Goal: Task Accomplishment & Management: Manage account settings

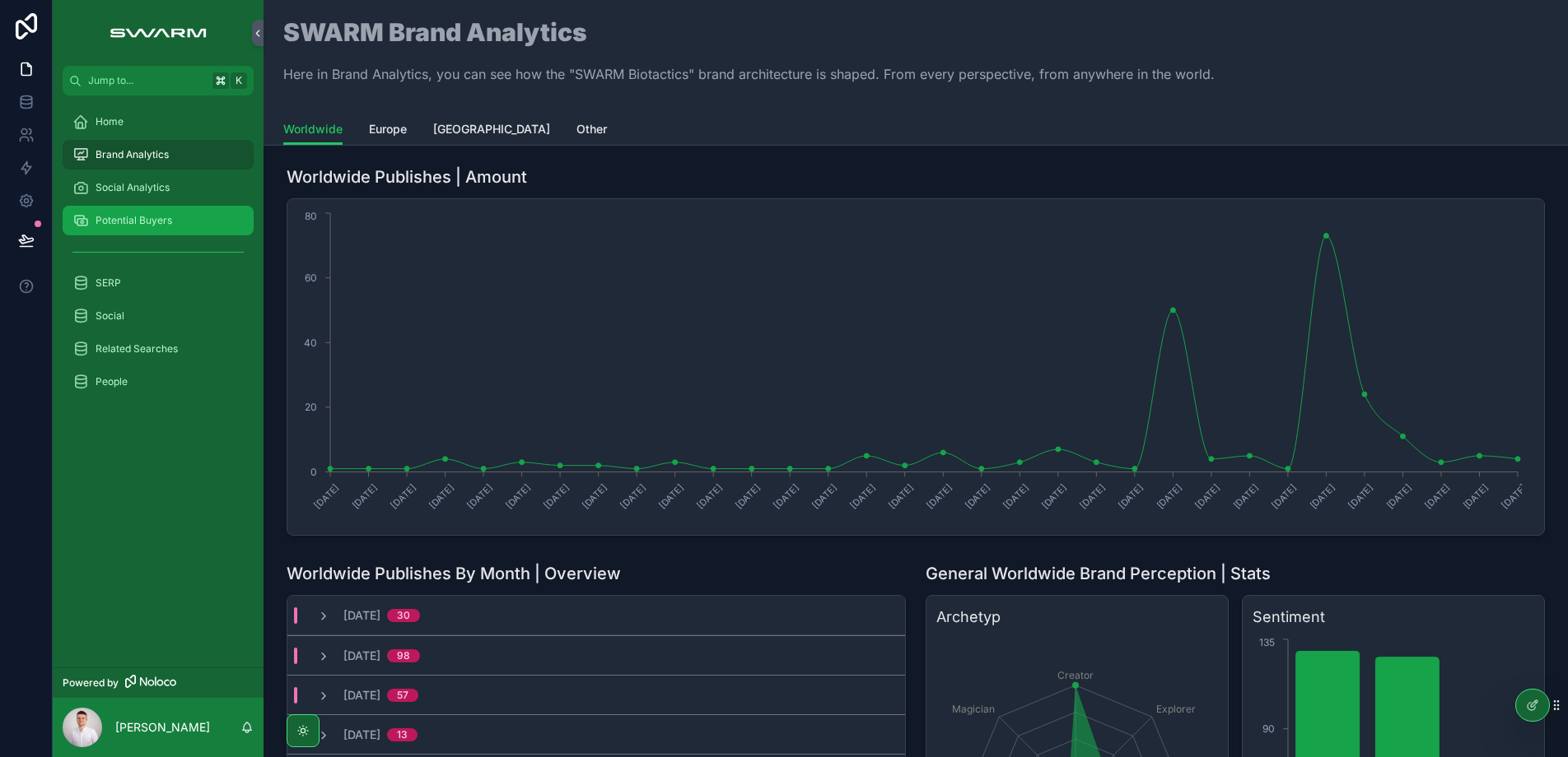
click at [144, 228] on div "Potential Buyers" at bounding box center [158, 220] width 171 height 27
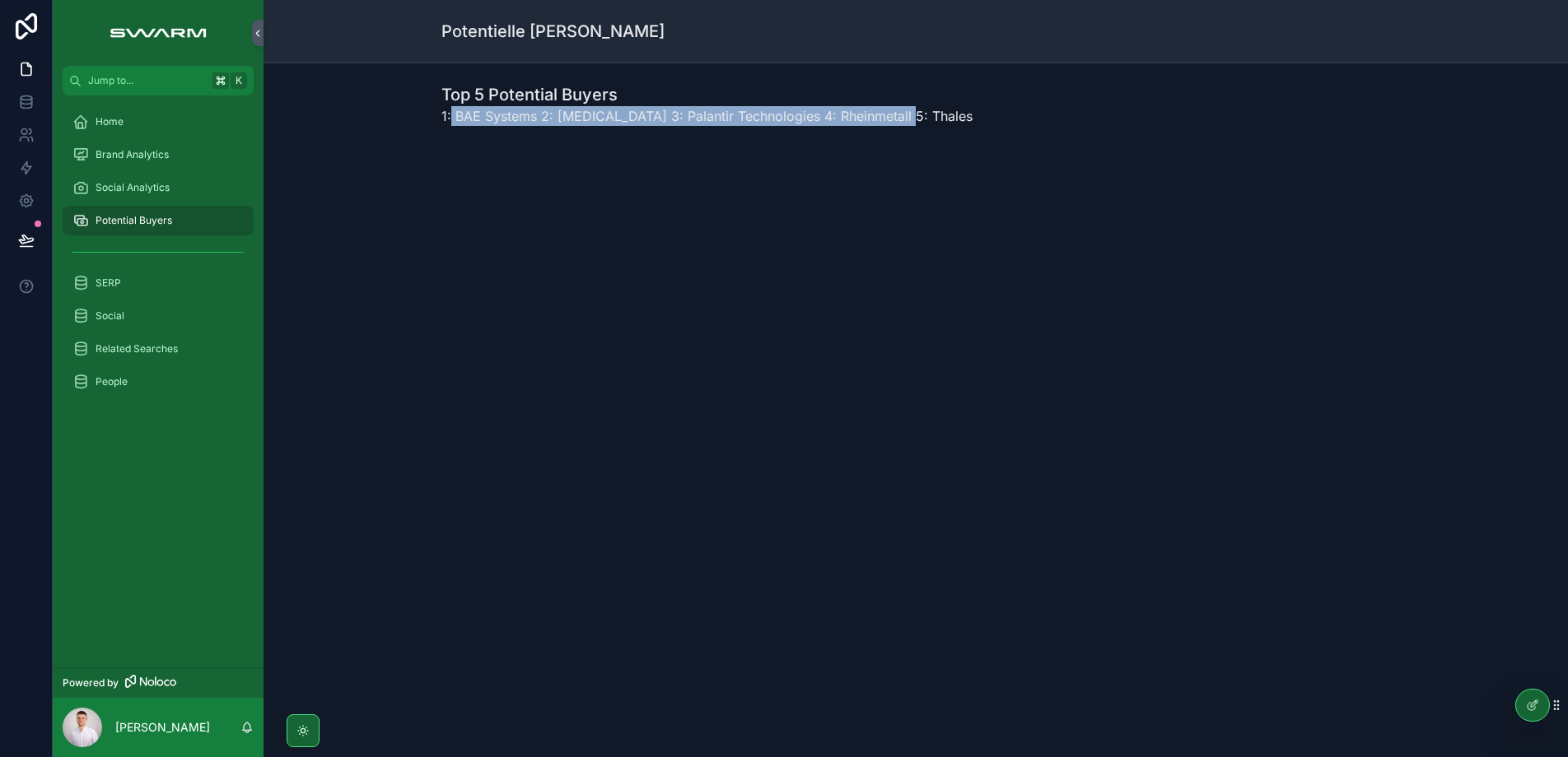
drag, startPoint x: 669, startPoint y: 140, endPoint x: 916, endPoint y: 121, distance: 247.7
click at [916, 121] on div "Top 5 Potential Buyers 1: BAE Systems 2: [MEDICAL_DATA] 3: Palantir Technologie…" at bounding box center [915, 109] width 949 height 53
click at [620, 277] on div "Potentielle [PERSON_NAME] Top 5 Potential Buyers 1: BAE Systems 2: [MEDICAL_DAT…" at bounding box center [915, 150] width 1305 height 300
click at [1533, 703] on icon at bounding box center [1532, 705] width 13 height 13
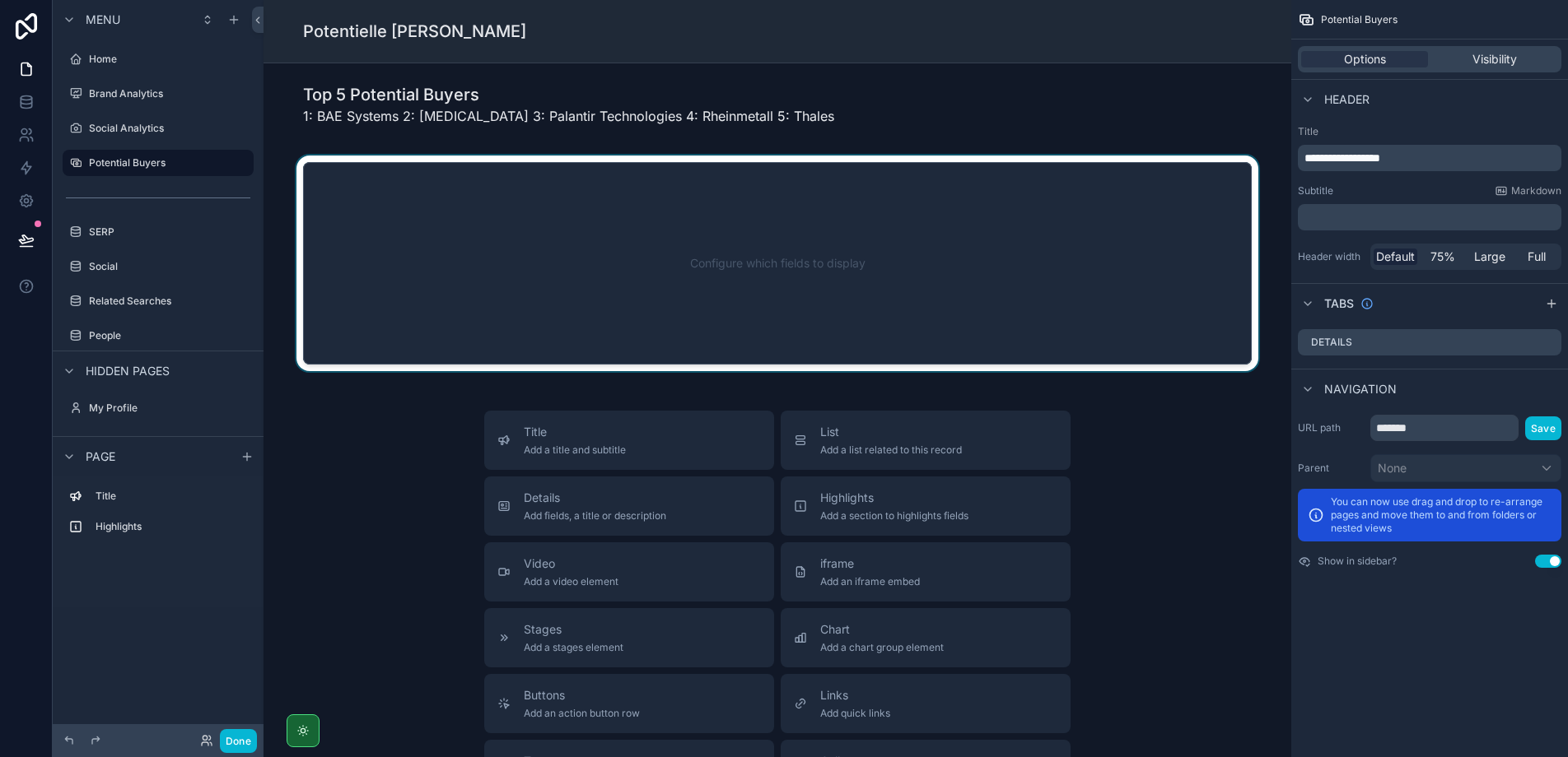
click at [791, 306] on div "scrollable content" at bounding box center [777, 263] width 1002 height 216
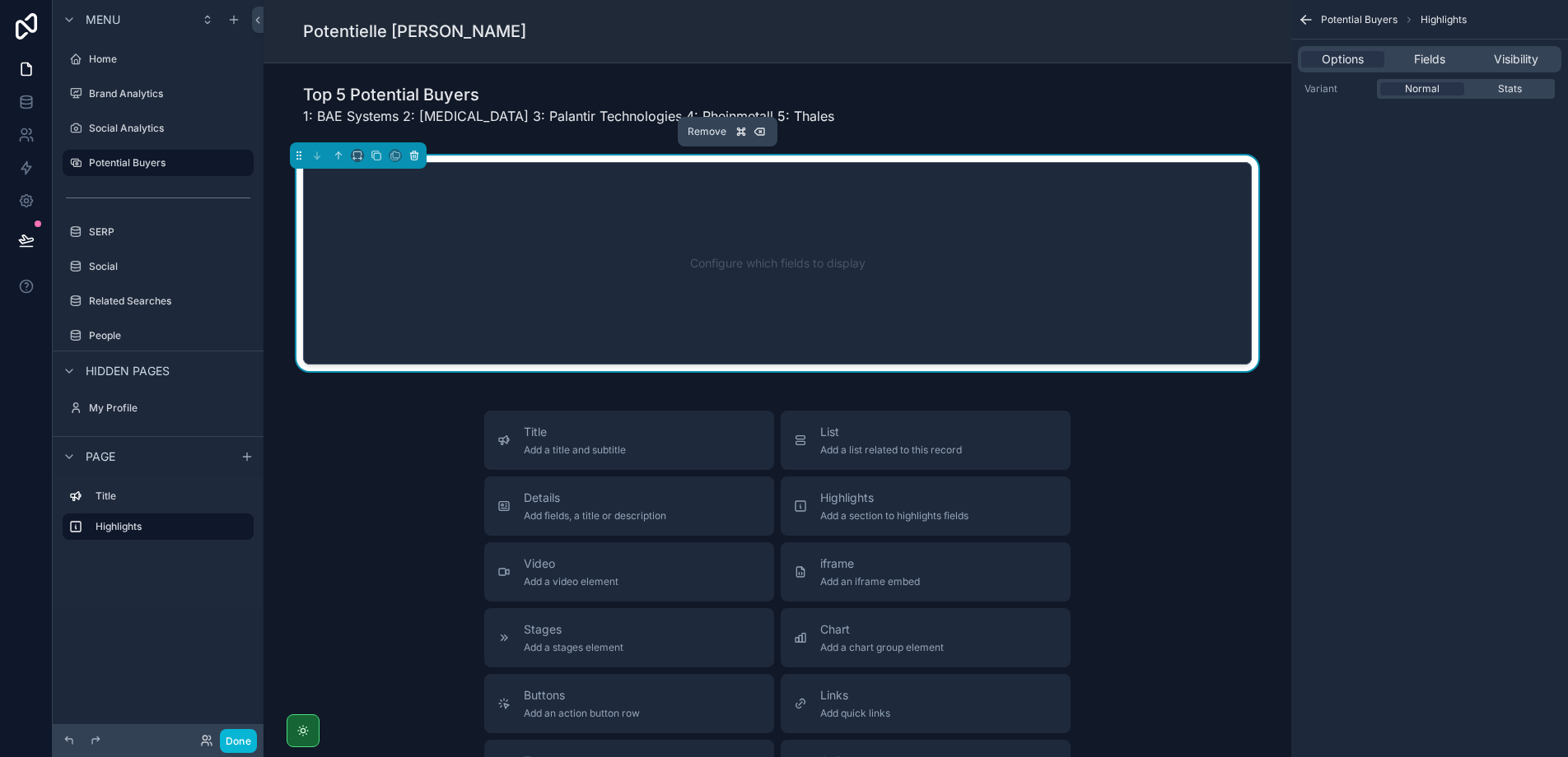
click at [414, 160] on icon "scrollable content" at bounding box center [414, 156] width 7 height 7
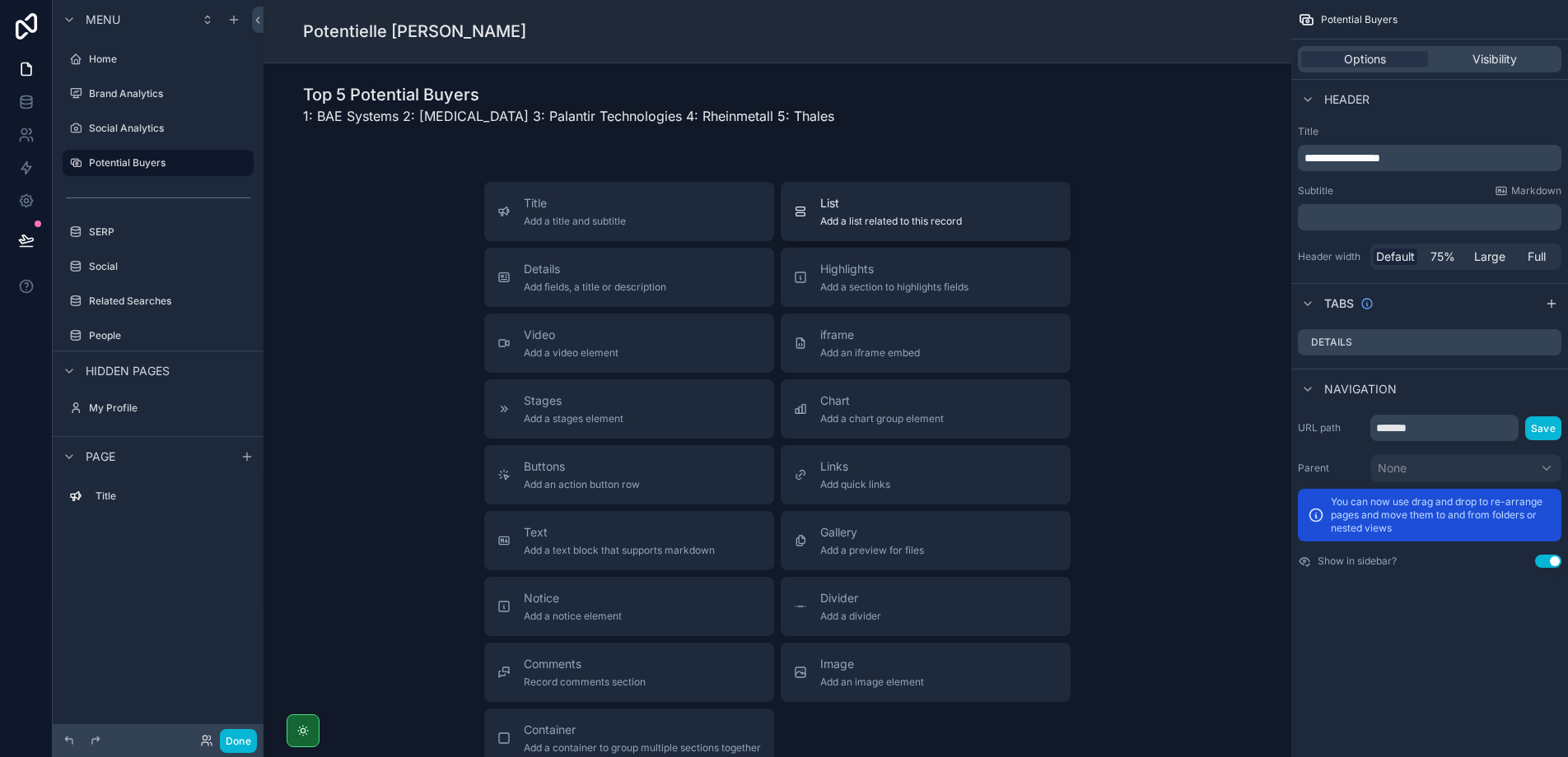
click at [930, 208] on span "List" at bounding box center [891, 203] width 142 height 16
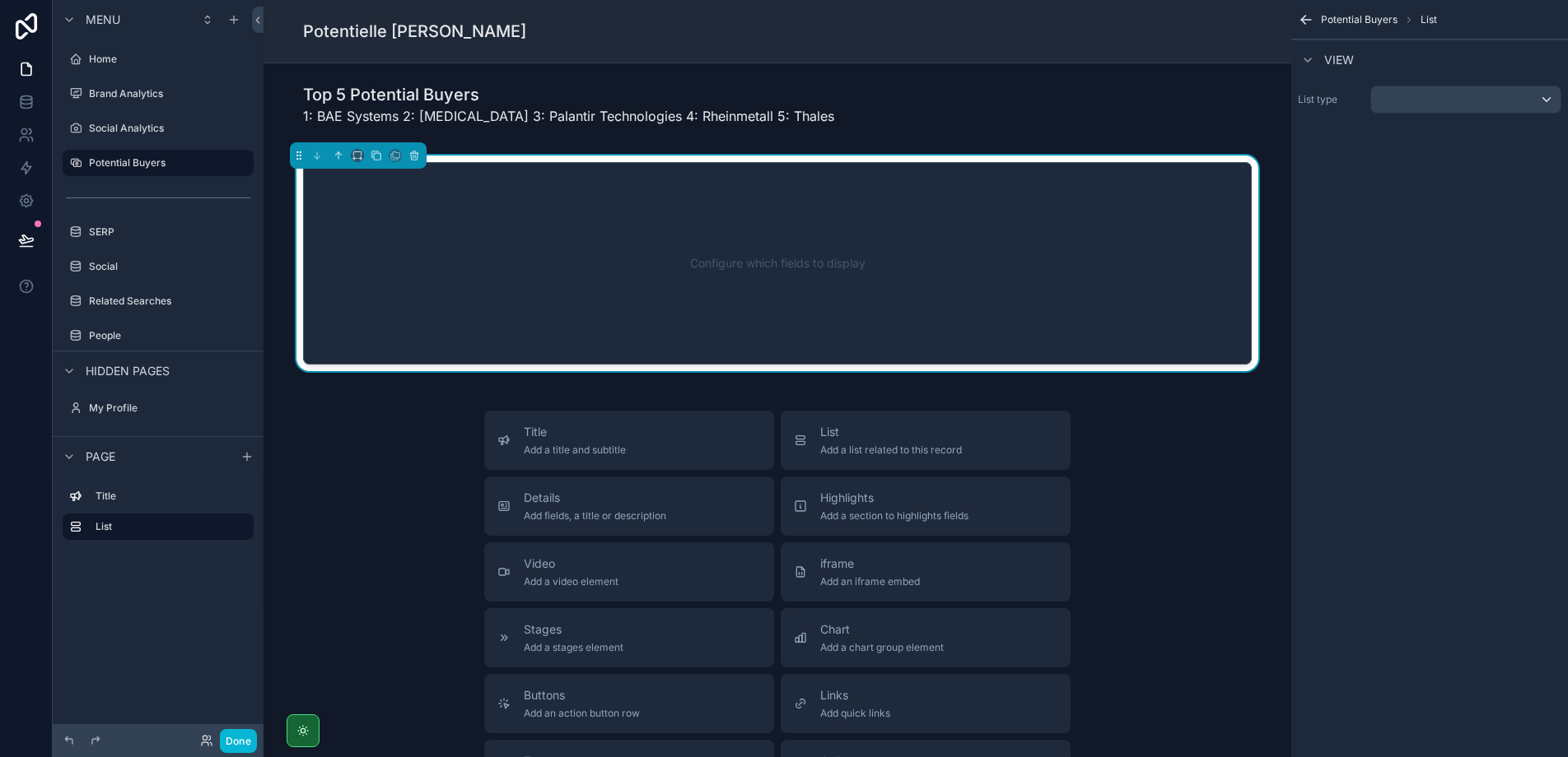
click at [876, 201] on div "Configure which fields to display" at bounding box center [777, 263] width 895 height 148
click at [1411, 98] on div "scrollable content" at bounding box center [1465, 99] width 189 height 27
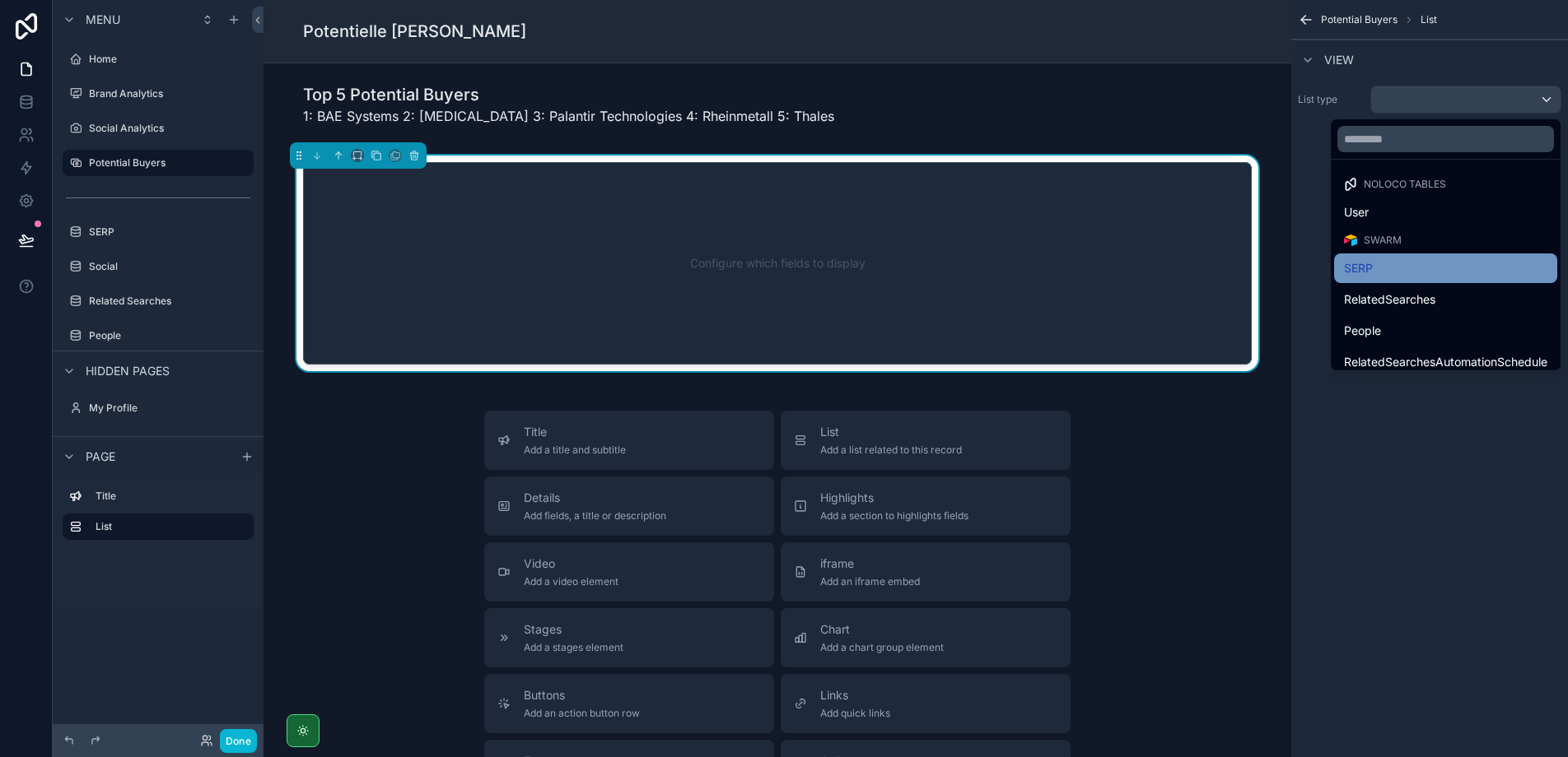
click at [1464, 264] on div "SERP" at bounding box center [1445, 268] width 204 height 20
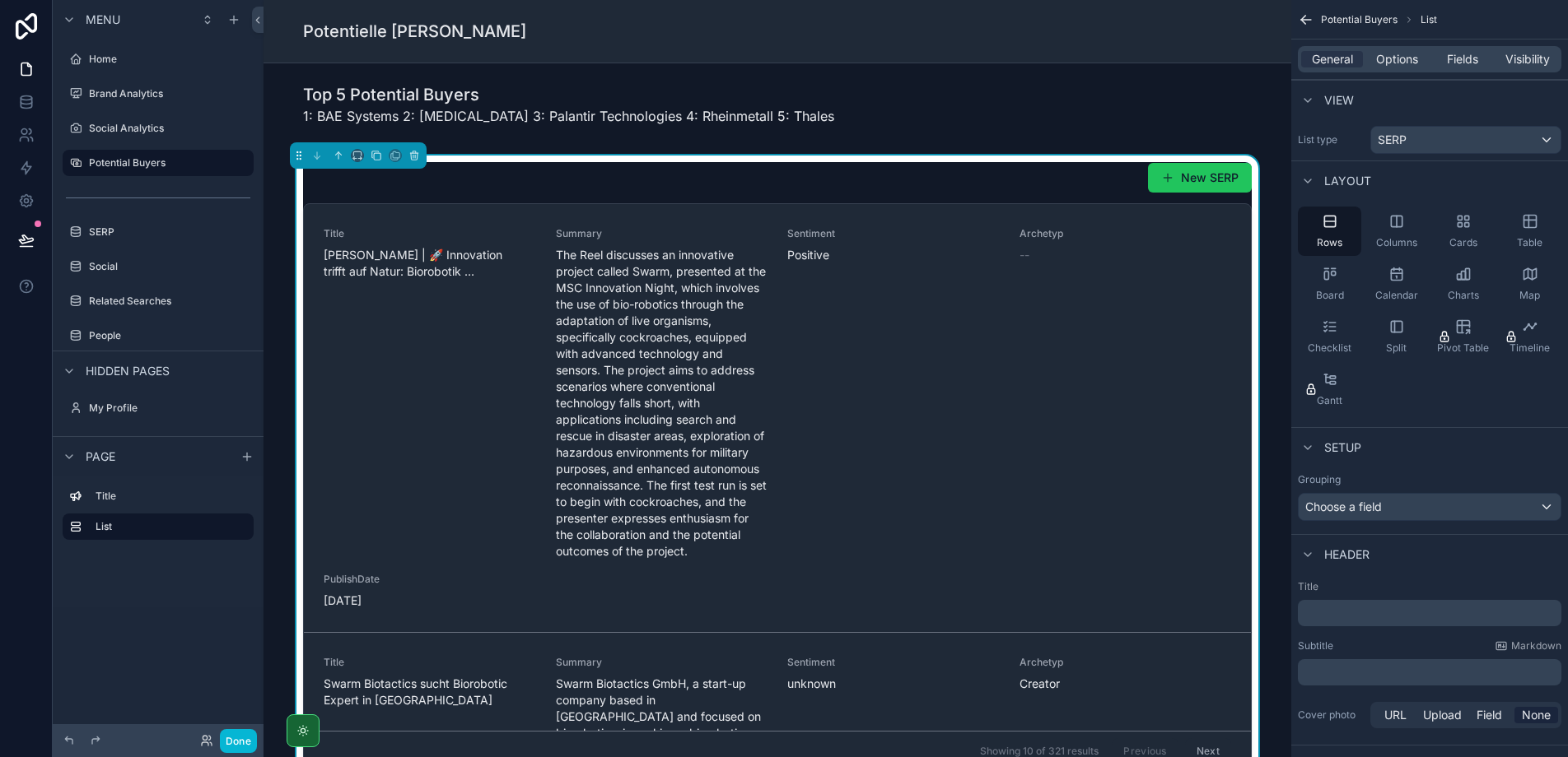
click at [1479, 145] on div "SERP" at bounding box center [1465, 140] width 189 height 27
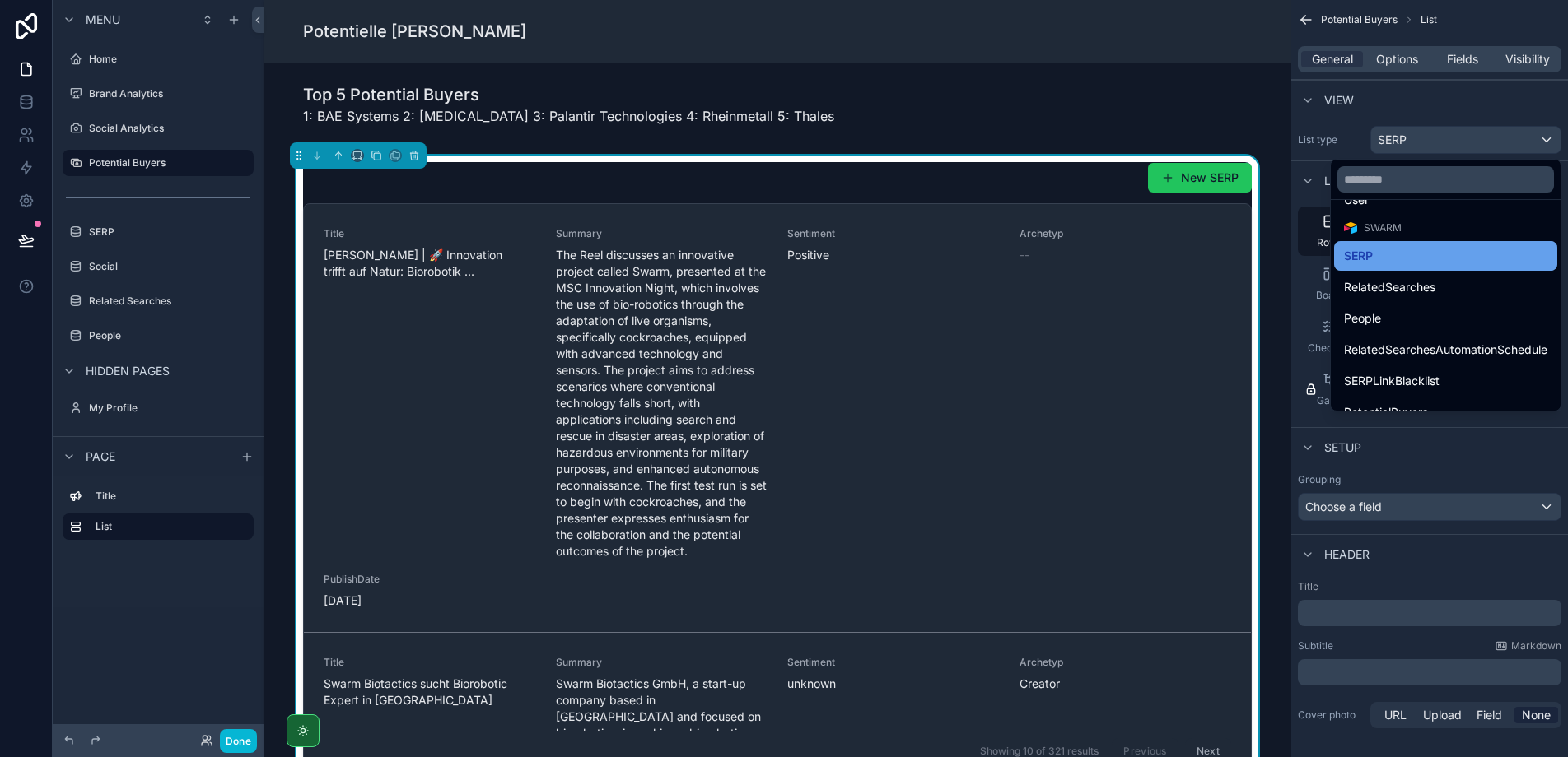
scroll to position [73, 0]
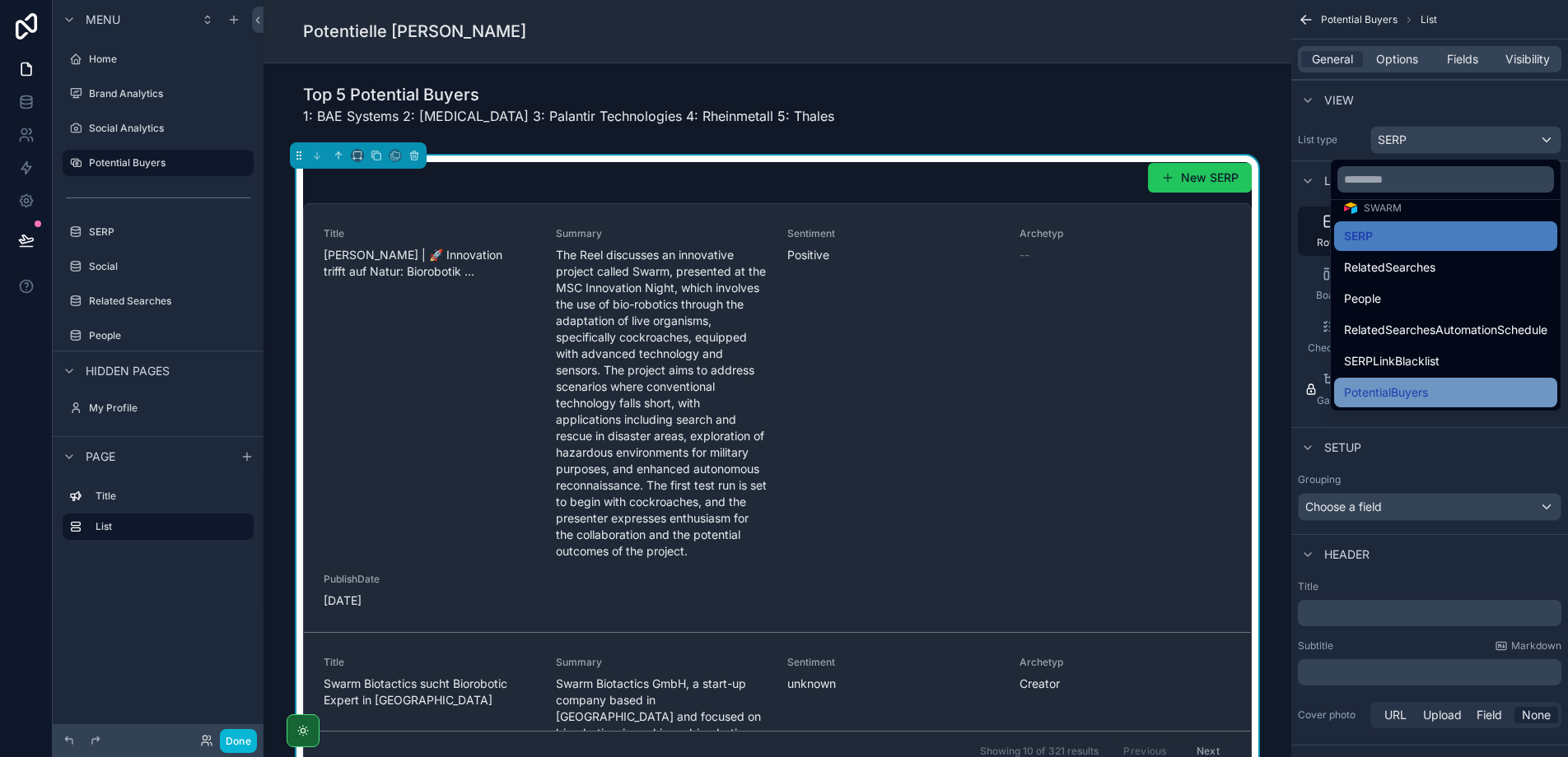
click at [1467, 388] on div "PotentialBuyers" at bounding box center [1445, 392] width 204 height 20
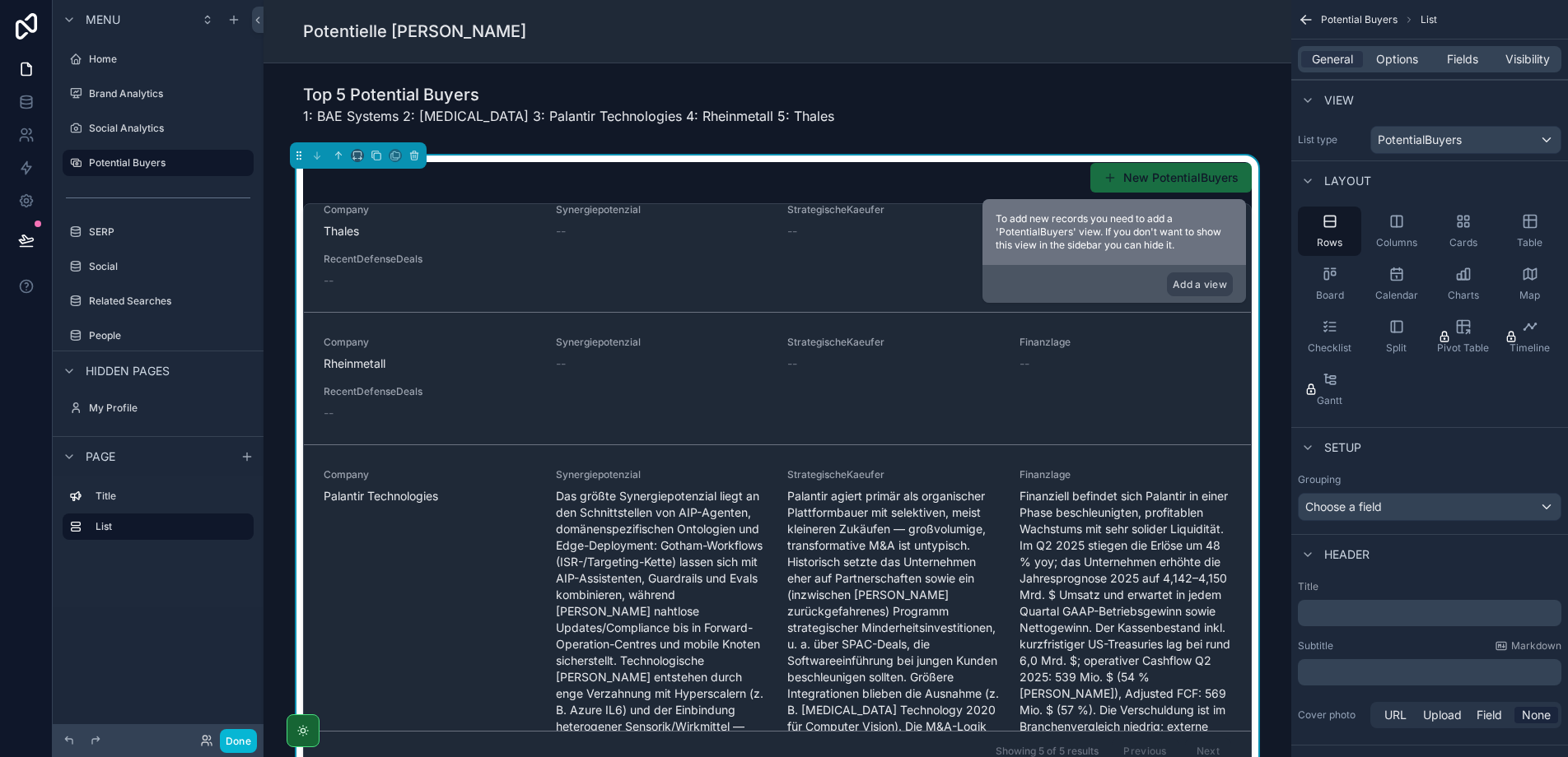
scroll to position [0, 0]
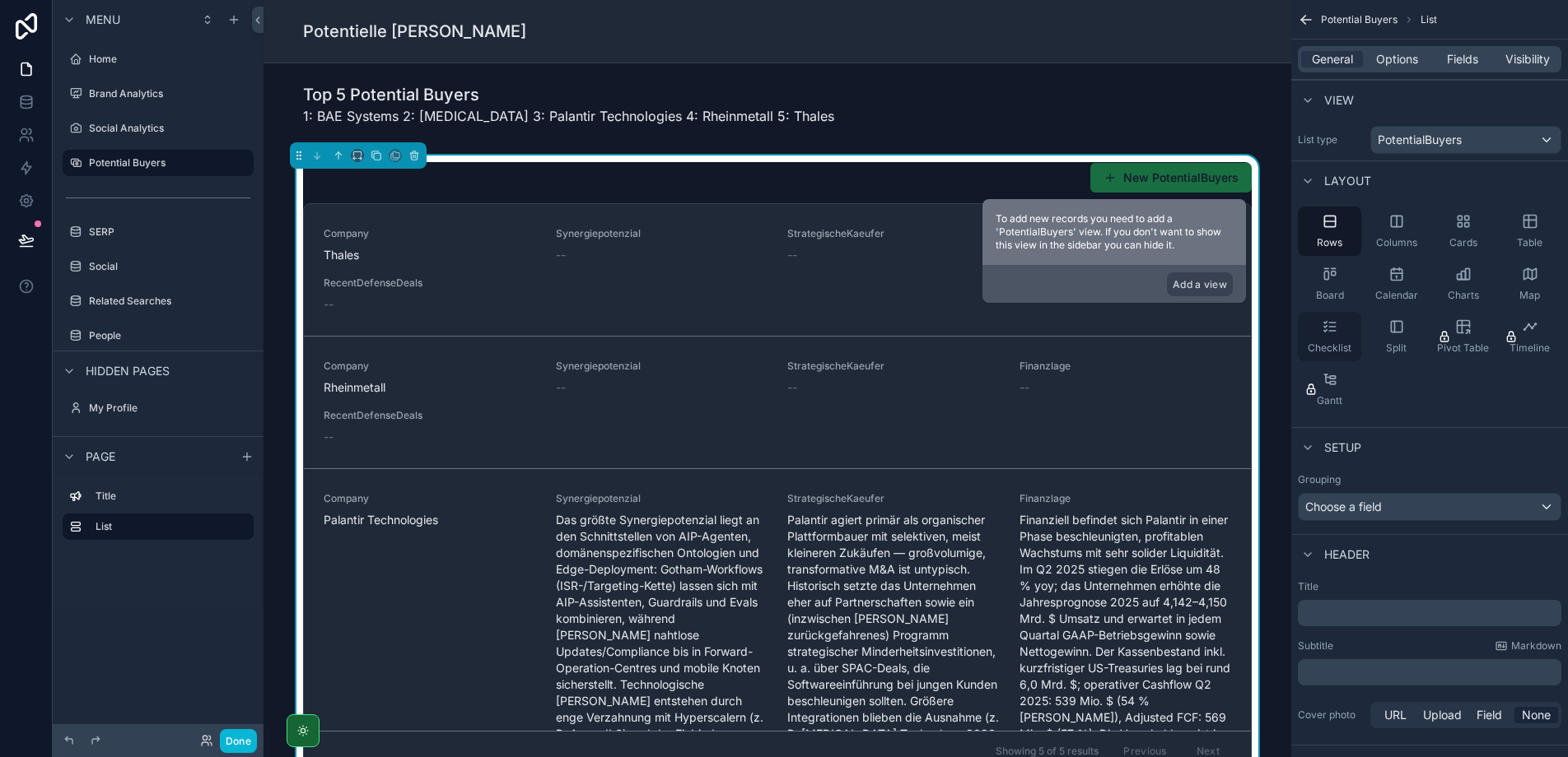
click at [1326, 337] on div "Checklist" at bounding box center [1329, 336] width 63 height 49
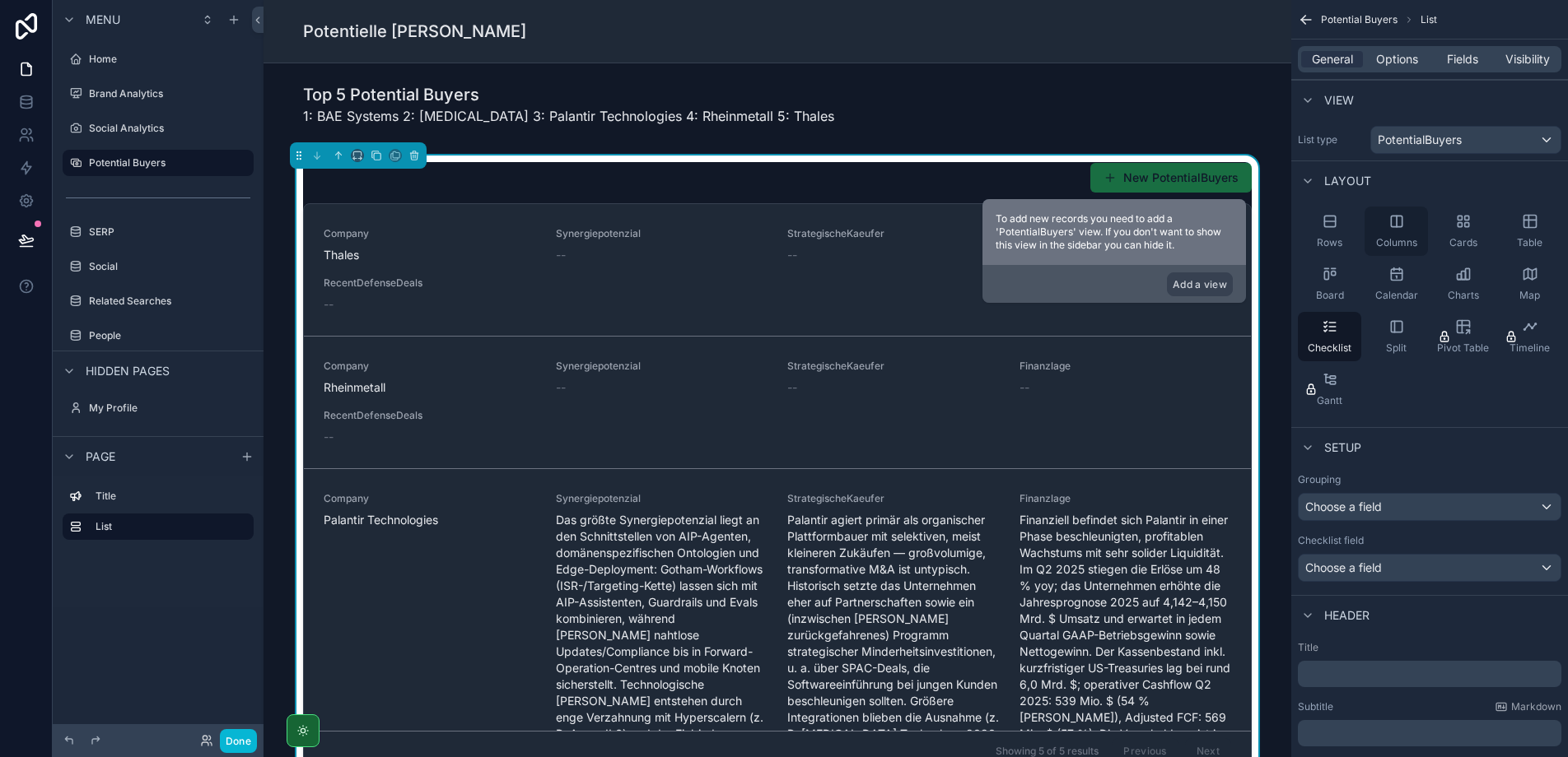
click at [1381, 229] on div "Columns" at bounding box center [1395, 230] width 63 height 49
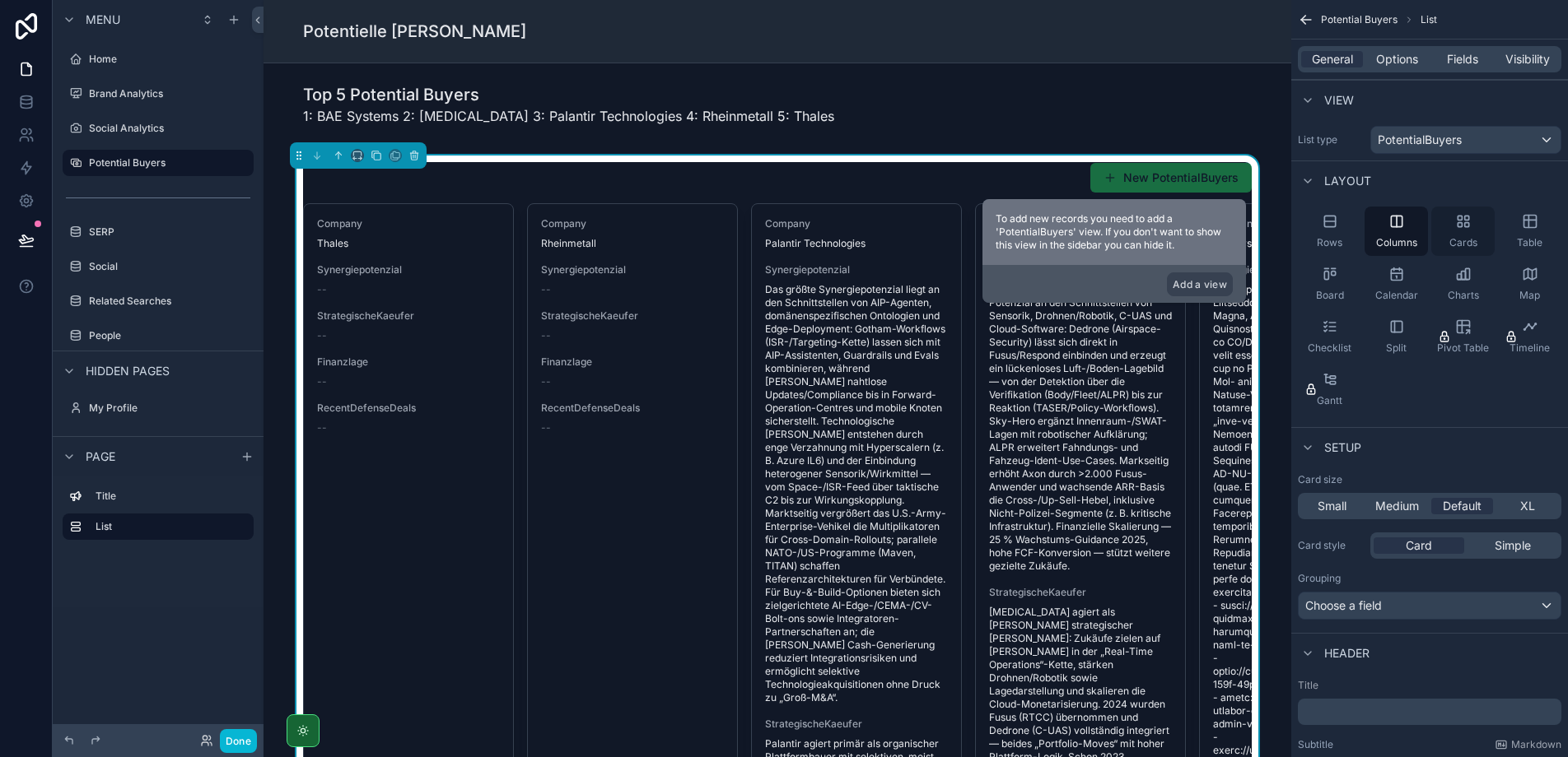
click at [1449, 230] on div "Cards" at bounding box center [1463, 230] width 63 height 49
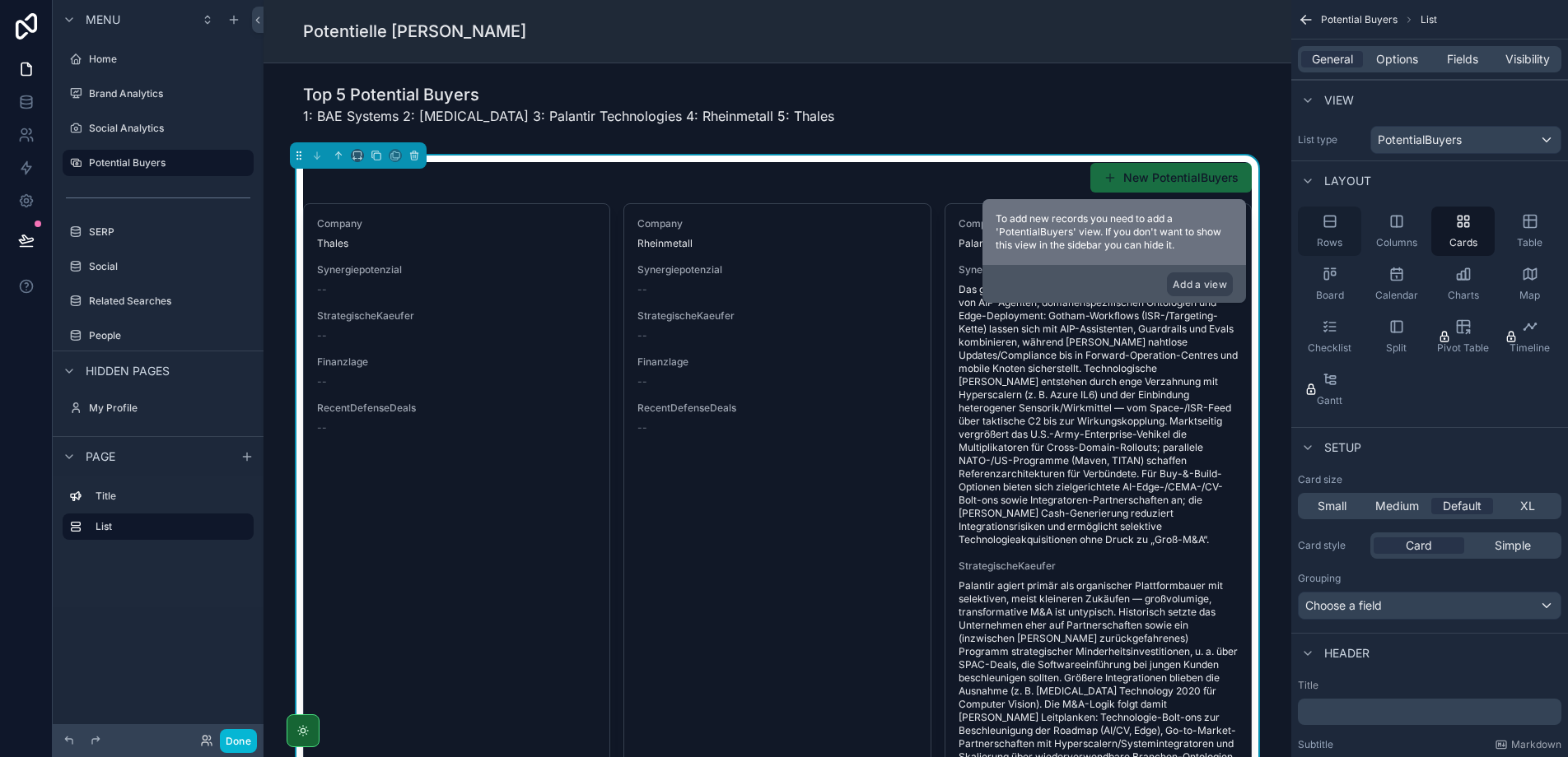
click at [1327, 228] on icon "scrollable content" at bounding box center [1330, 221] width 16 height 16
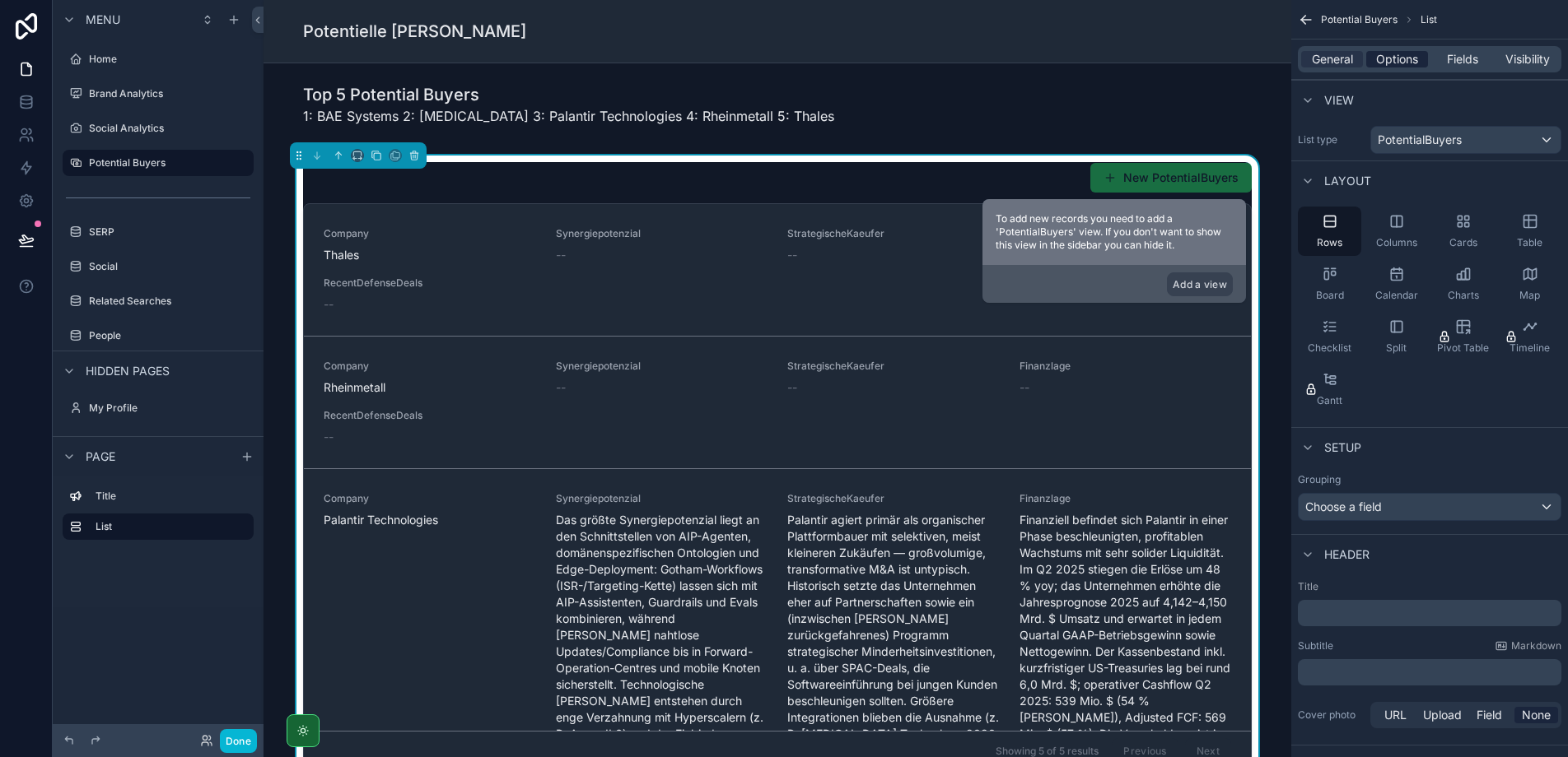
click at [1397, 65] on span "Options" at bounding box center [1397, 59] width 42 height 16
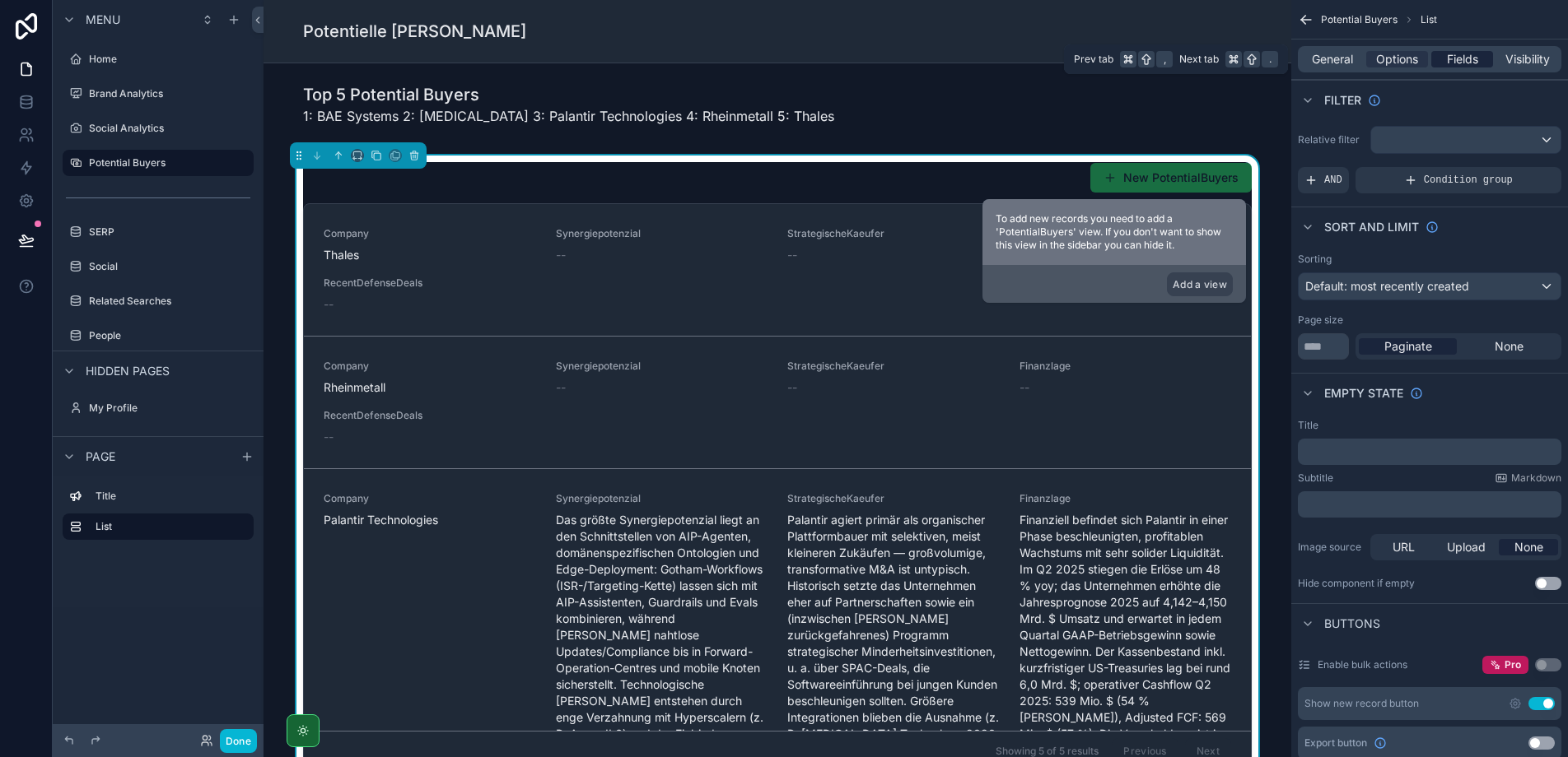
click at [1470, 55] on span "Fields" at bounding box center [1463, 59] width 31 height 16
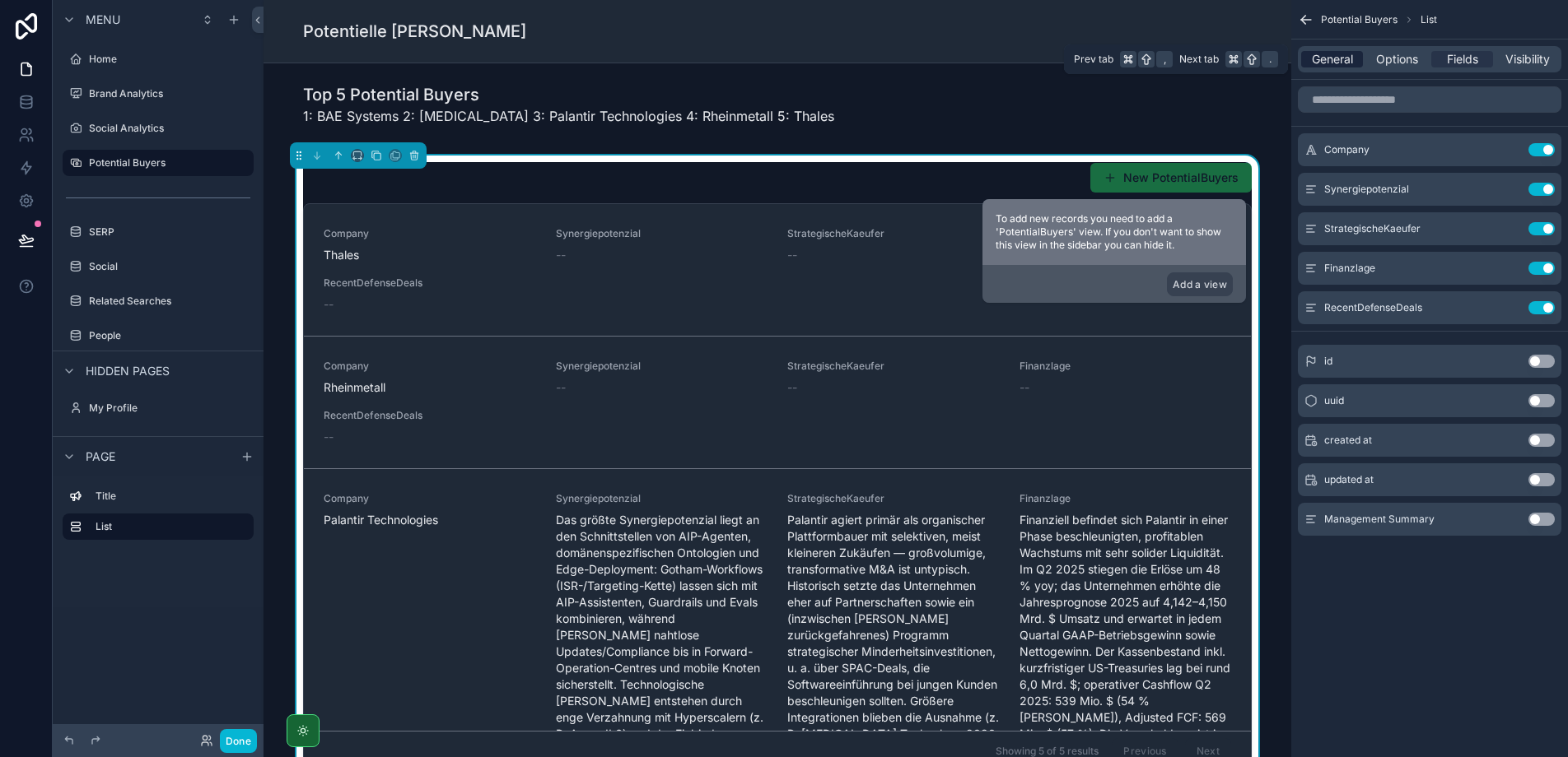
click at [1314, 53] on span "General" at bounding box center [1332, 59] width 41 height 16
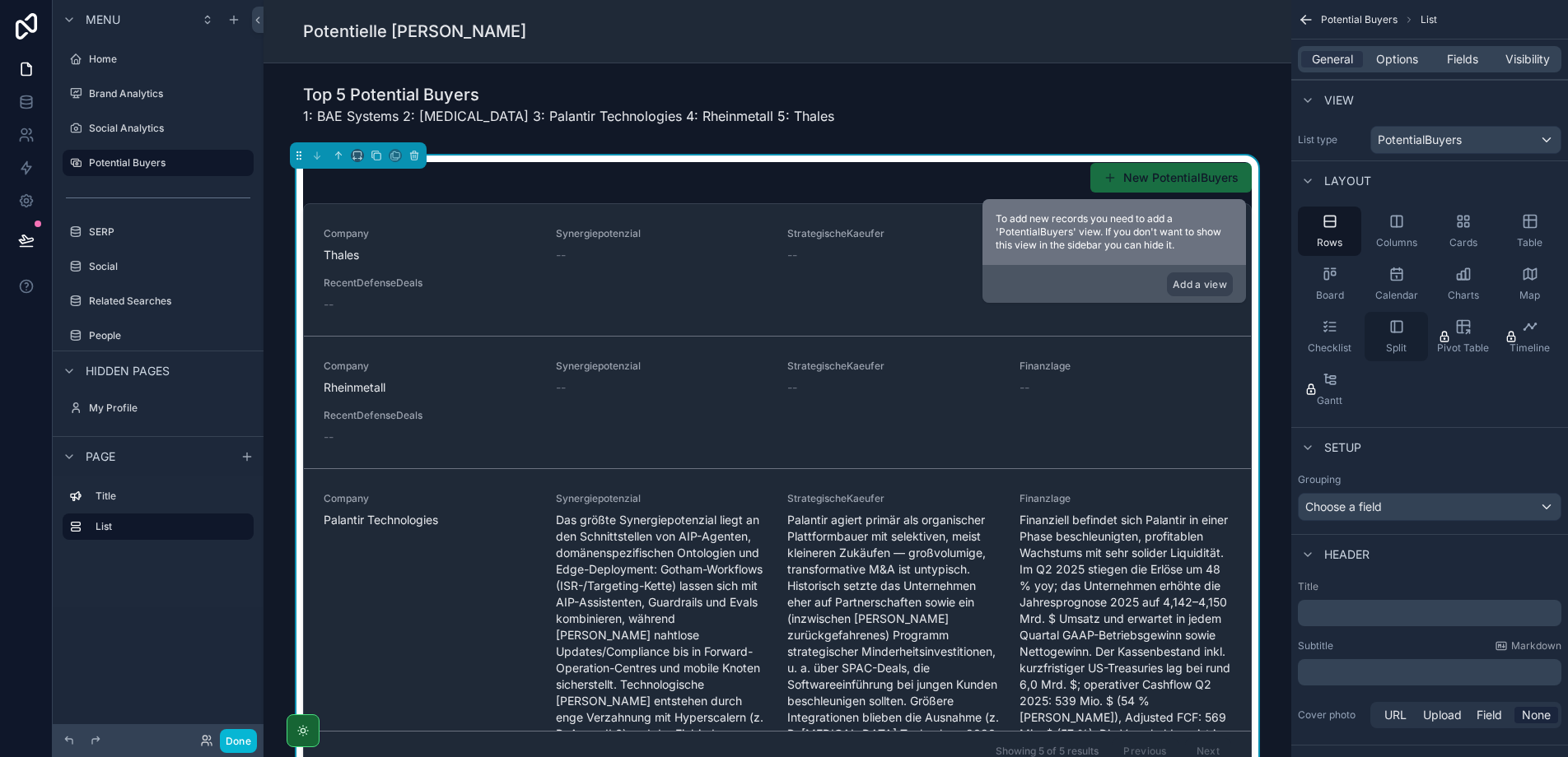
click at [1401, 337] on div "Split" at bounding box center [1395, 336] width 63 height 49
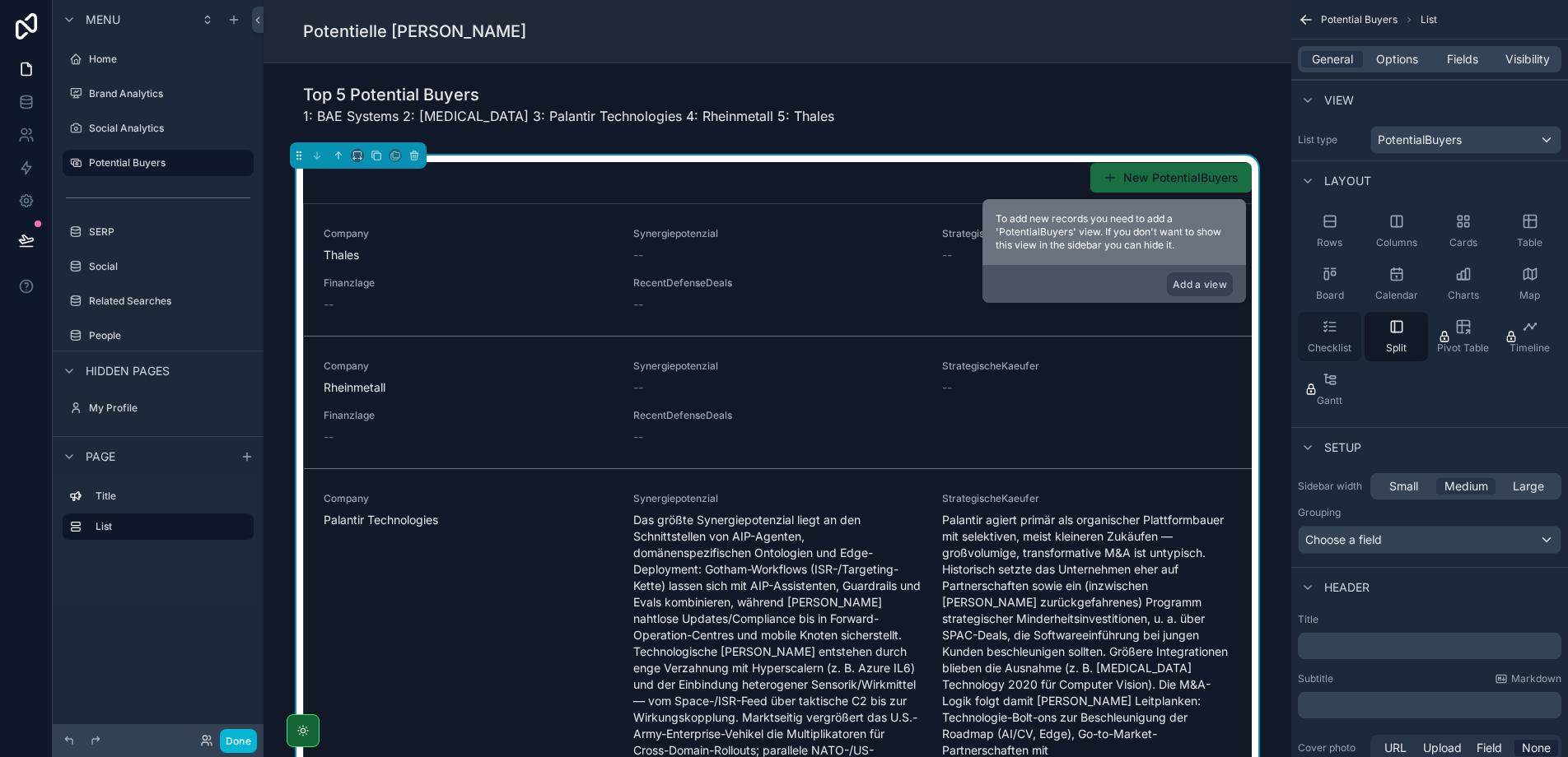
click at [1335, 326] on icon "scrollable content" at bounding box center [1330, 326] width 16 height 16
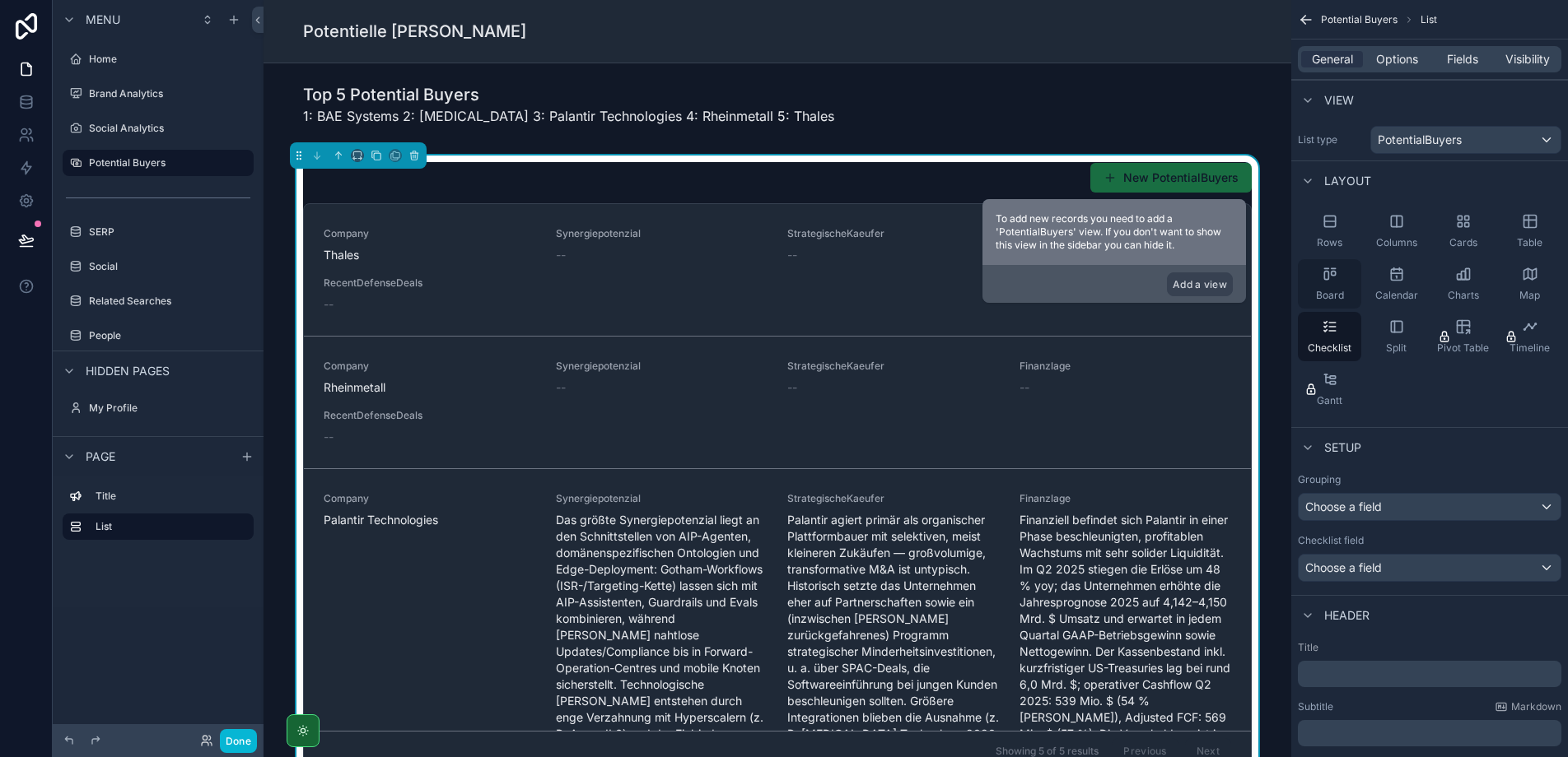
click at [1331, 291] on span "Board" at bounding box center [1330, 295] width 28 height 13
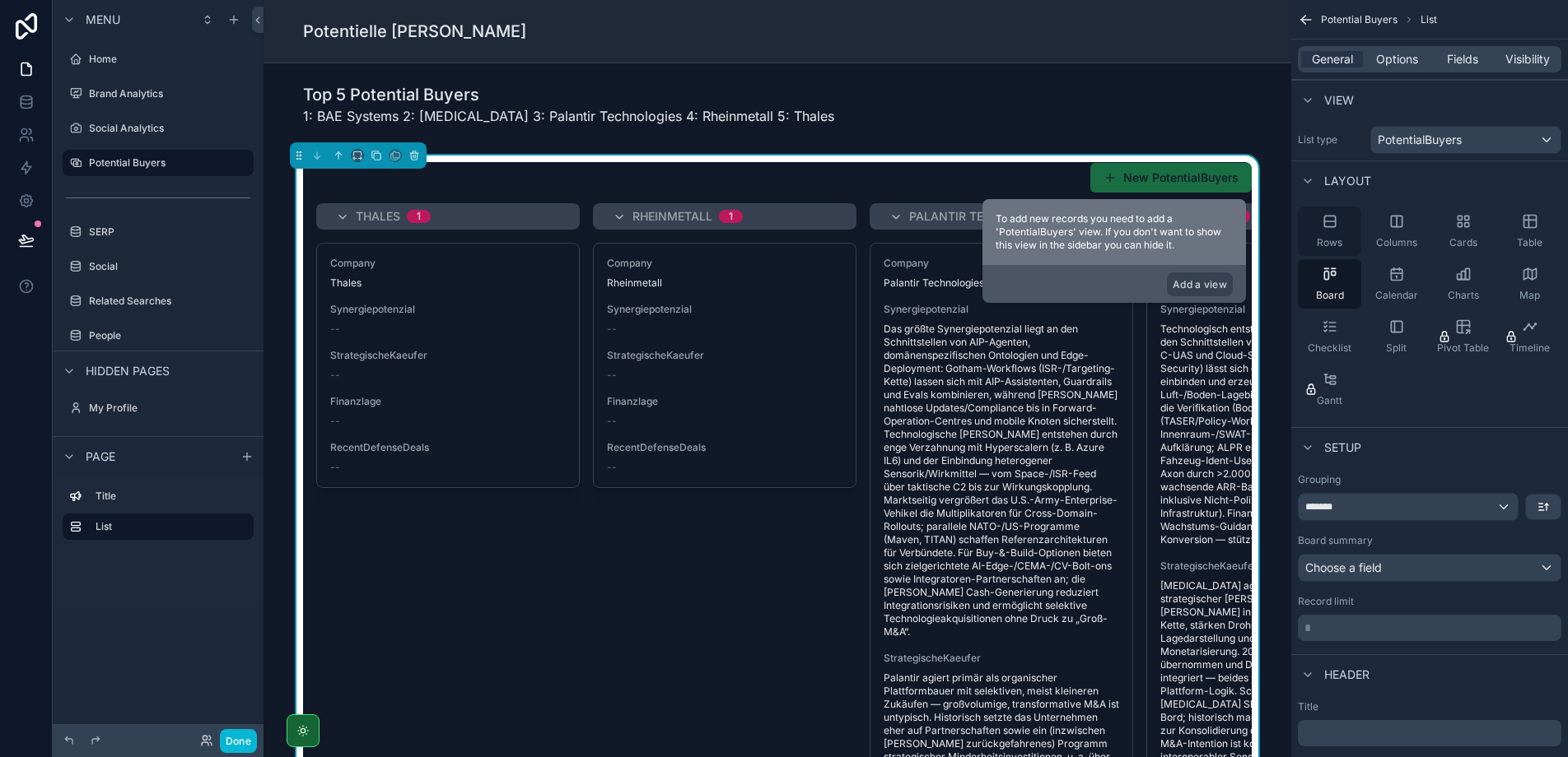
click at [1327, 229] on icon "scrollable content" at bounding box center [1330, 221] width 16 height 16
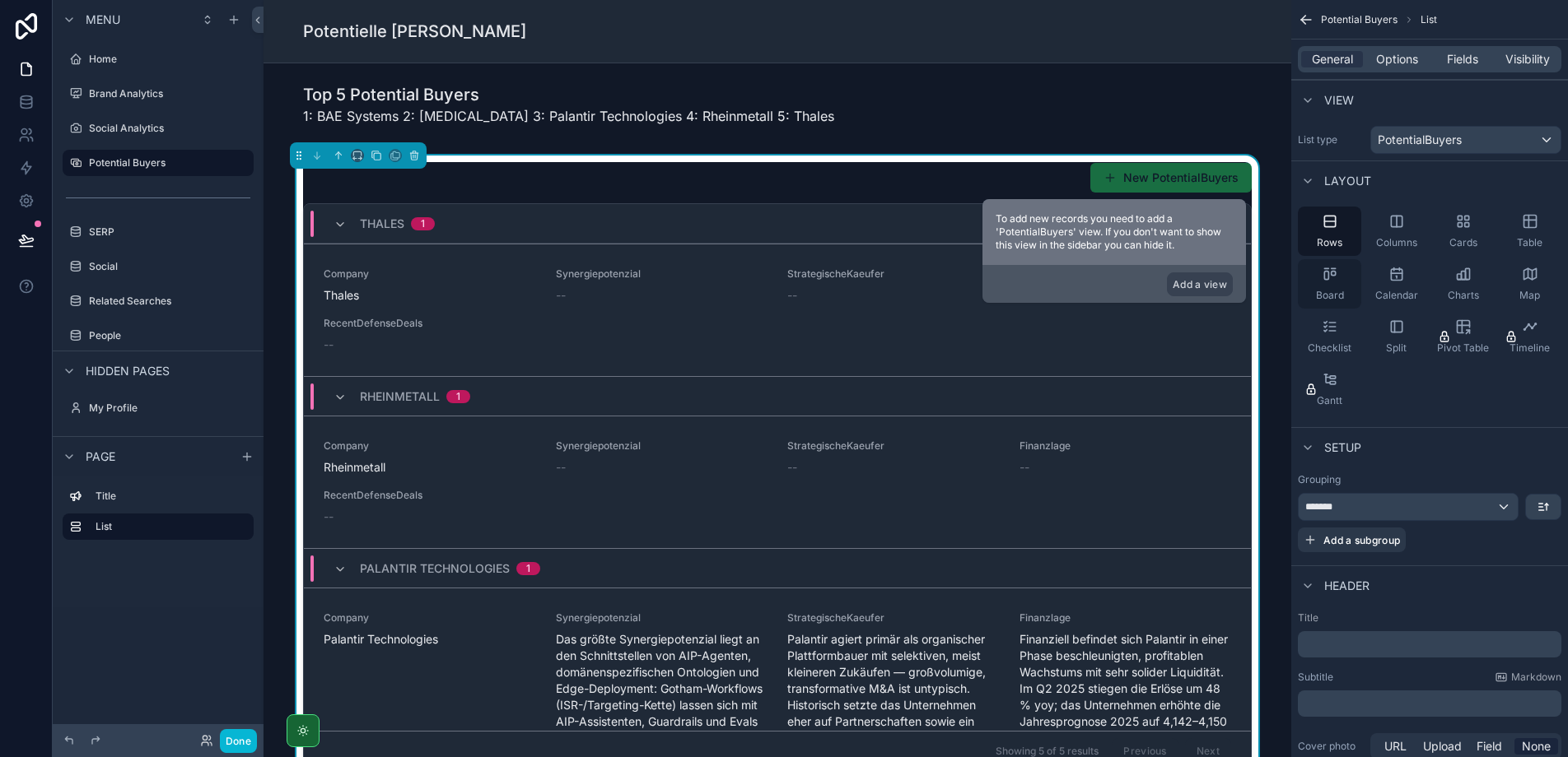
click at [1331, 293] on span "Board" at bounding box center [1330, 295] width 28 height 13
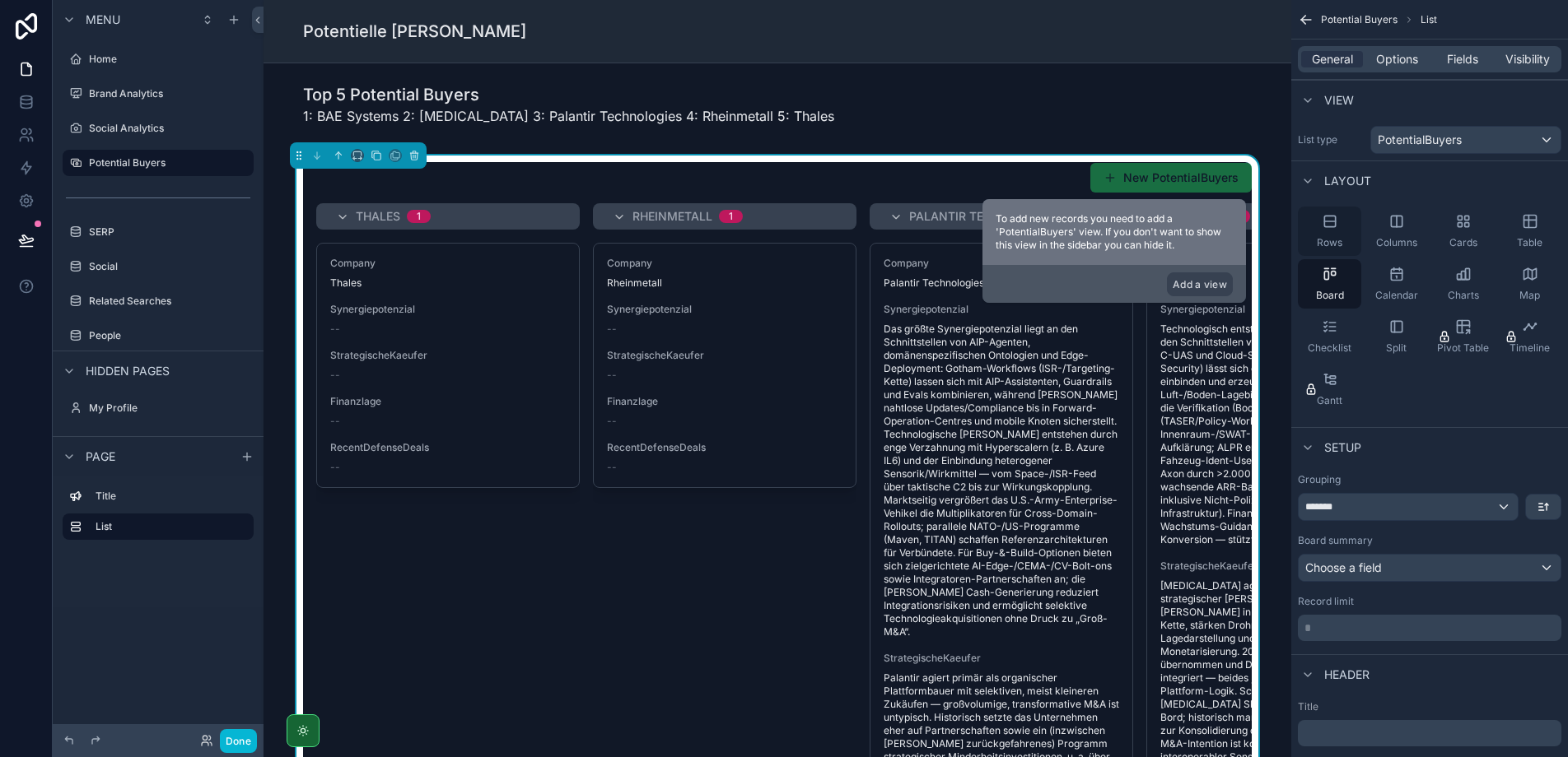
click at [1331, 232] on div "Rows" at bounding box center [1329, 230] width 63 height 49
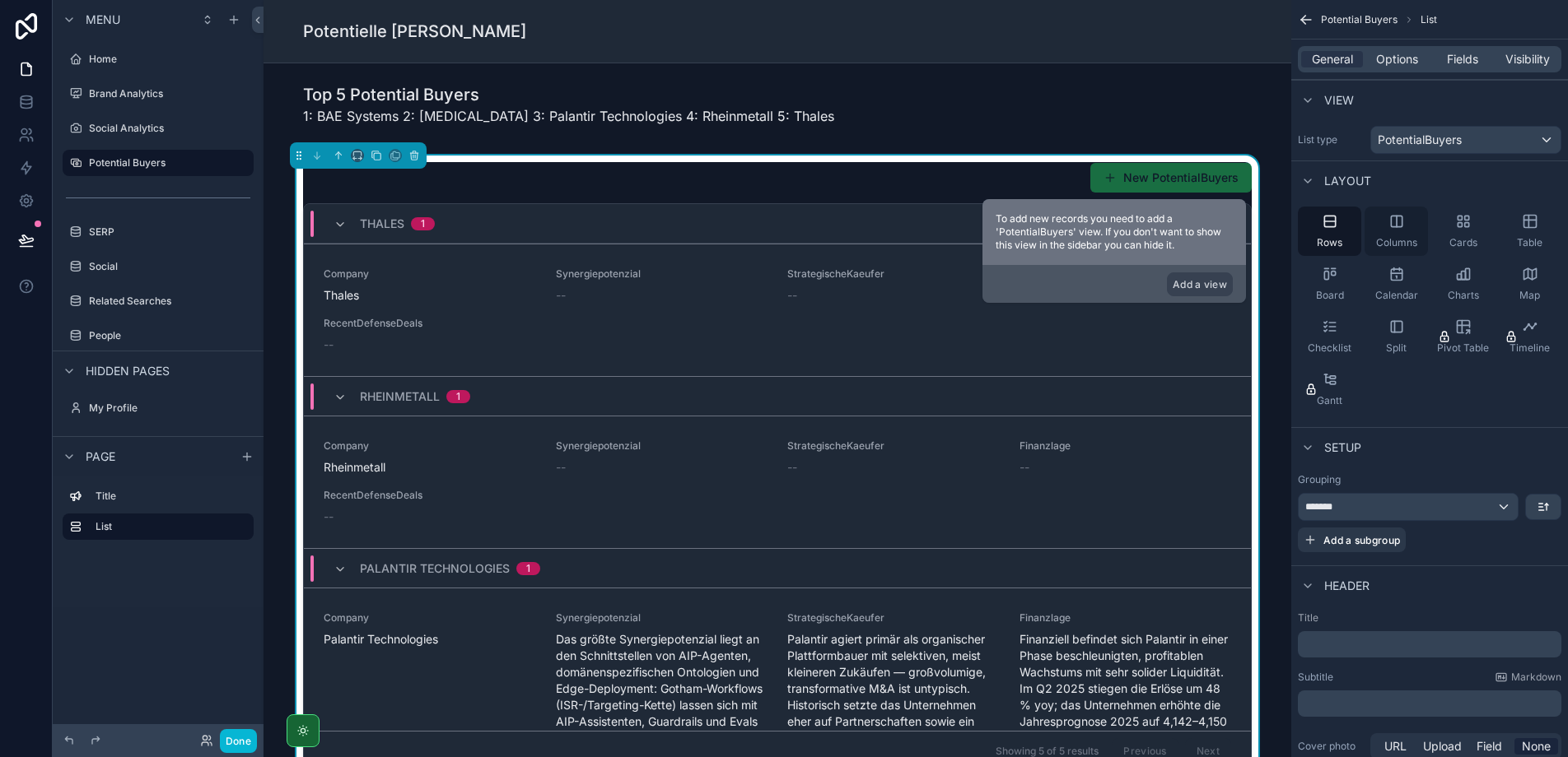
click at [1388, 235] on div "Columns" at bounding box center [1395, 230] width 63 height 49
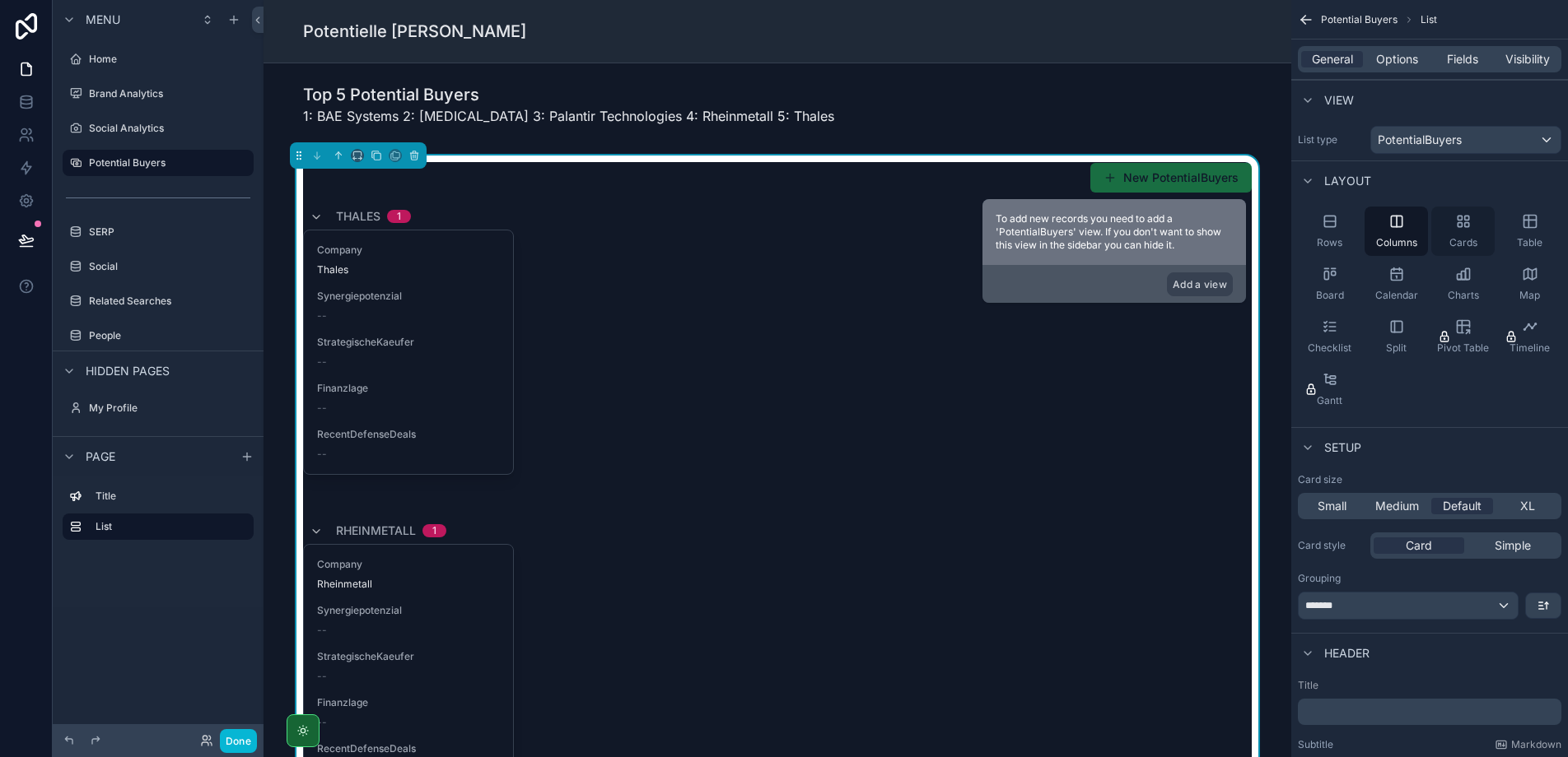
click at [1464, 236] on div "Cards" at bounding box center [1463, 230] width 63 height 49
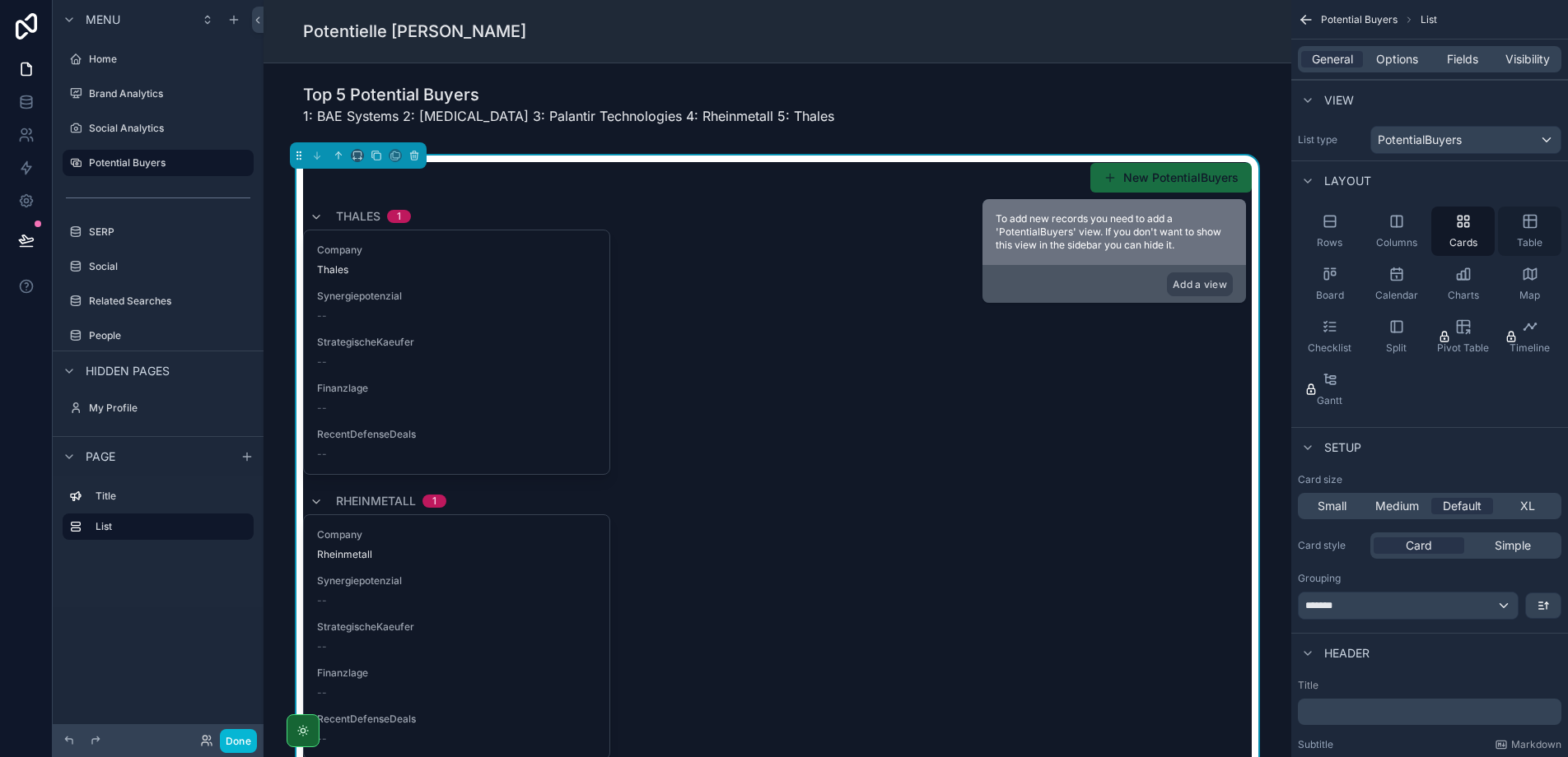
click at [1533, 227] on icon "scrollable content" at bounding box center [1529, 222] width 12 height 12
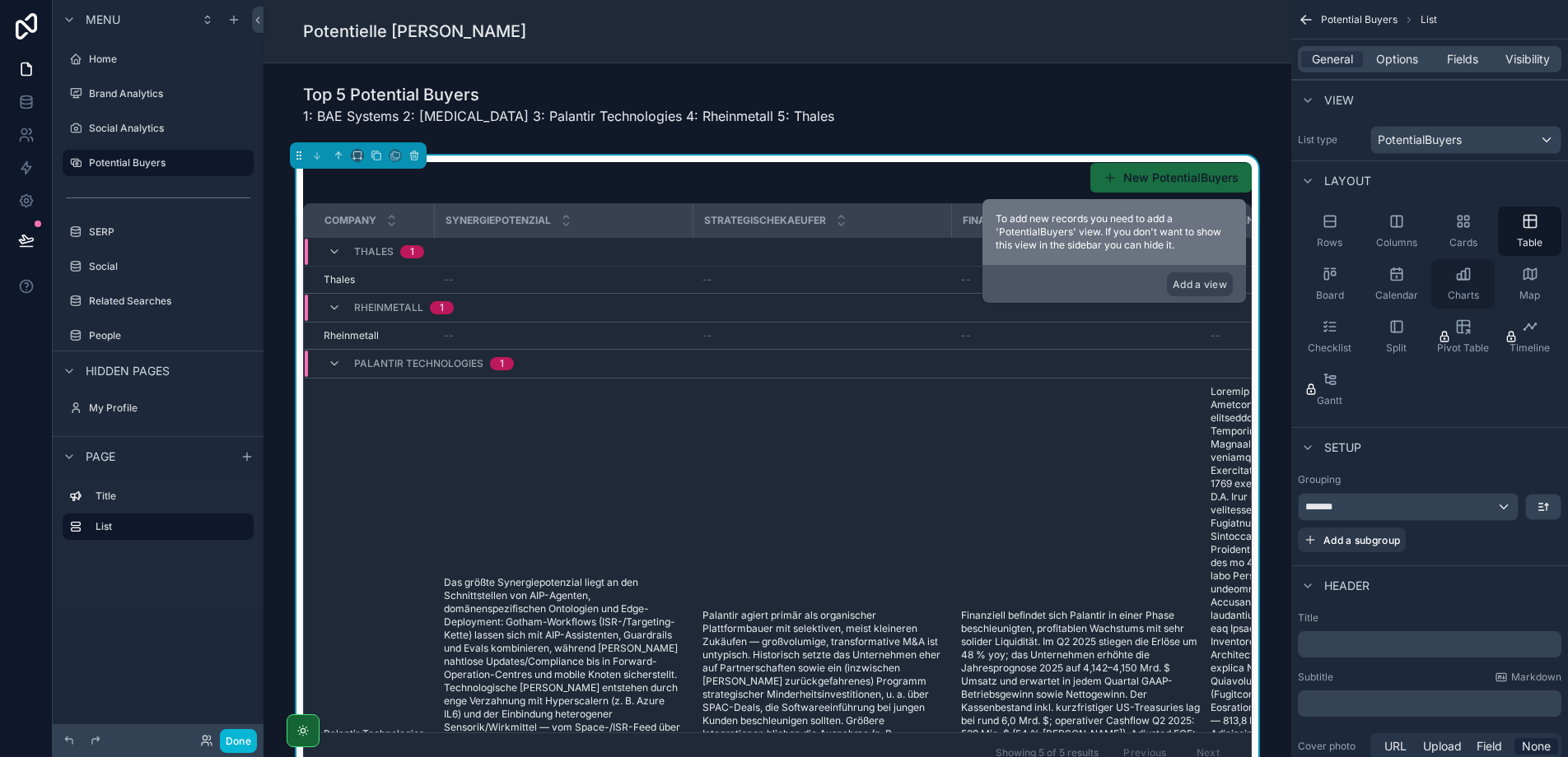
click at [1470, 279] on icon "scrollable content" at bounding box center [1463, 274] width 16 height 16
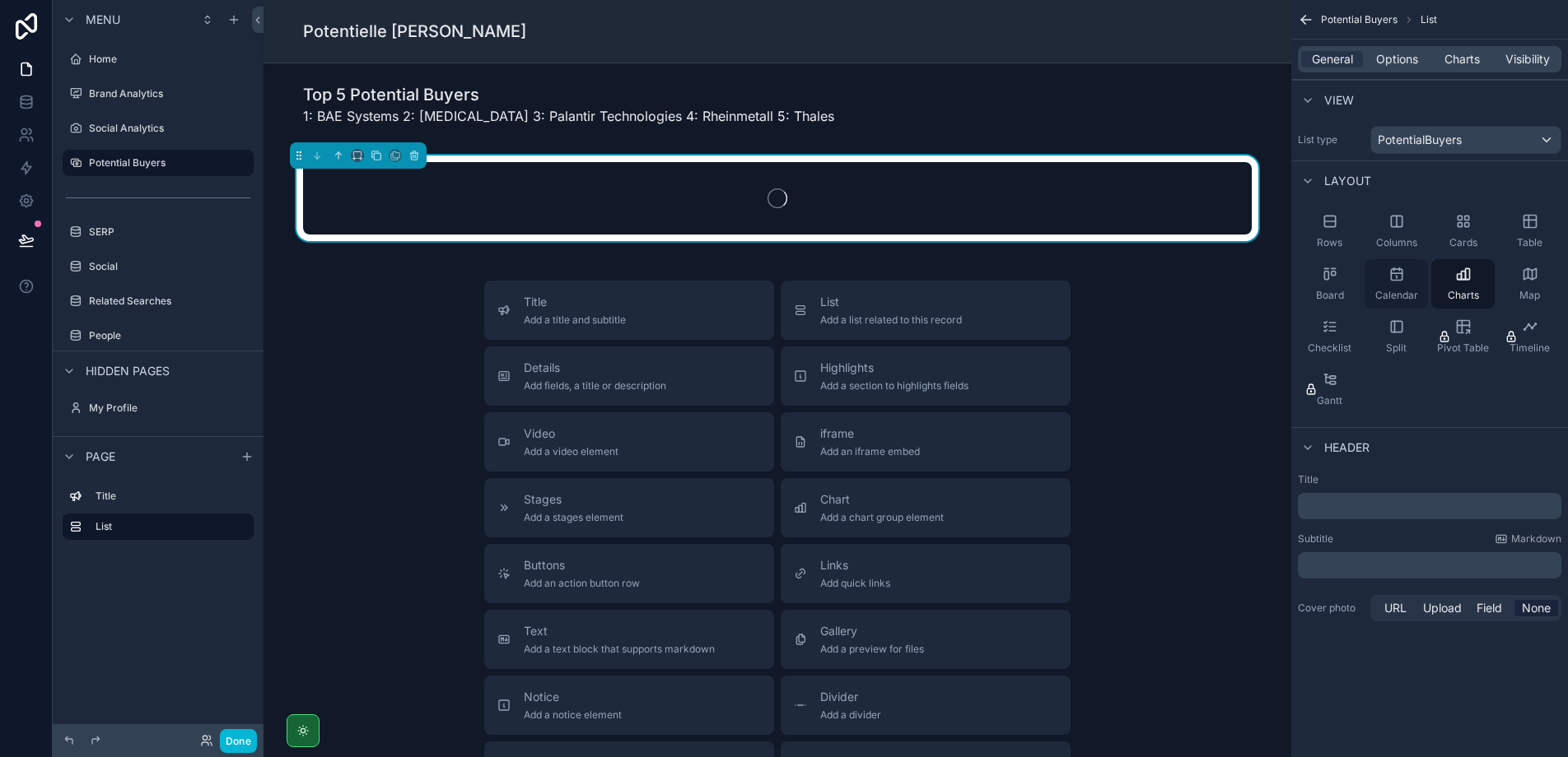
click at [1403, 287] on div "Calendar" at bounding box center [1395, 283] width 63 height 49
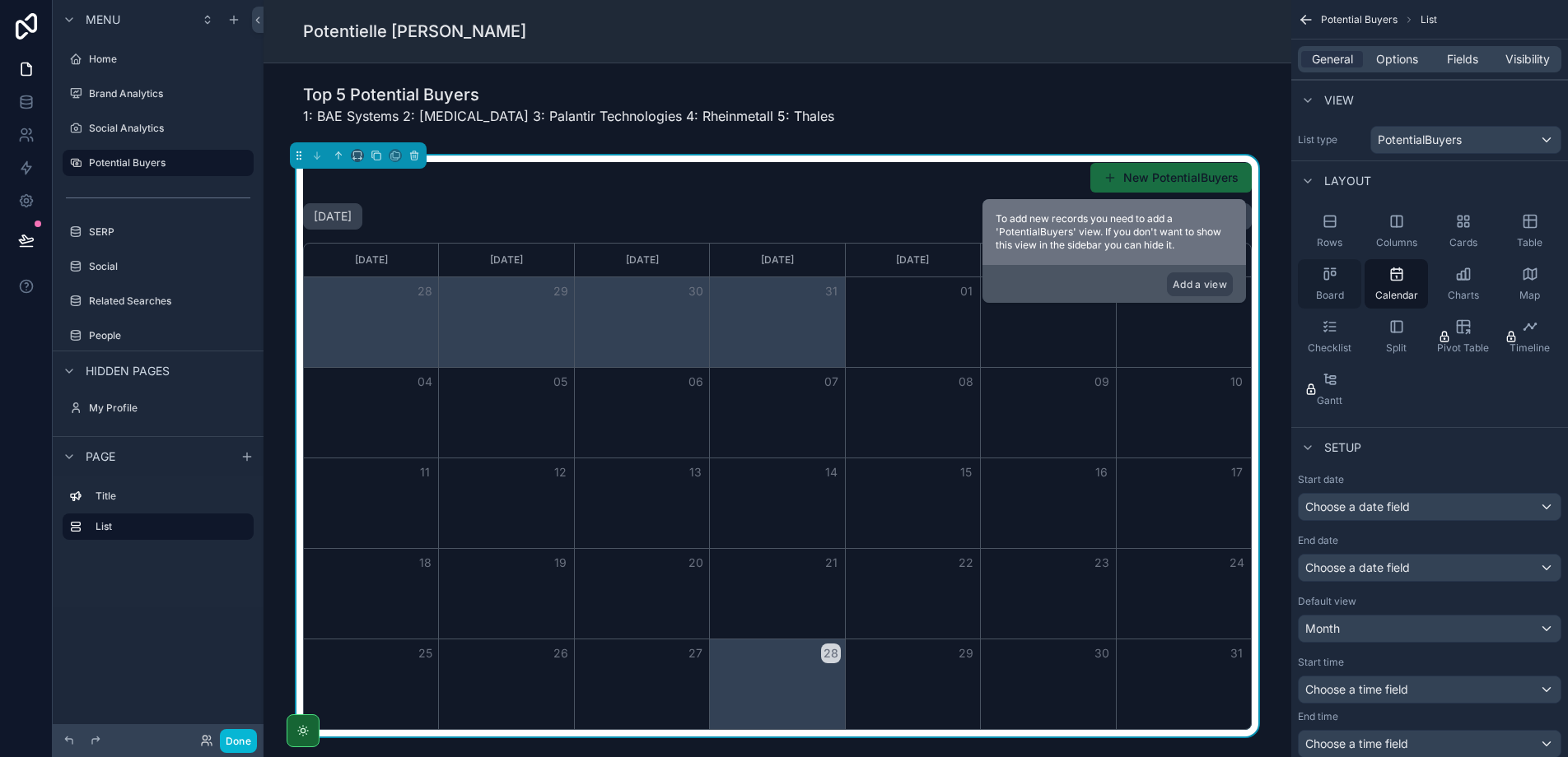
click at [1353, 285] on div "Board" at bounding box center [1329, 283] width 63 height 49
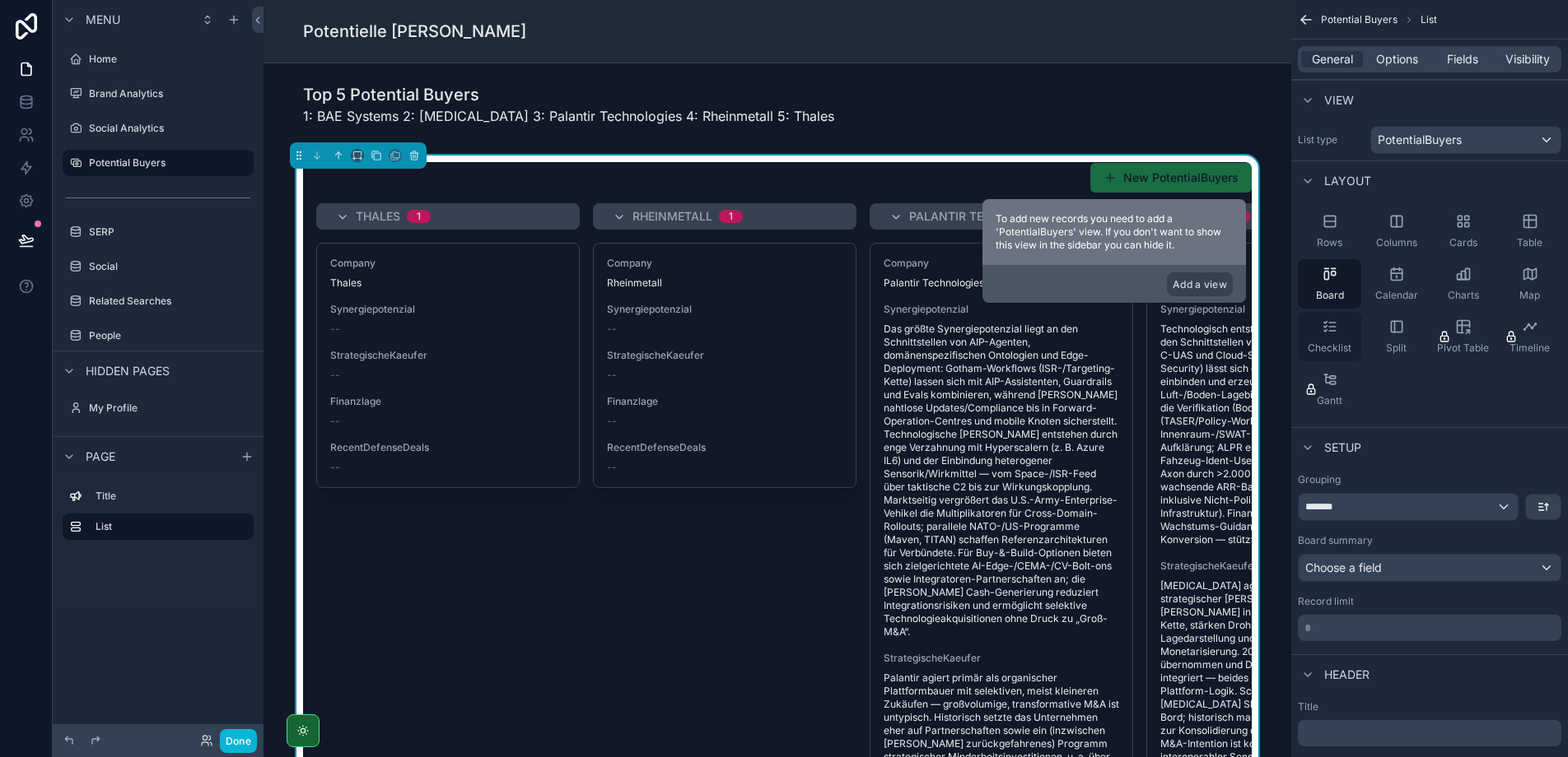
click at [1340, 332] on div "Checklist" at bounding box center [1329, 336] width 63 height 49
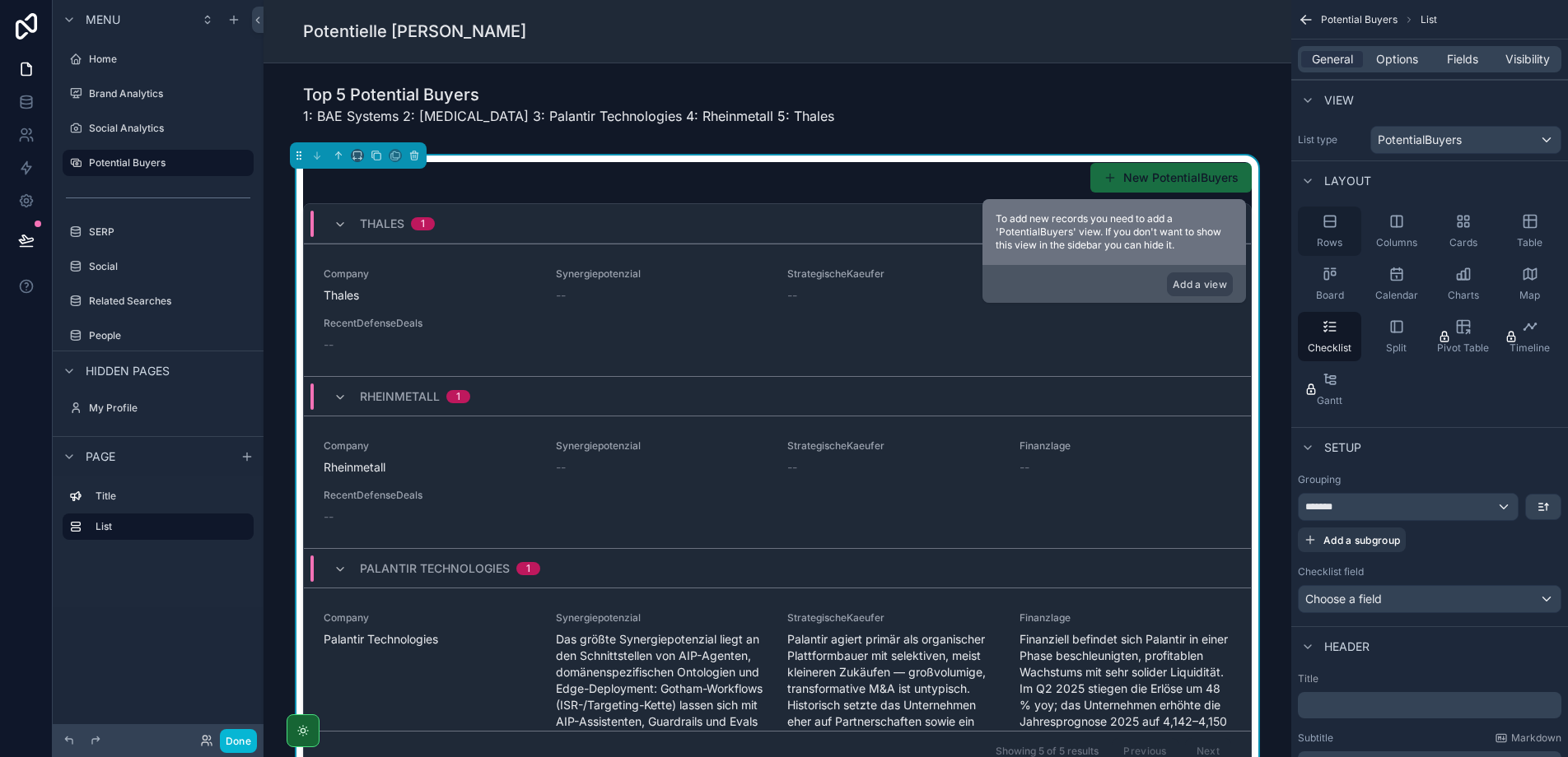
click at [1348, 218] on div "Rows" at bounding box center [1329, 230] width 63 height 49
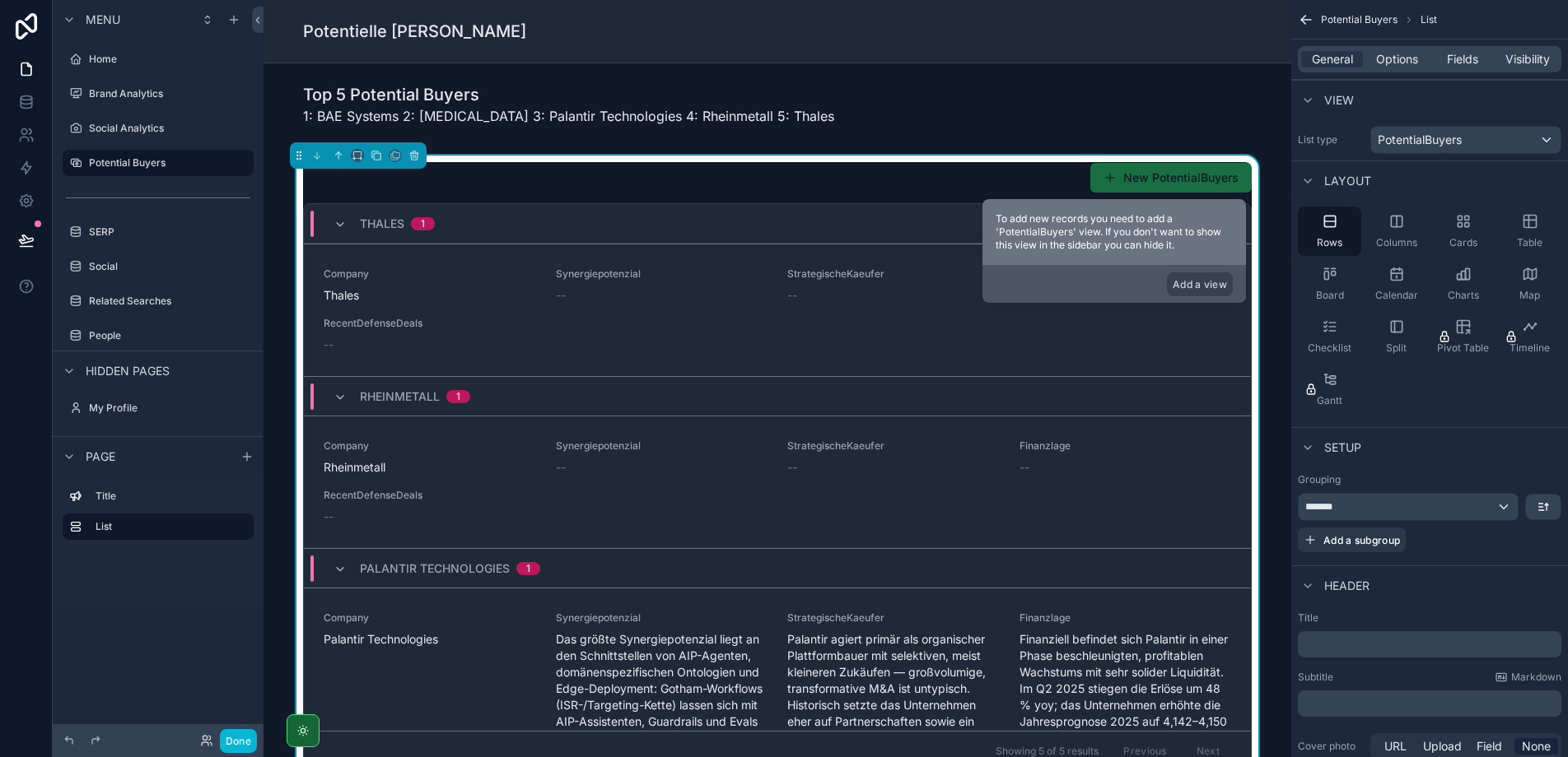
click at [1455, 507] on div "*******" at bounding box center [1408, 507] width 219 height 27
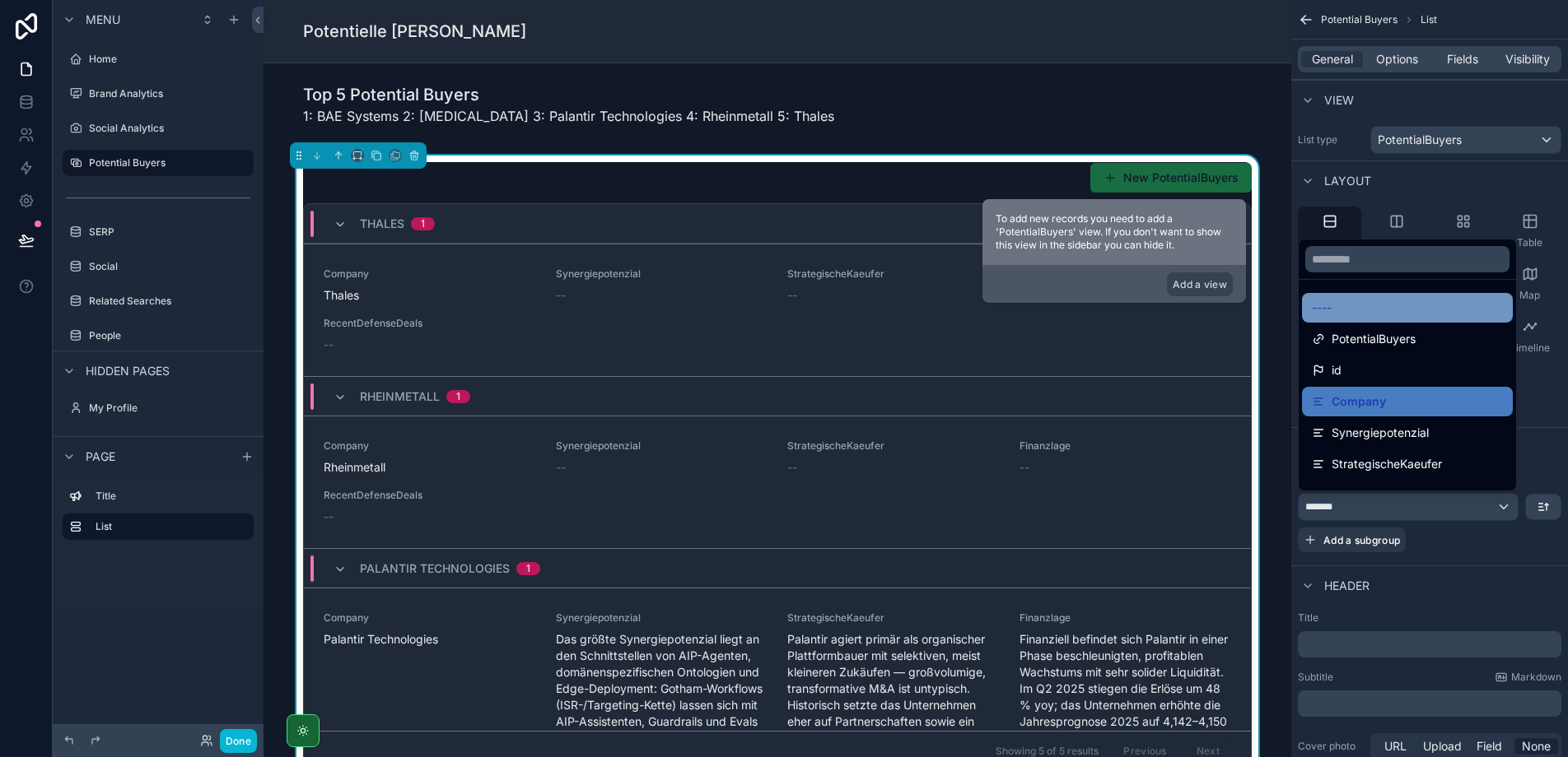
click at [1381, 299] on div "----" at bounding box center [1407, 307] width 191 height 20
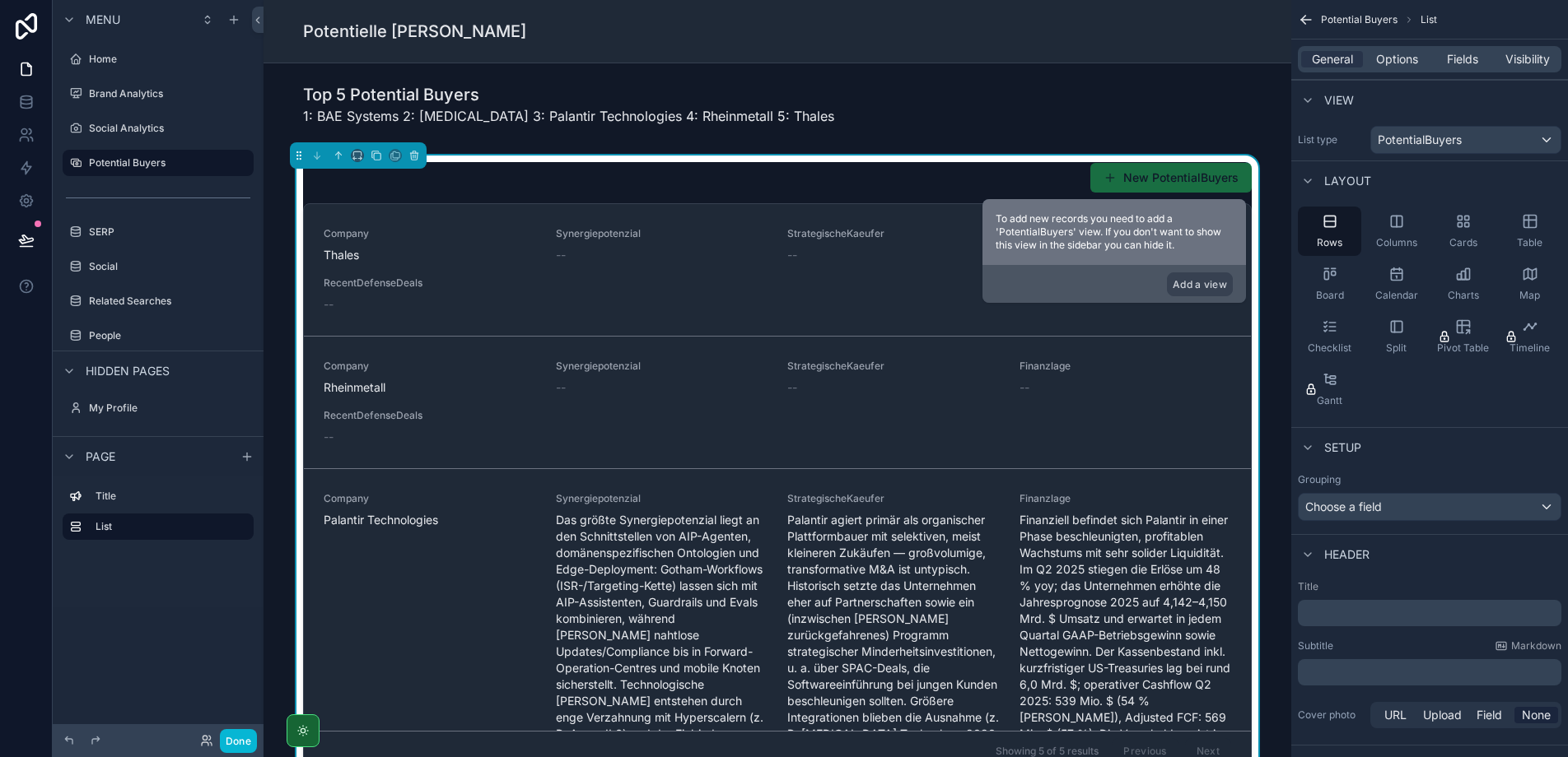
click at [1415, 425] on div "Potential Buyers List General Options Fields Visibility View List type Potentia…" at bounding box center [1429, 436] width 276 height 872
click at [1467, 54] on span "Fields" at bounding box center [1463, 59] width 31 height 16
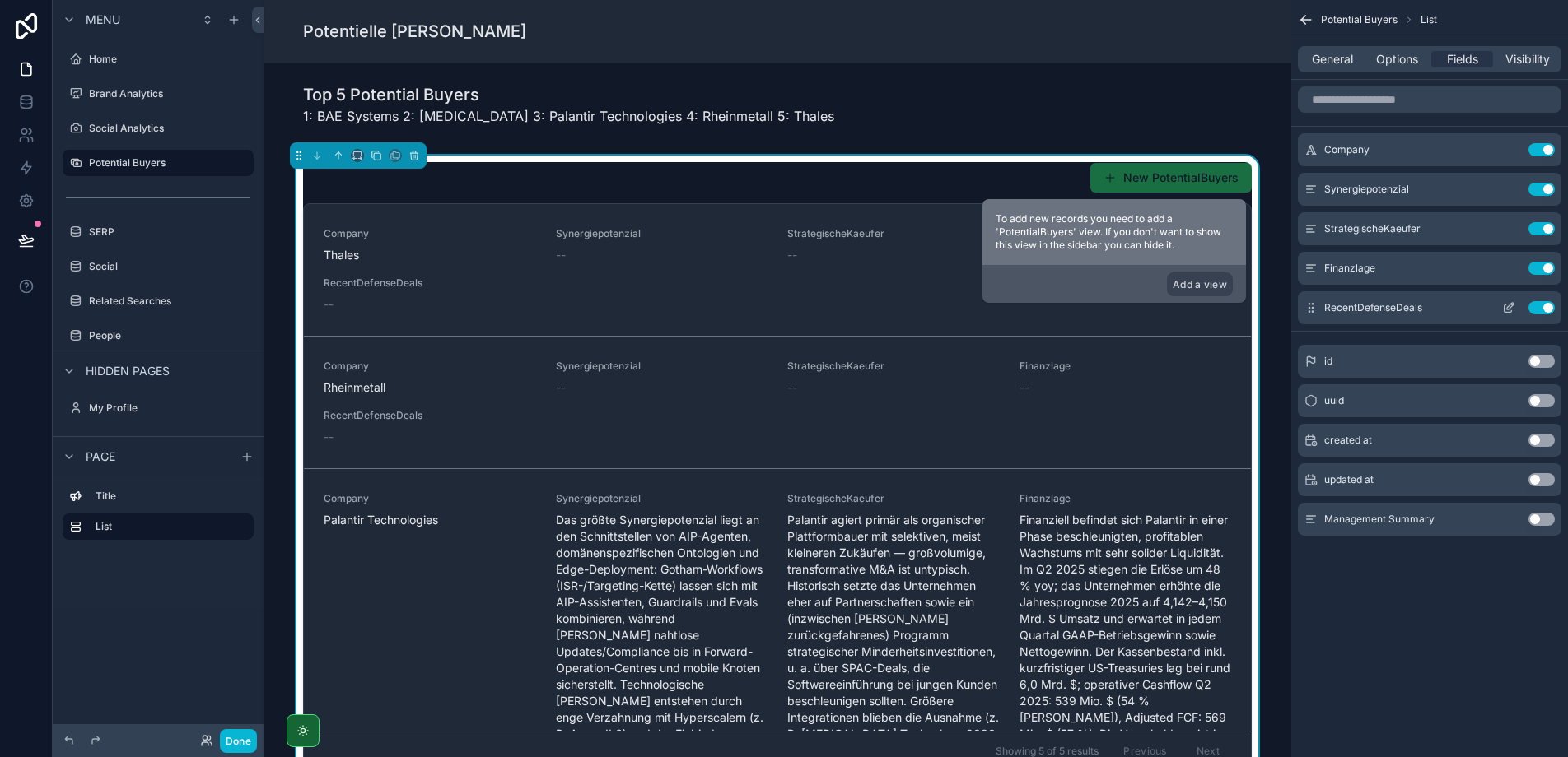
click at [1540, 306] on button "Use setting" at bounding box center [1541, 307] width 27 height 13
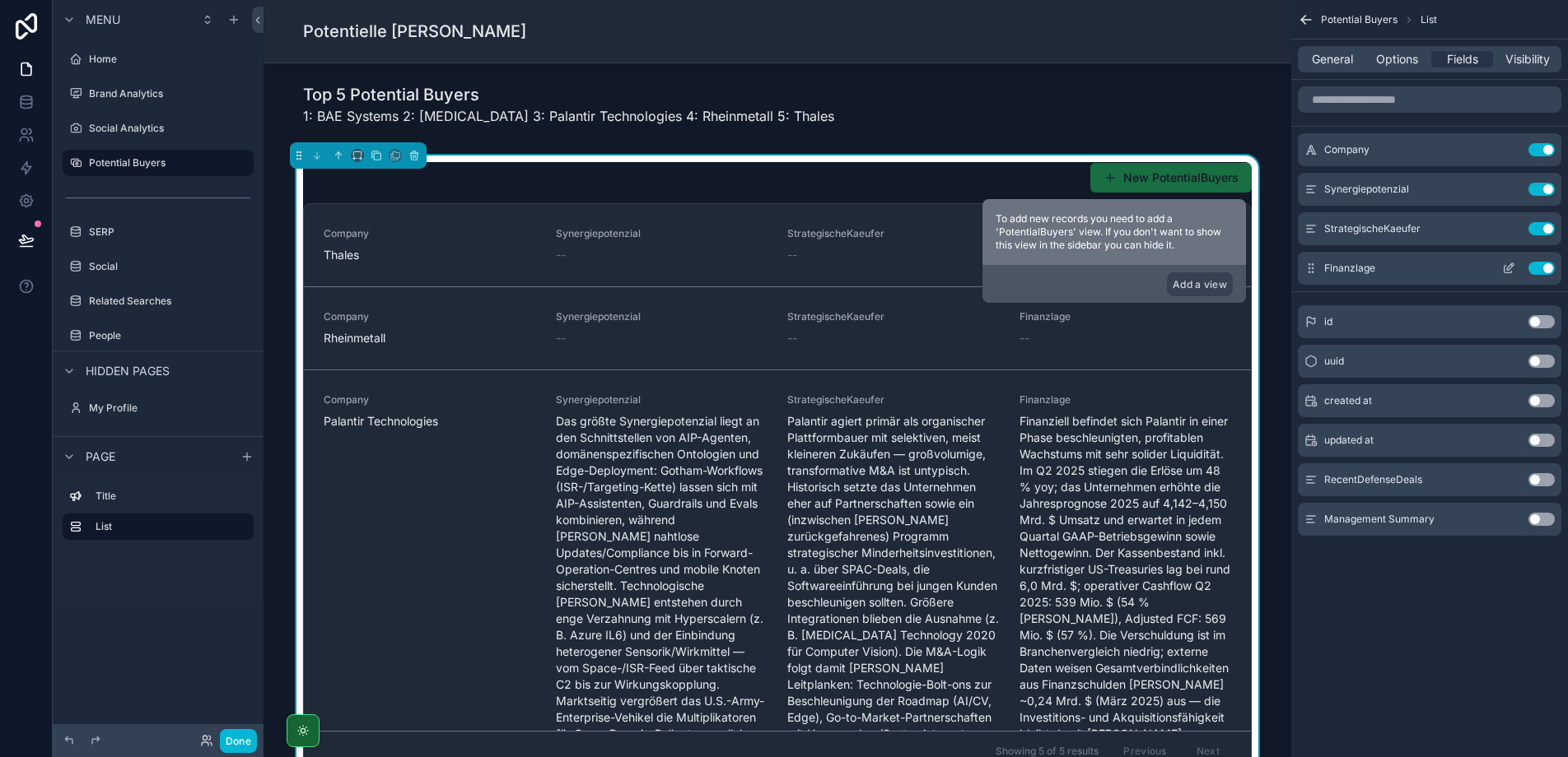
click at [1541, 267] on button "Use setting" at bounding box center [1541, 268] width 27 height 13
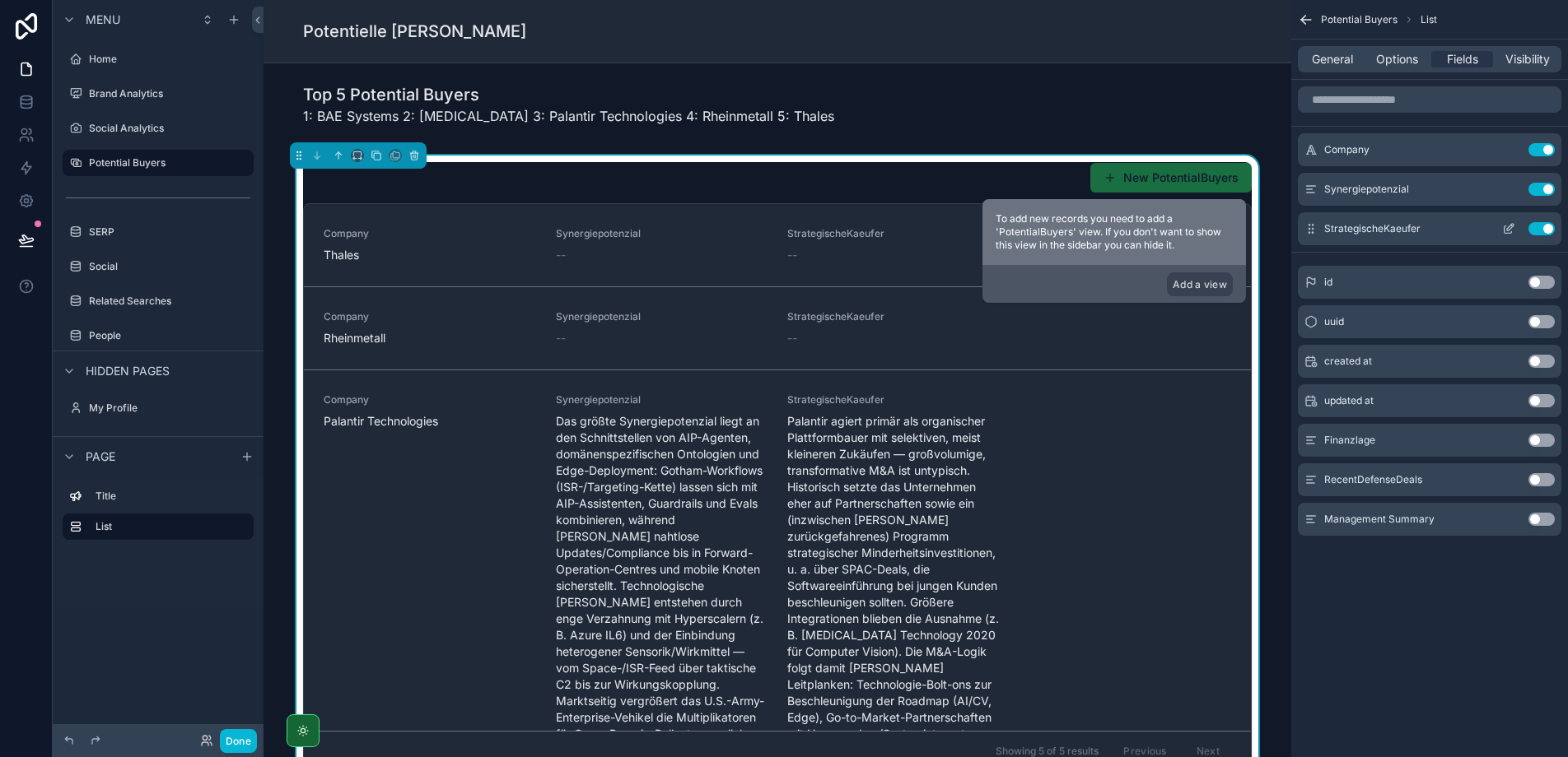
click at [1546, 228] on button "Use setting" at bounding box center [1541, 228] width 27 height 13
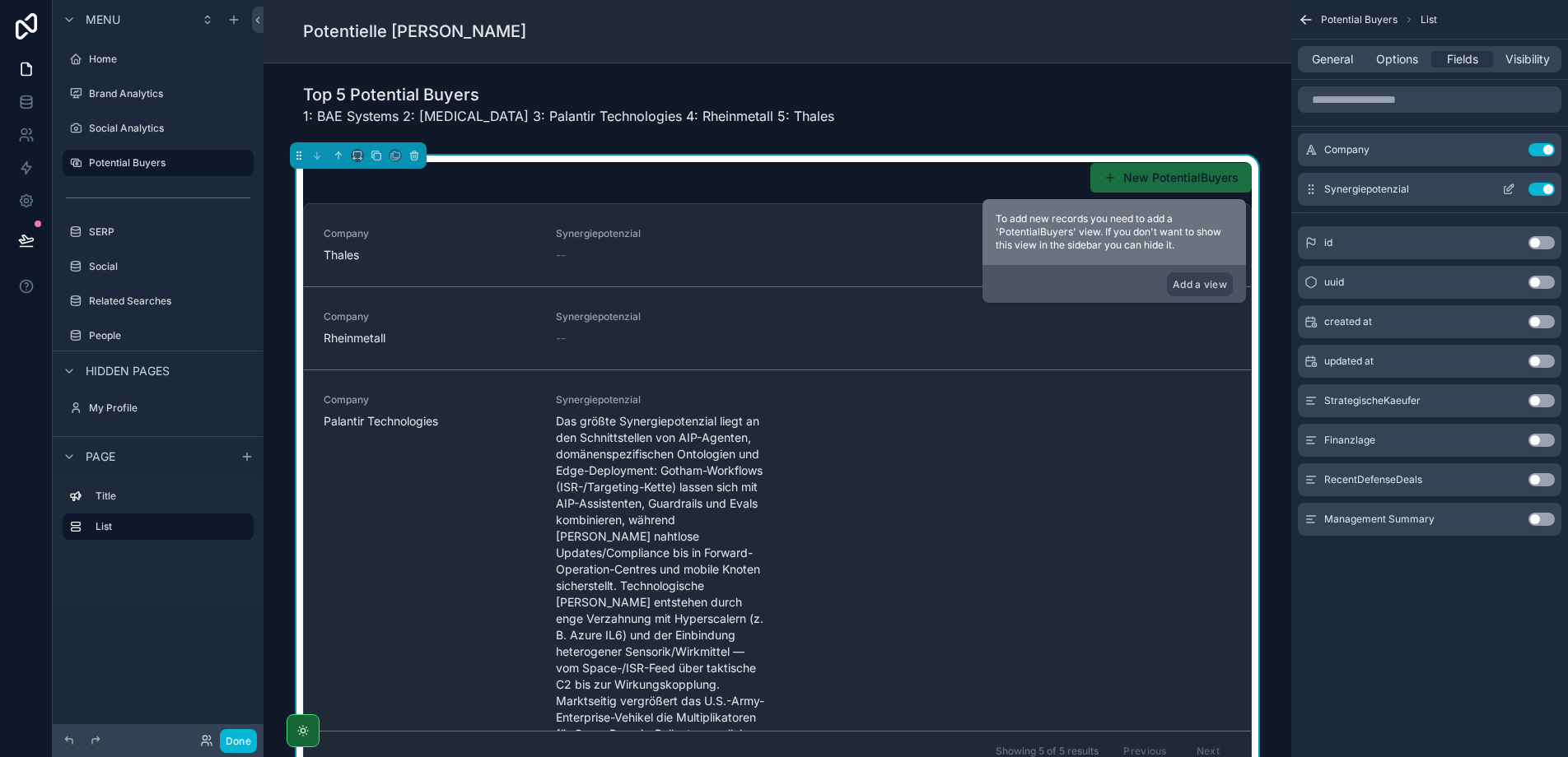
click at [1544, 187] on button "Use setting" at bounding box center [1541, 189] width 27 height 13
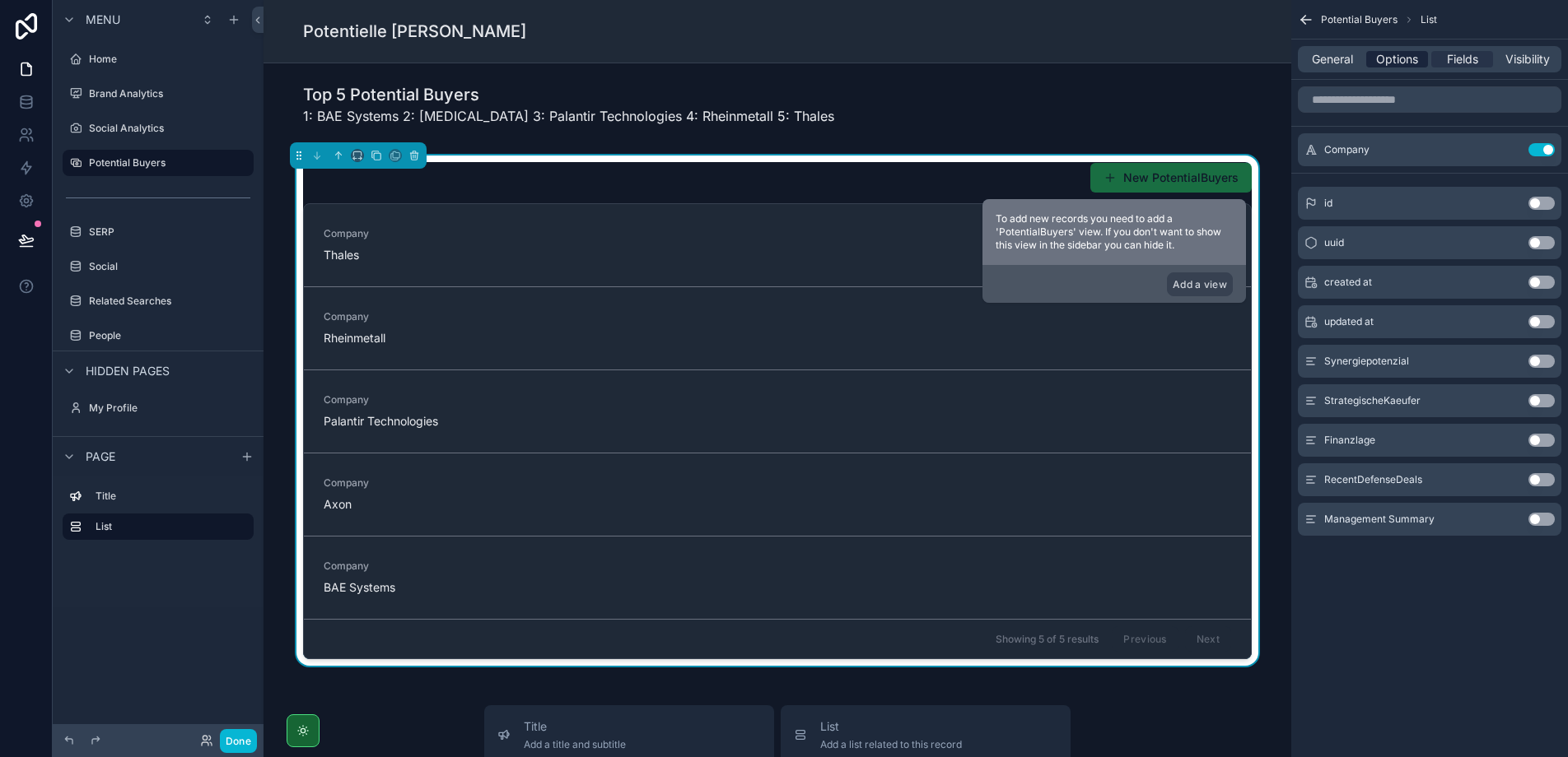
click at [1392, 60] on span "Options" at bounding box center [1397, 59] width 42 height 16
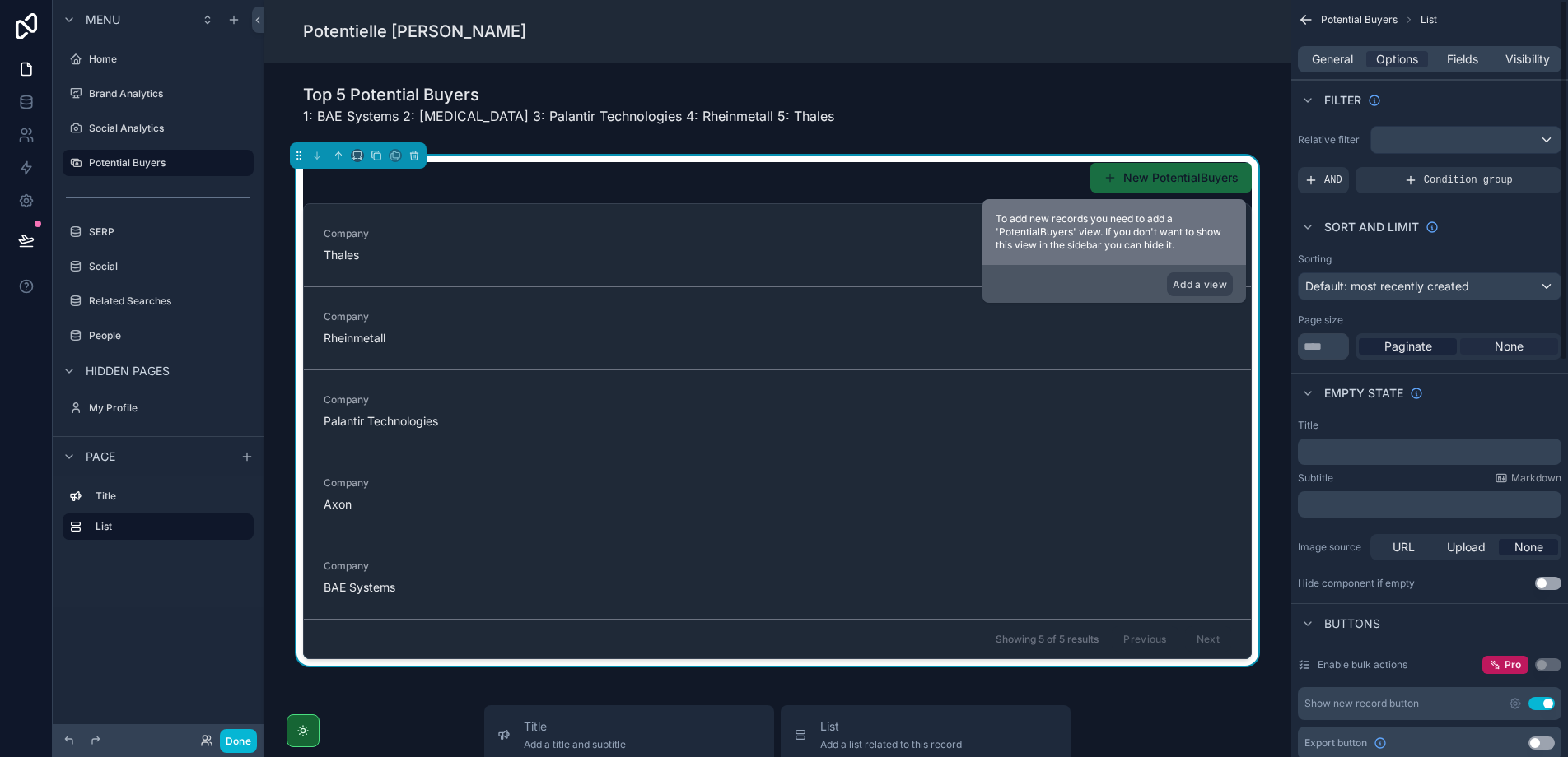
click at [1521, 342] on span "None" at bounding box center [1508, 346] width 28 height 16
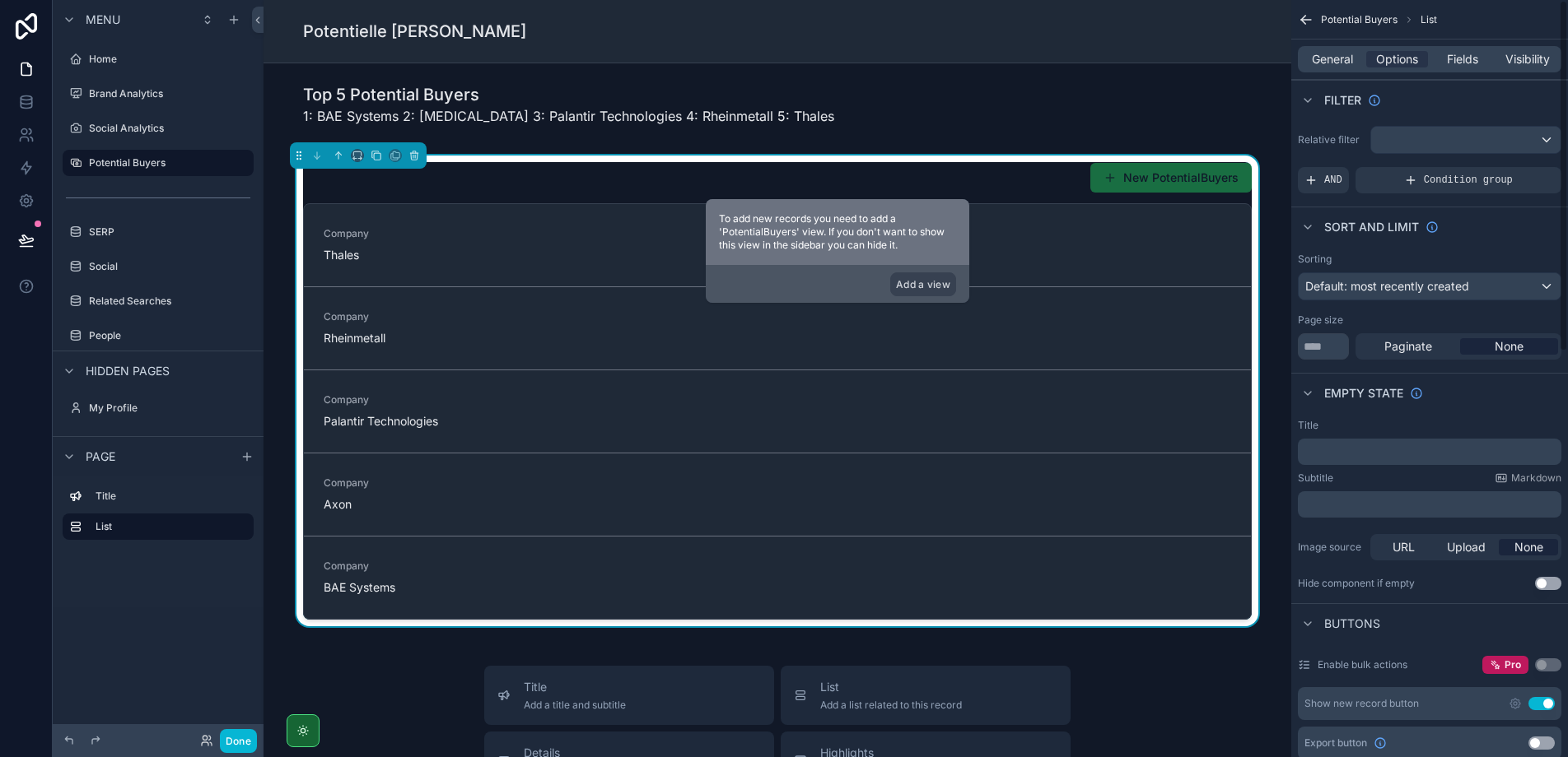
click at [1502, 234] on div "Sort And Limit" at bounding box center [1429, 226] width 276 height 40
click at [1424, 294] on div "Default: most recently created" at bounding box center [1429, 287] width 262 height 27
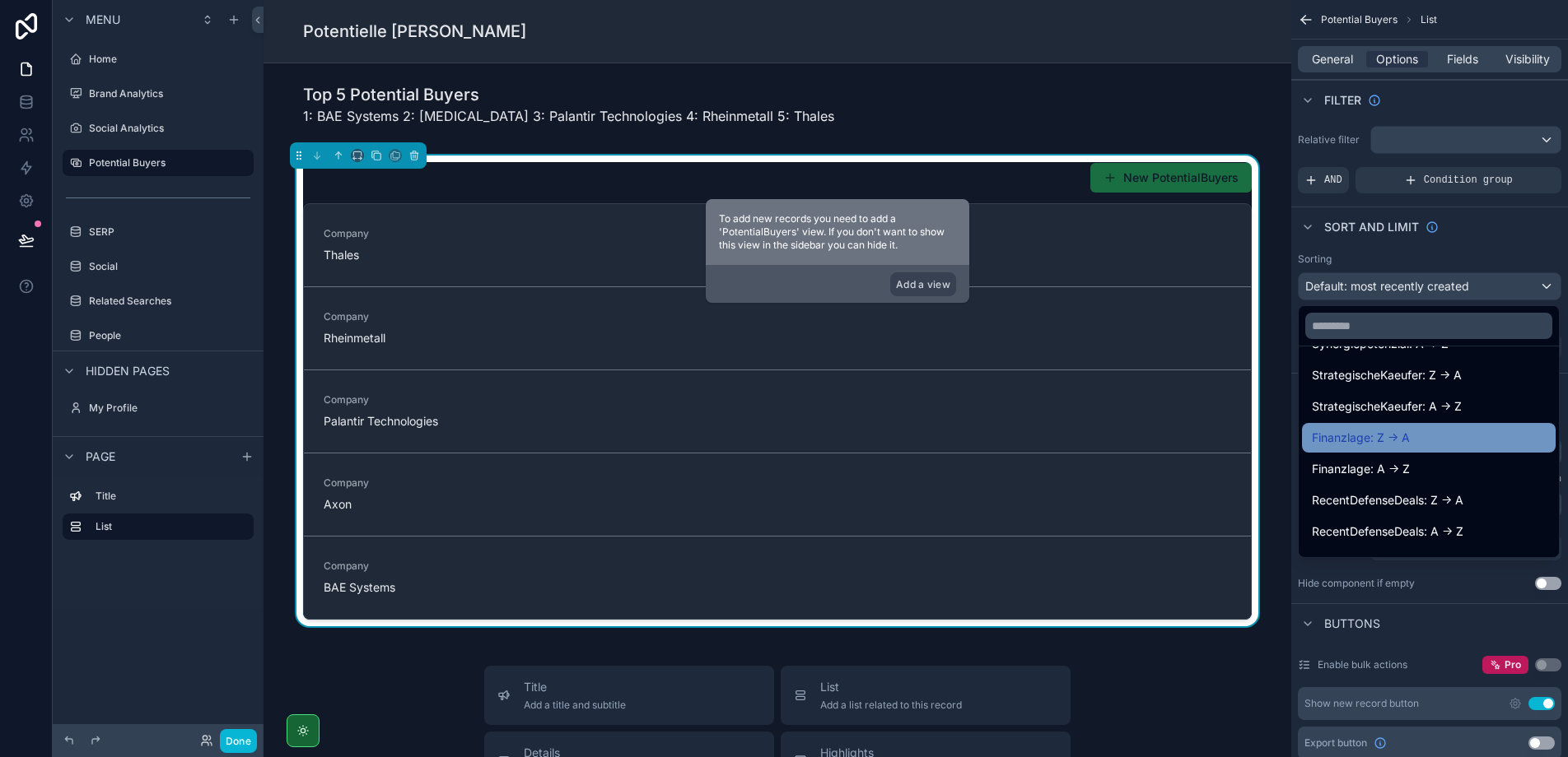
scroll to position [399, 0]
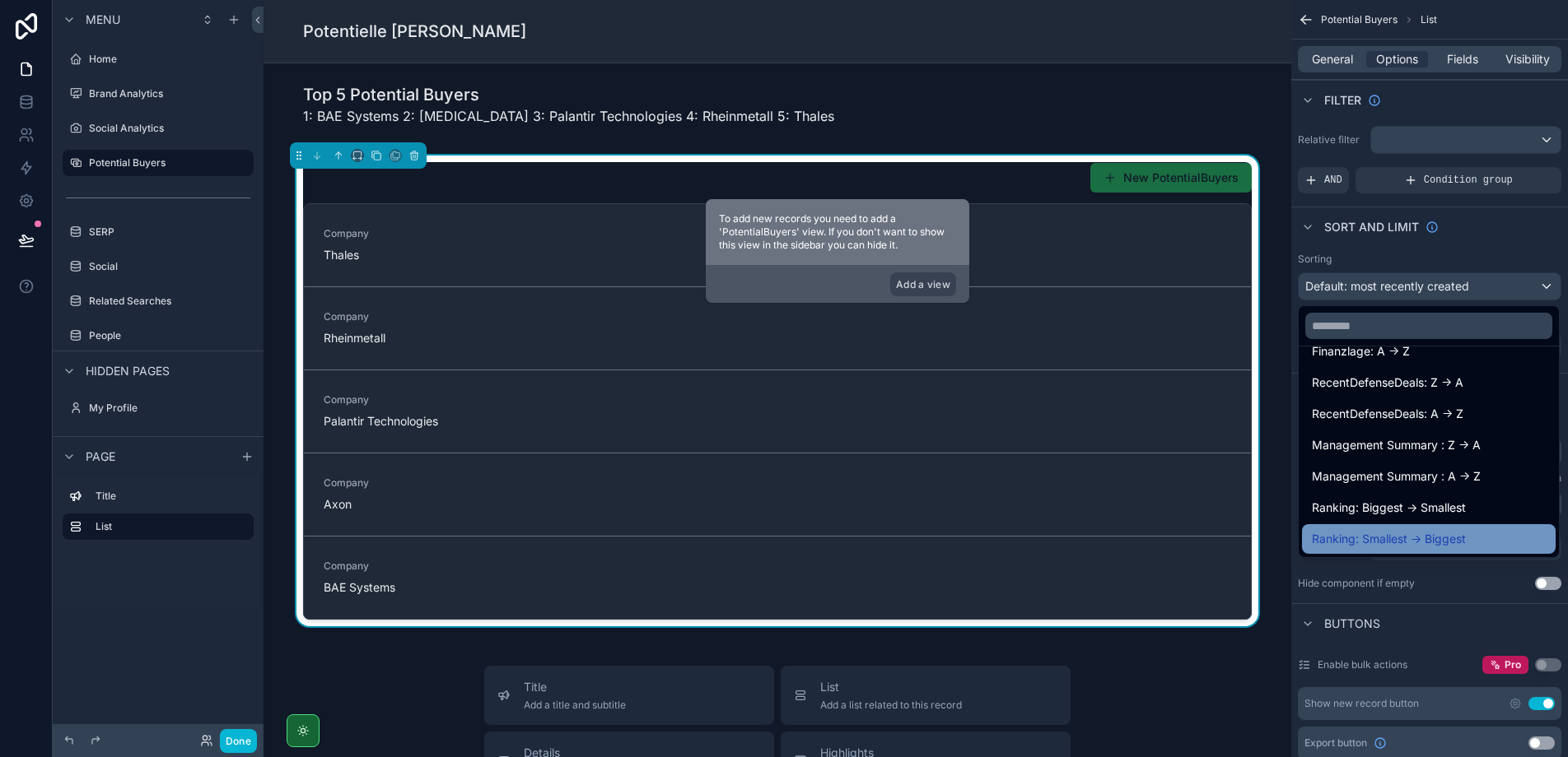
click at [1392, 540] on span "Ranking: Smallest -> Biggest" at bounding box center [1388, 539] width 154 height 20
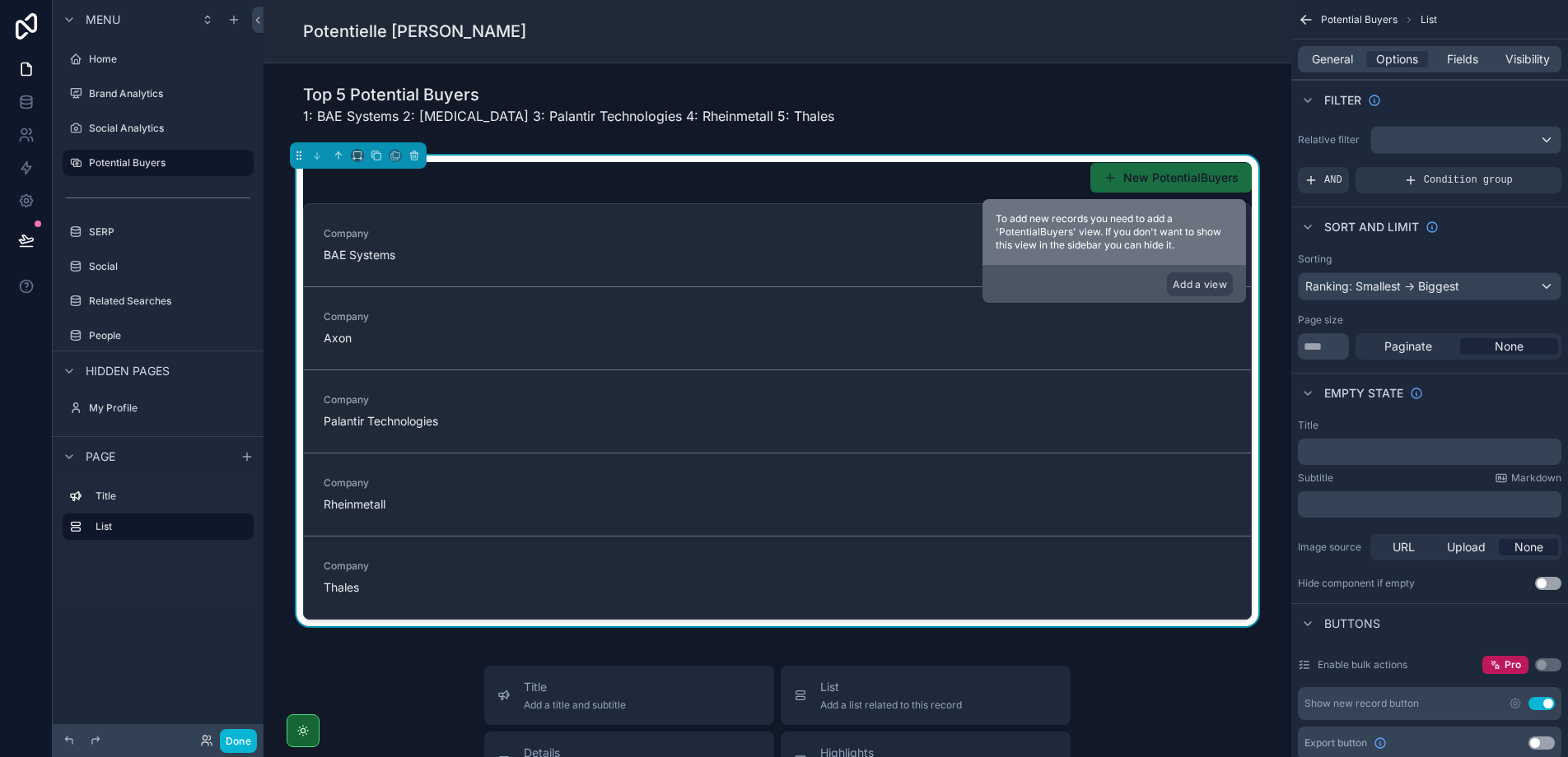
click at [473, 27] on div "Potentielle [PERSON_NAME]" at bounding box center [777, 31] width 949 height 23
click at [1318, 54] on span "General" at bounding box center [1332, 59] width 41 height 16
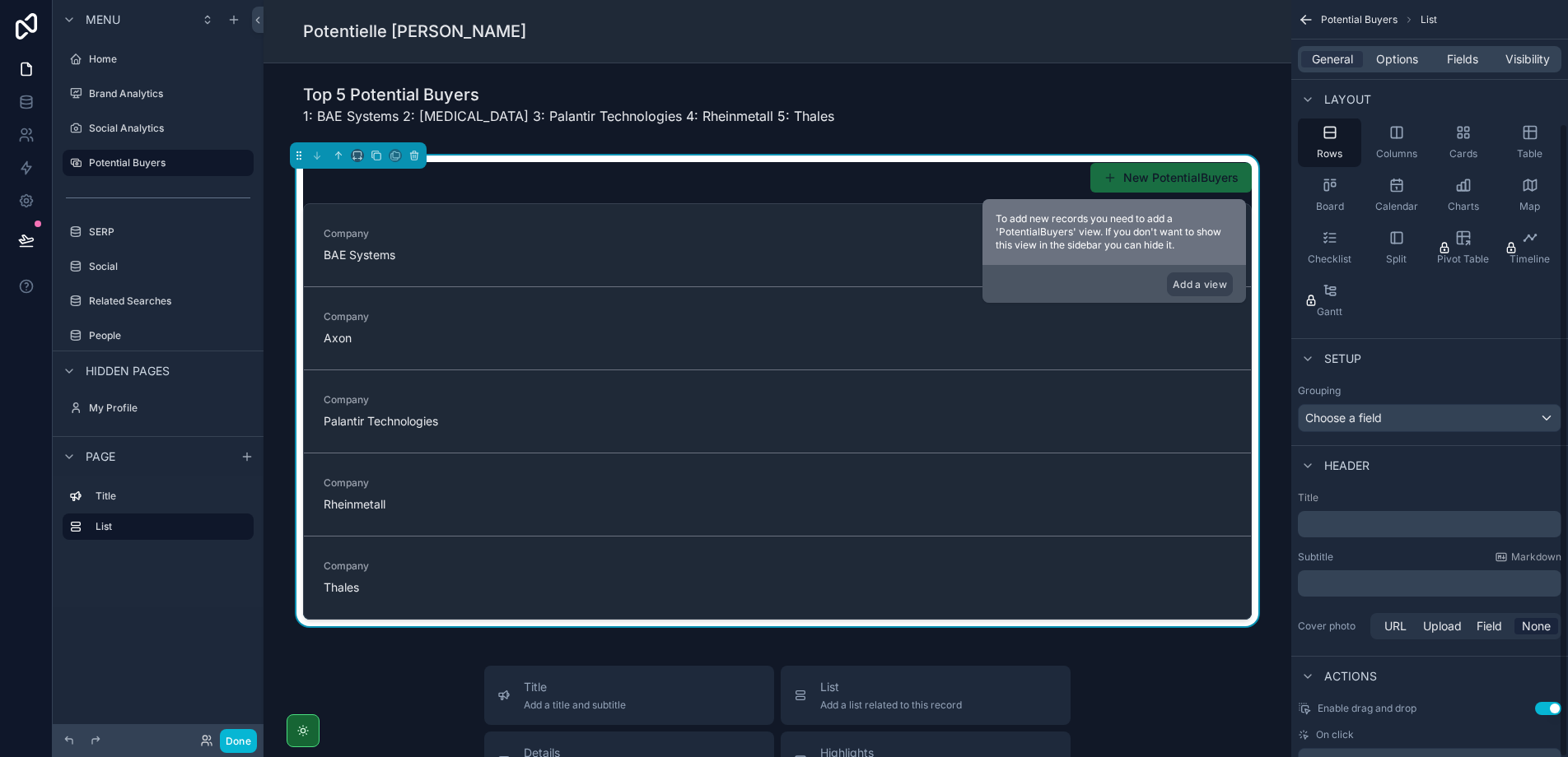
scroll to position [148, 0]
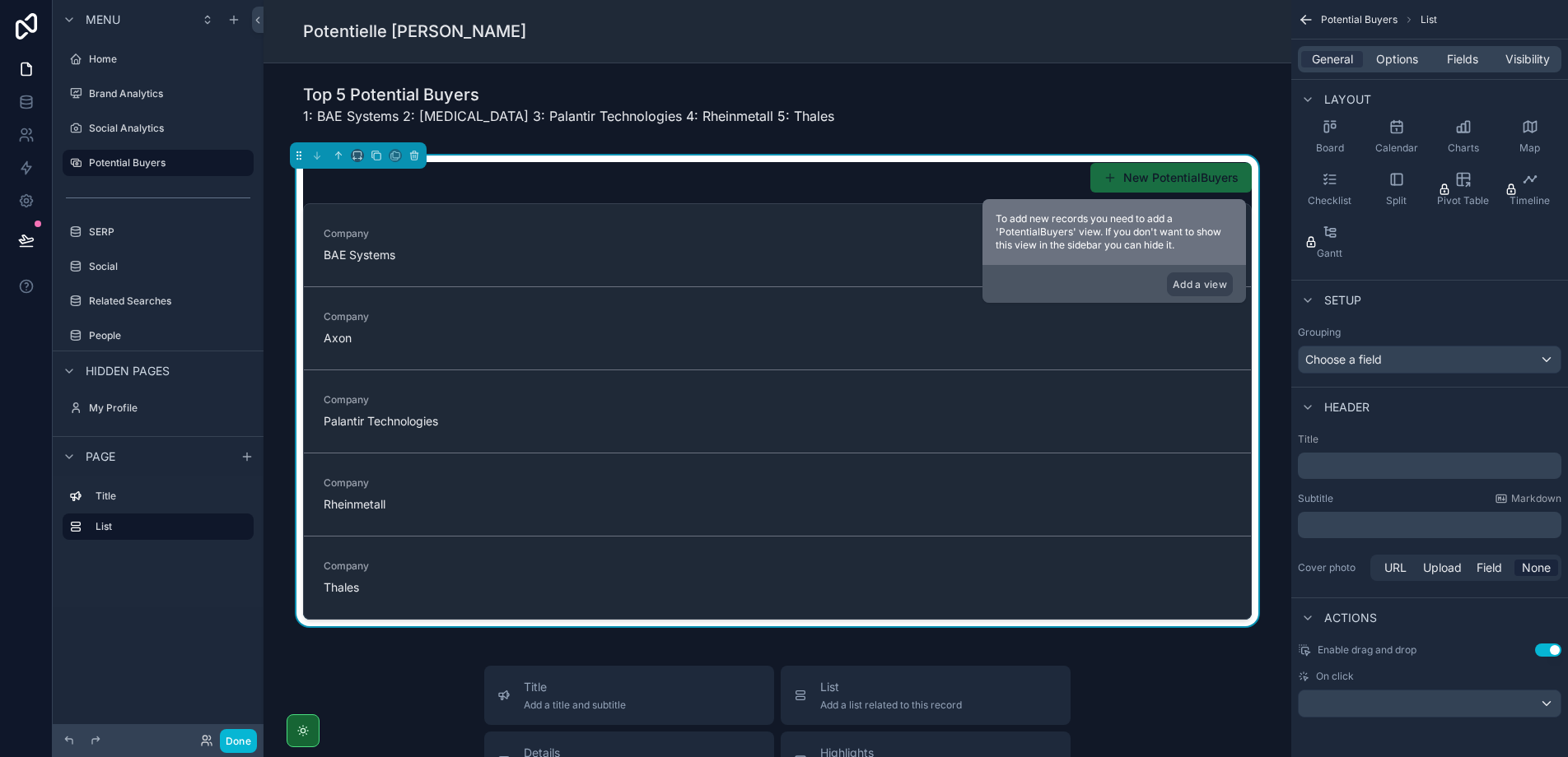
click at [1154, 177] on button "New PotentialBuyers" at bounding box center [1171, 178] width 161 height 29
click at [1211, 292] on button "Add a view" at bounding box center [1199, 285] width 66 height 24
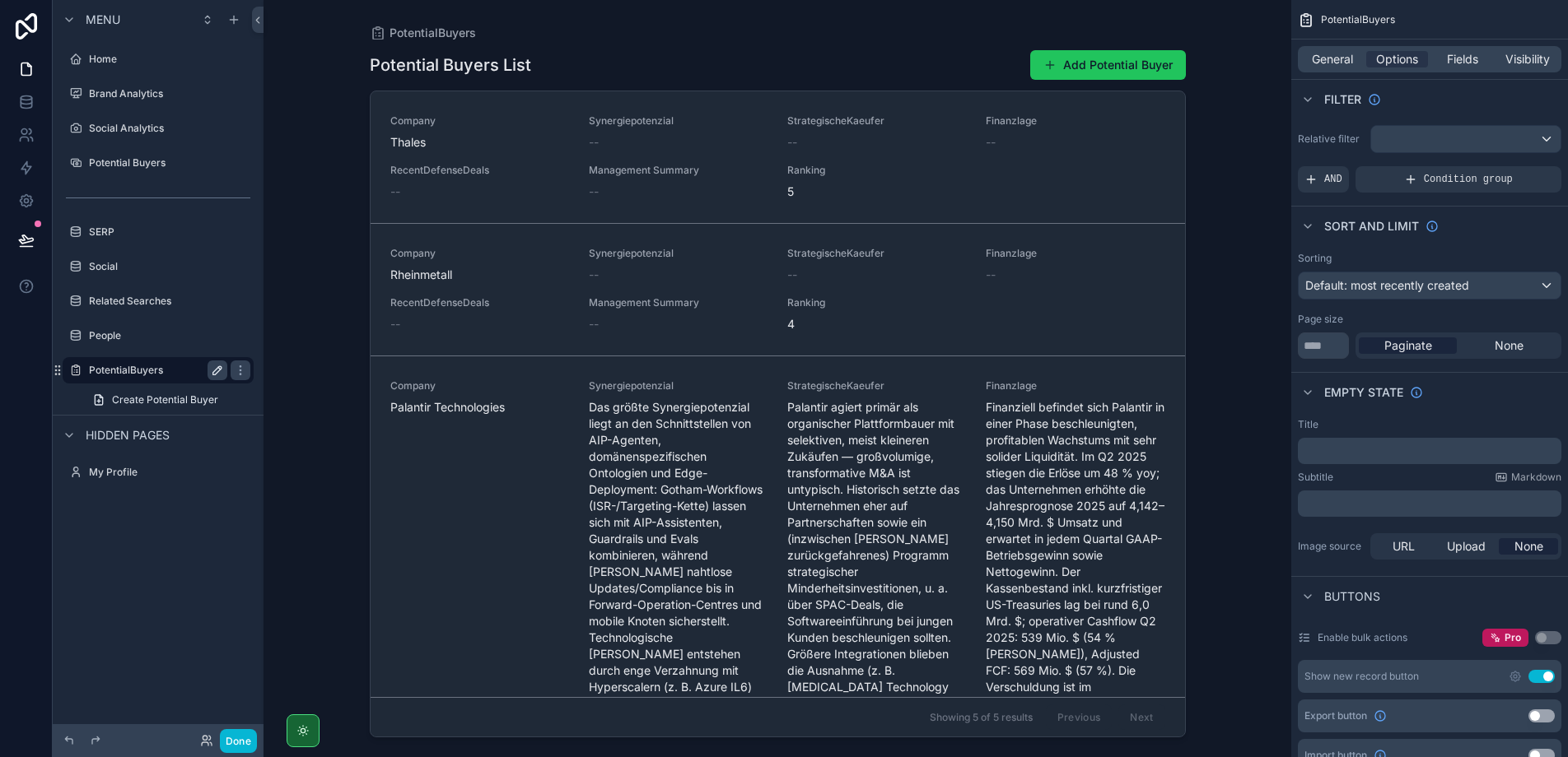
click at [219, 367] on icon "scrollable content" at bounding box center [218, 370] width 9 height 9
click at [65, 371] on link "**********" at bounding box center [157, 370] width 191 height 27
click at [72, 370] on icon "scrollable content" at bounding box center [75, 370] width 13 height 13
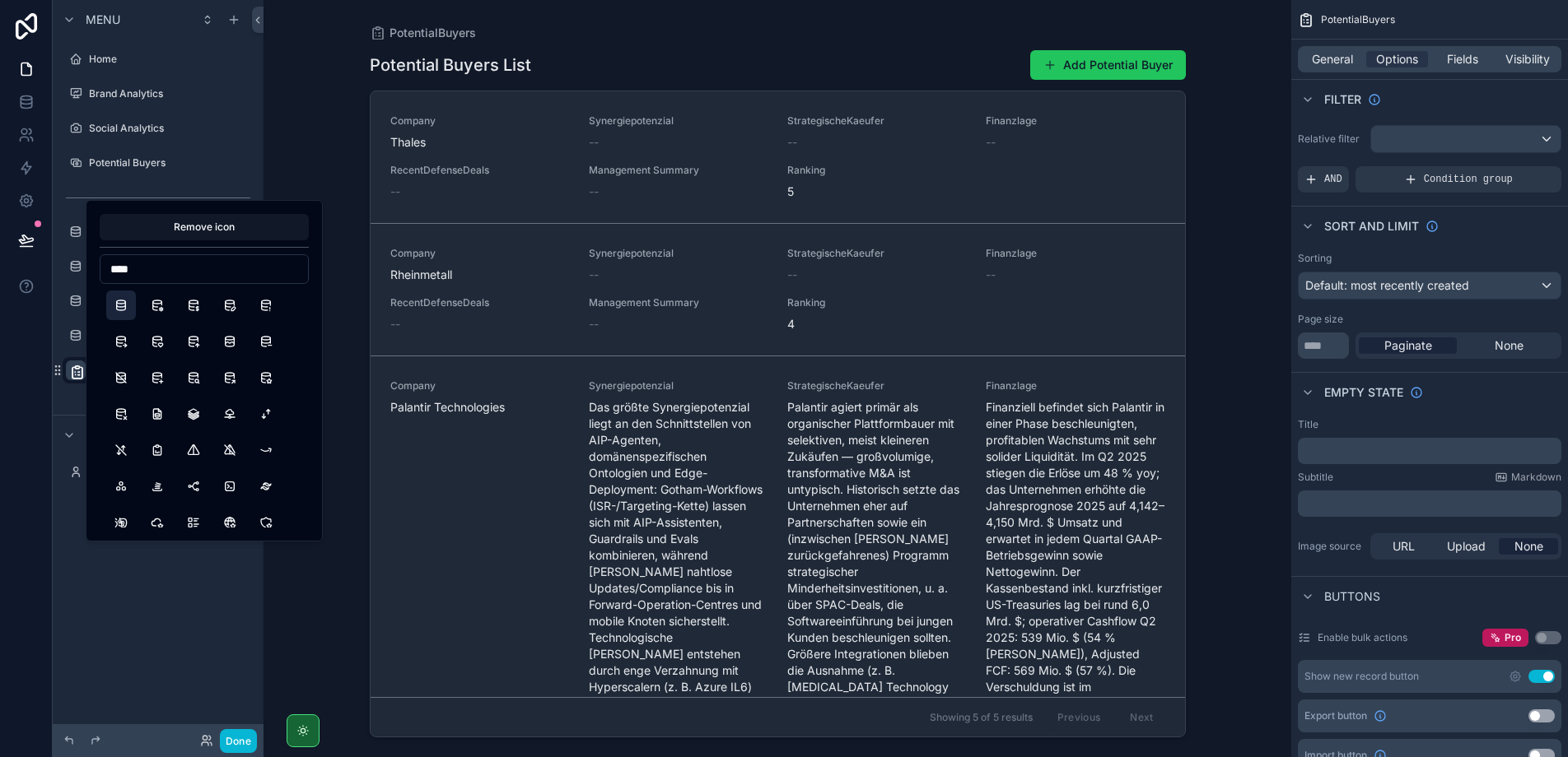
type input "****"
click at [118, 304] on button "Database" at bounding box center [121, 306] width 29 height 29
click at [127, 642] on div "**********" at bounding box center [158, 369] width 211 height 738
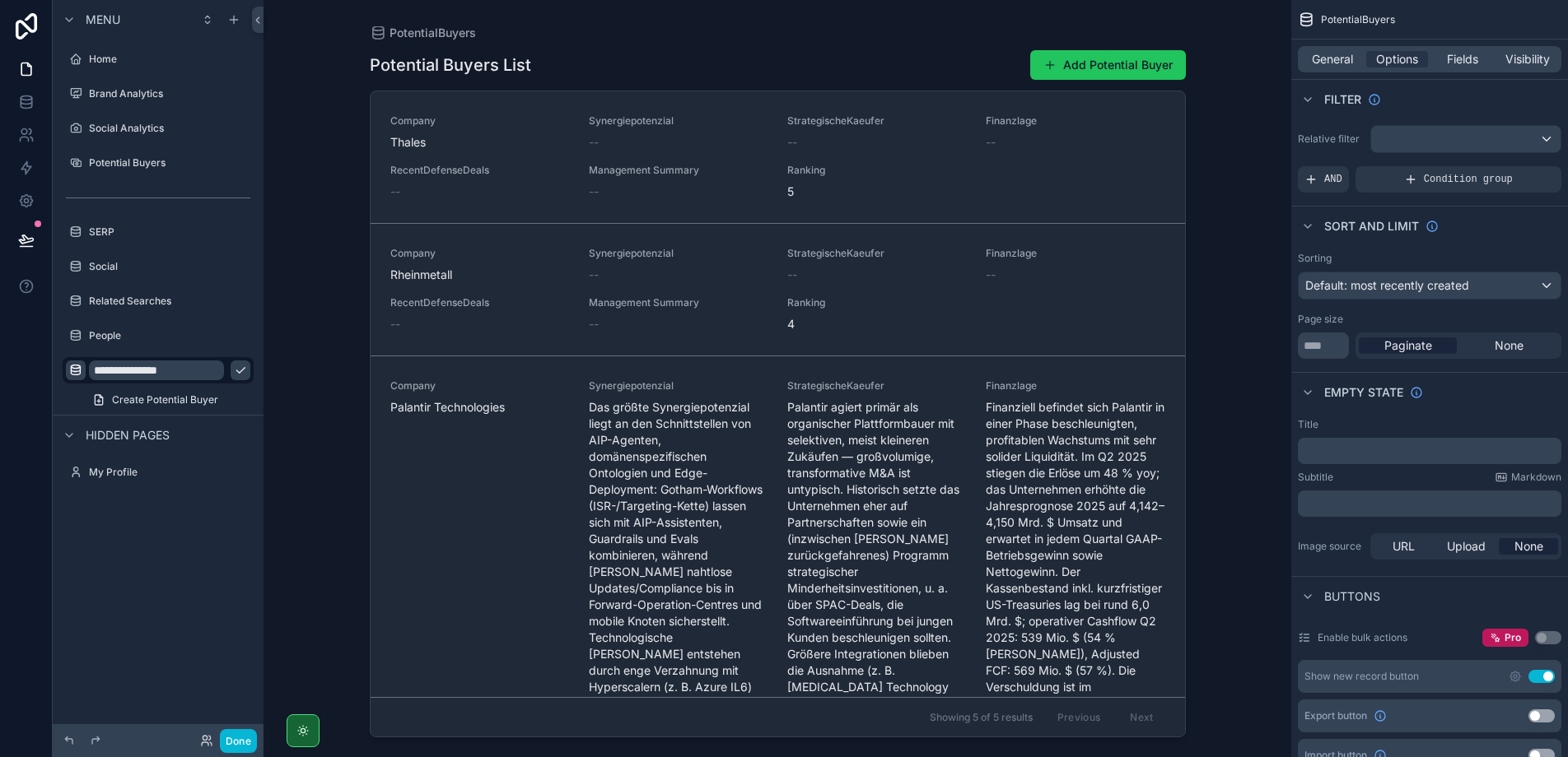
click at [140, 372] on input "**********" at bounding box center [156, 370] width 135 height 20
type input "**********"
click at [234, 371] on icon "scrollable content" at bounding box center [240, 370] width 13 height 13
click at [199, 400] on span "Create Potential Buyer" at bounding box center [165, 400] width 106 height 13
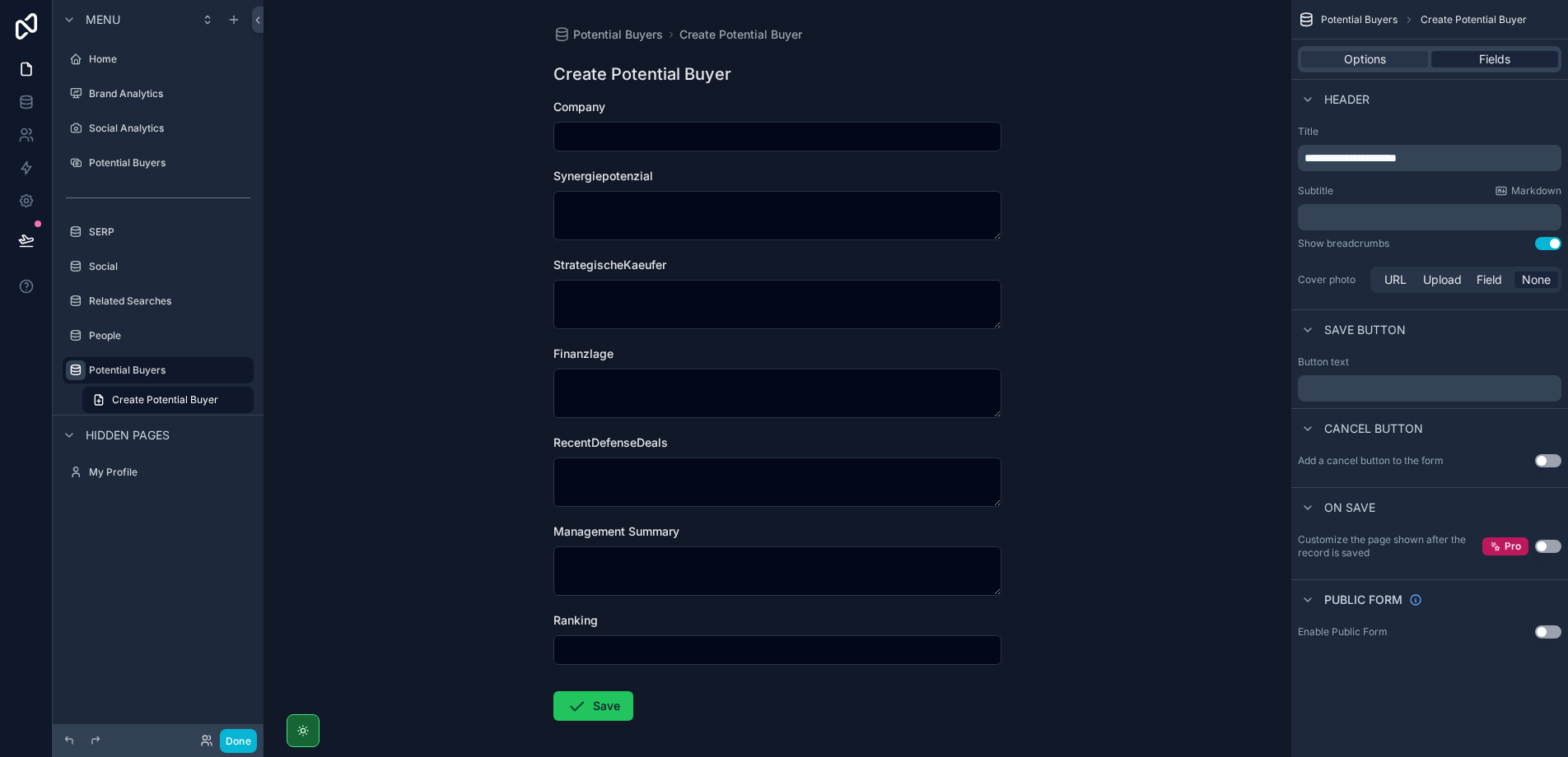
click at [1501, 60] on span "Fields" at bounding box center [1495, 59] width 31 height 16
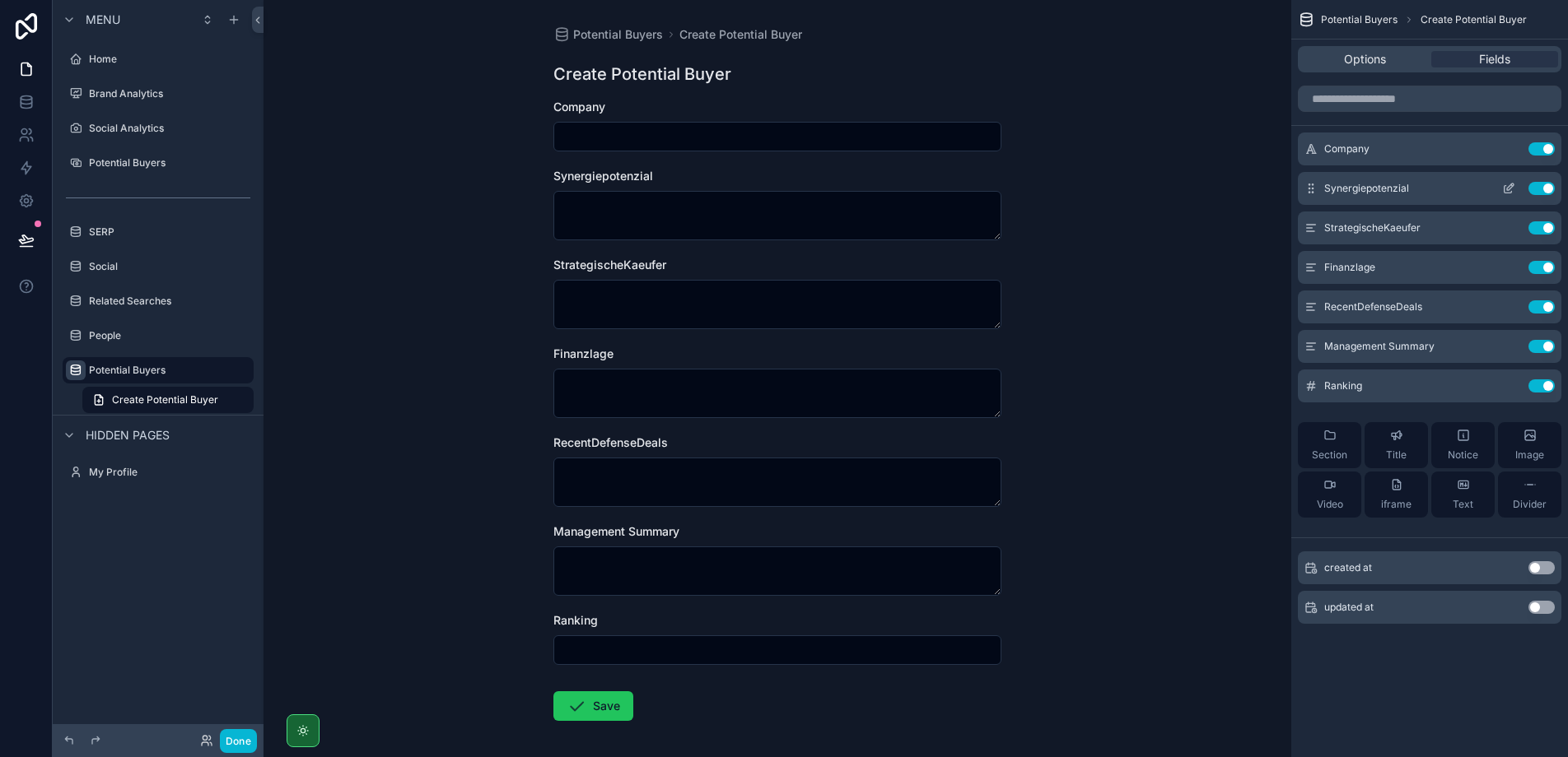
click at [1536, 186] on button "Use setting" at bounding box center [1541, 188] width 27 height 13
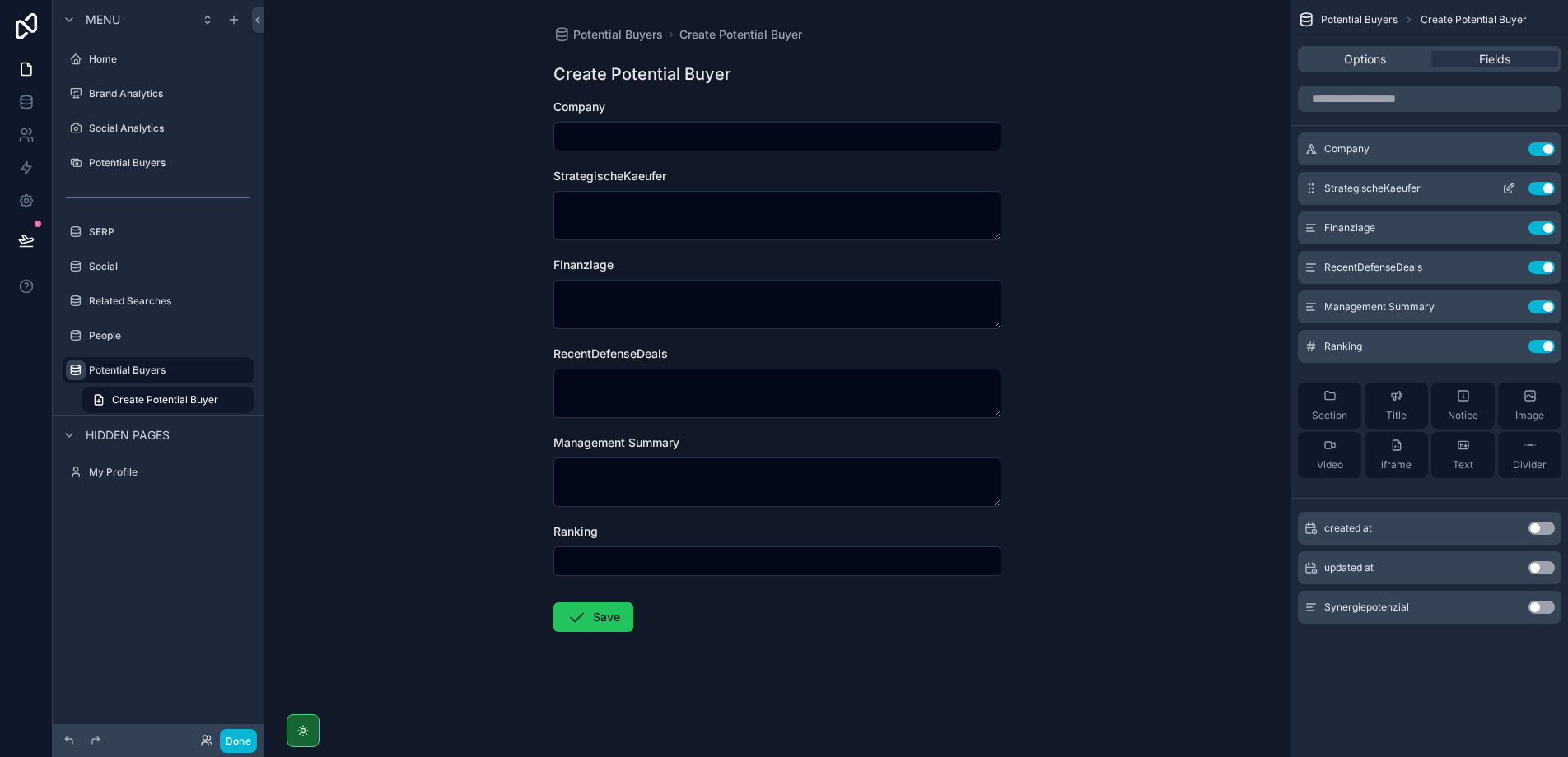
click at [1539, 190] on button "Use setting" at bounding box center [1541, 188] width 27 height 13
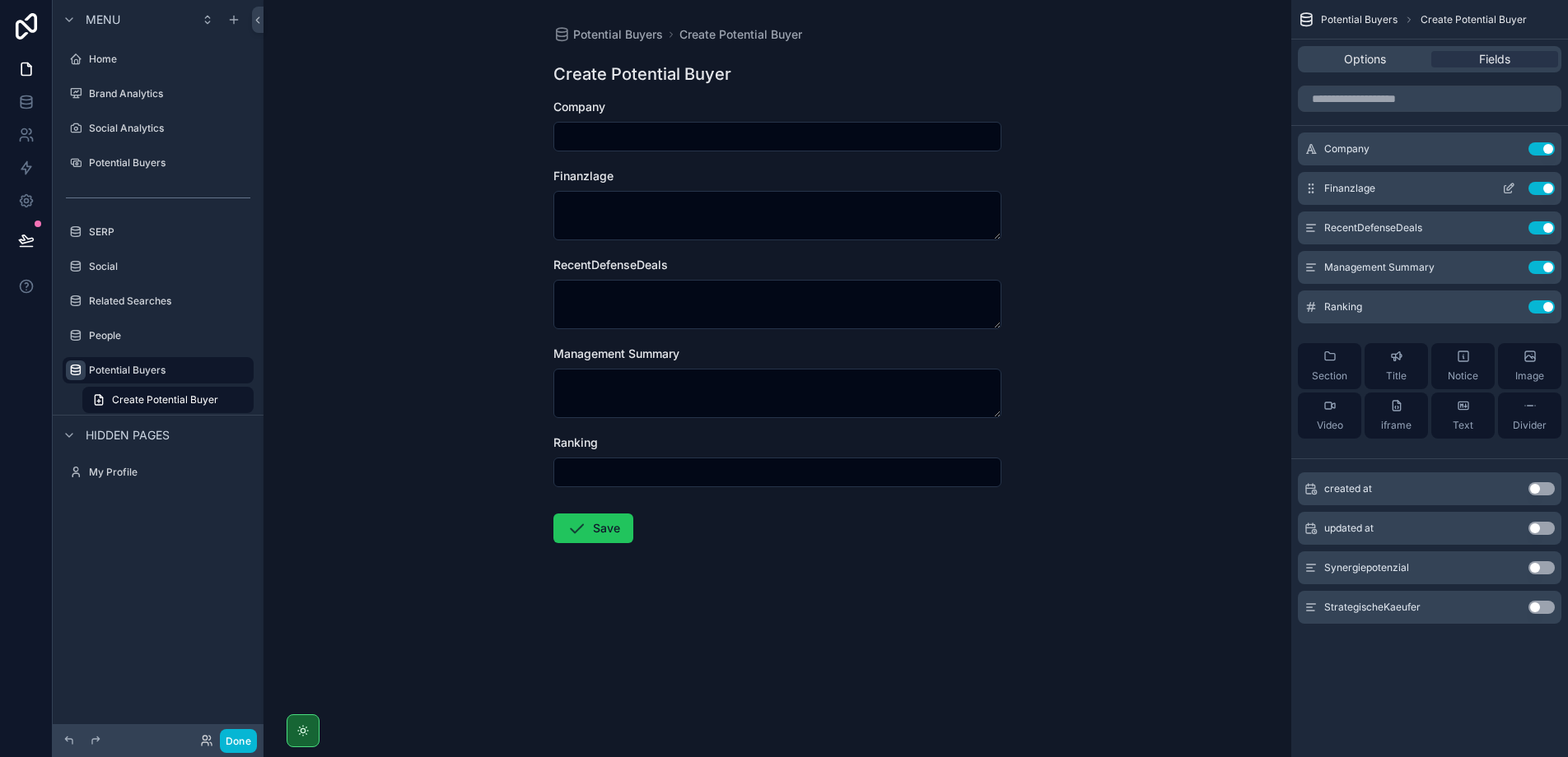
click at [1539, 190] on button "Use setting" at bounding box center [1541, 188] width 27 height 13
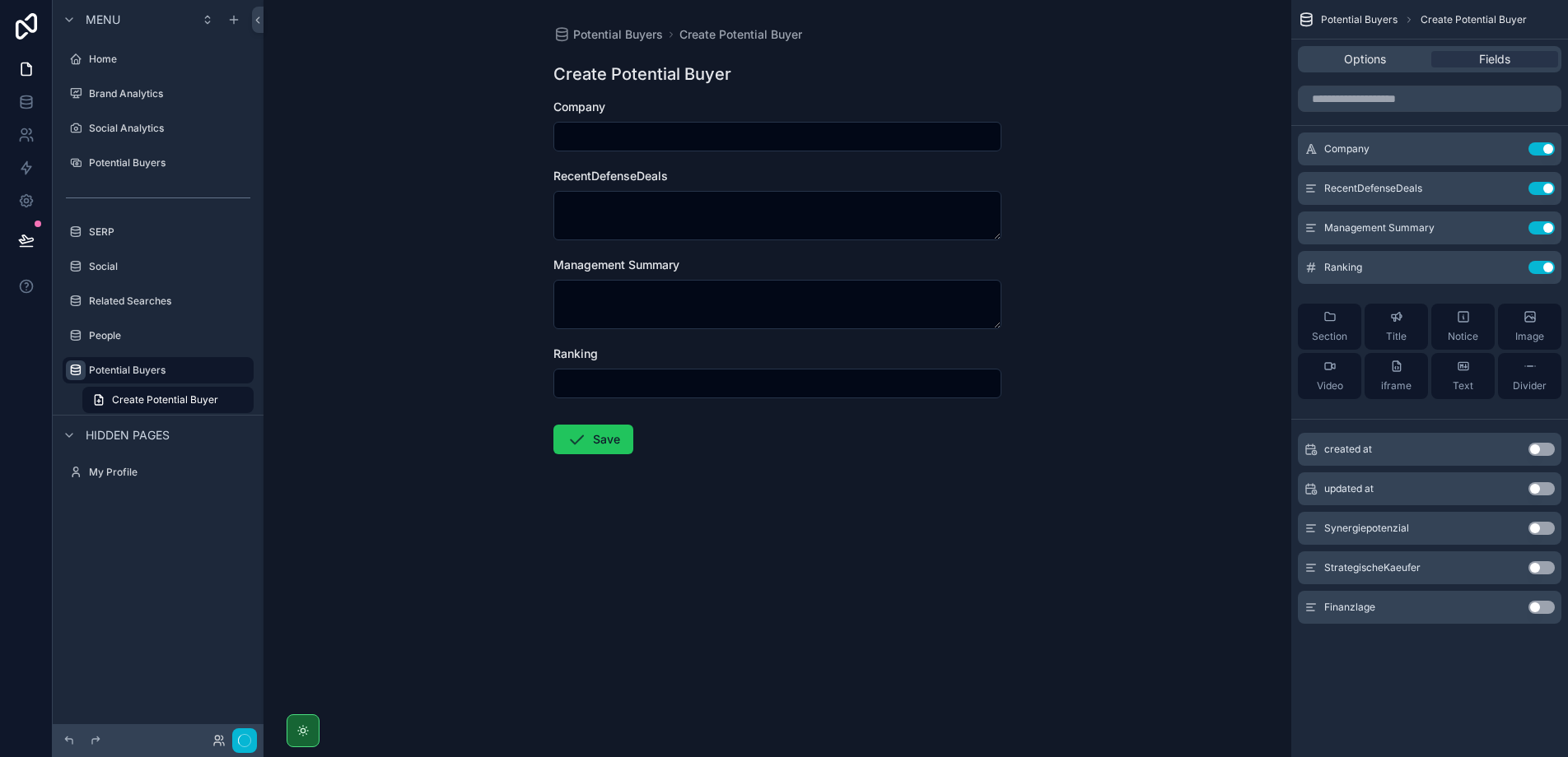
click at [1539, 190] on button "Use setting" at bounding box center [1541, 188] width 27 height 13
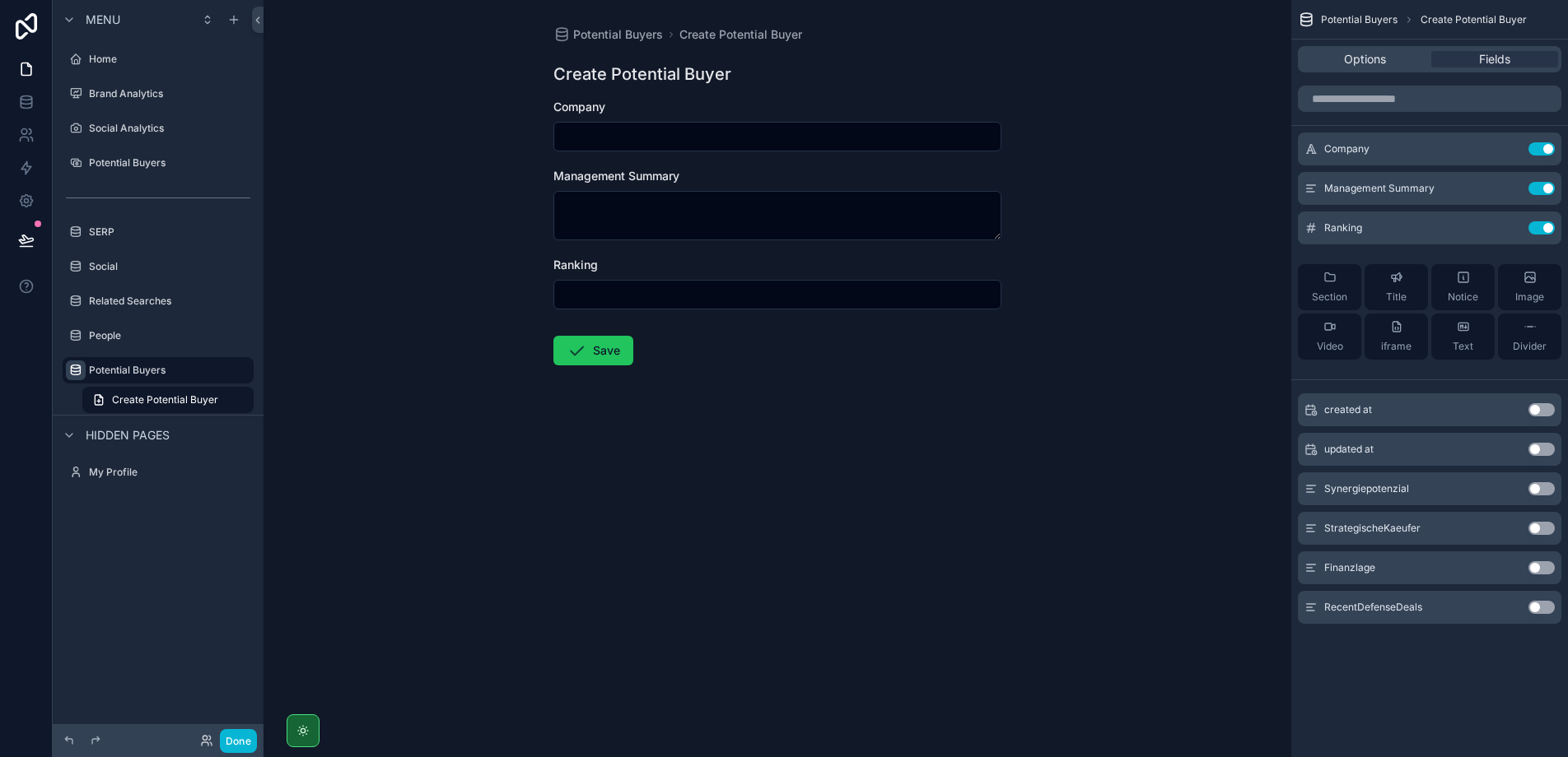
click at [1539, 190] on button "Use setting" at bounding box center [1541, 188] width 27 height 13
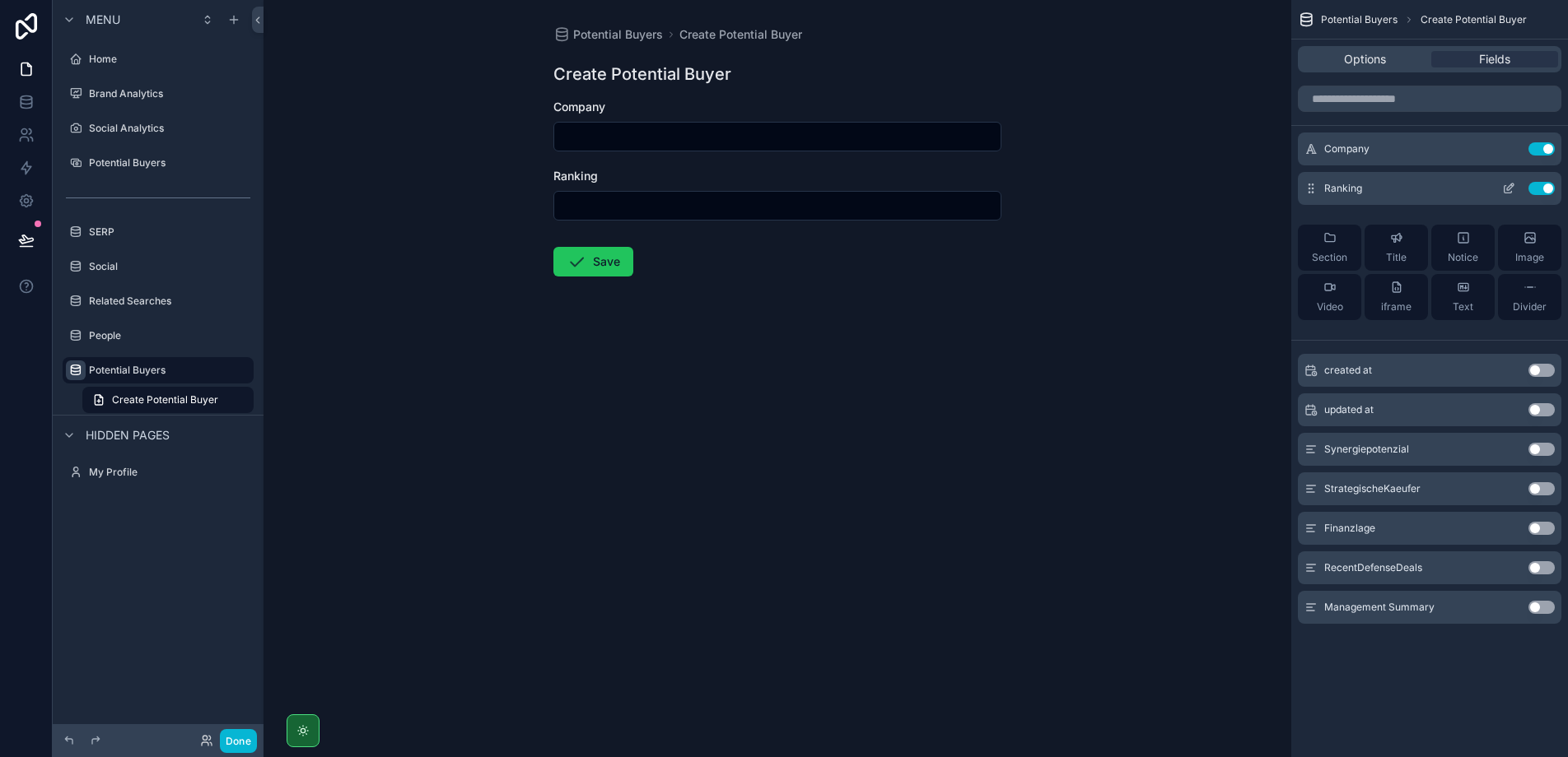
click at [1539, 190] on button "Use setting" at bounding box center [1541, 188] width 27 height 13
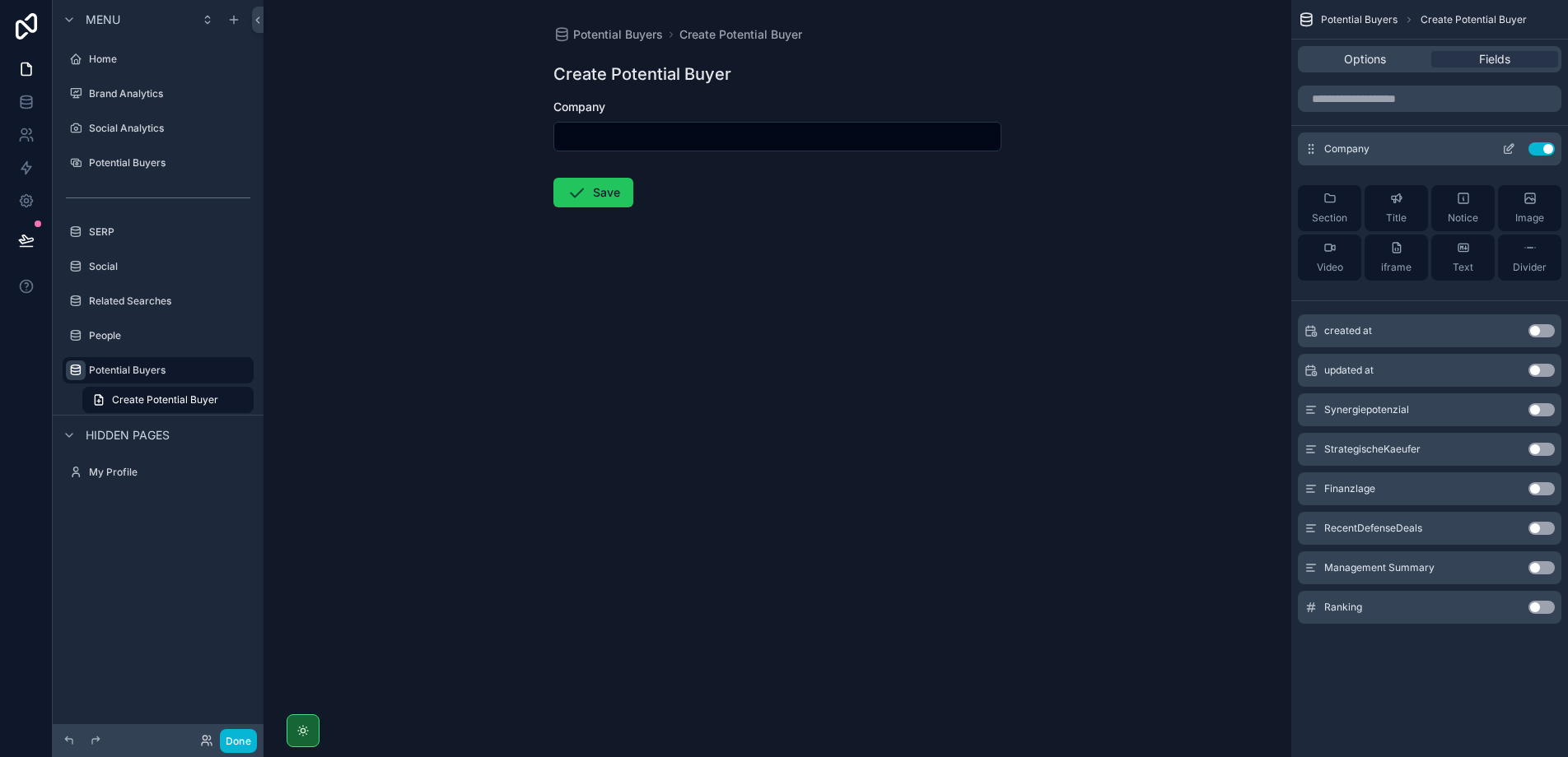
click at [1507, 149] on icon "scrollable content" at bounding box center [1510, 148] width 7 height 7
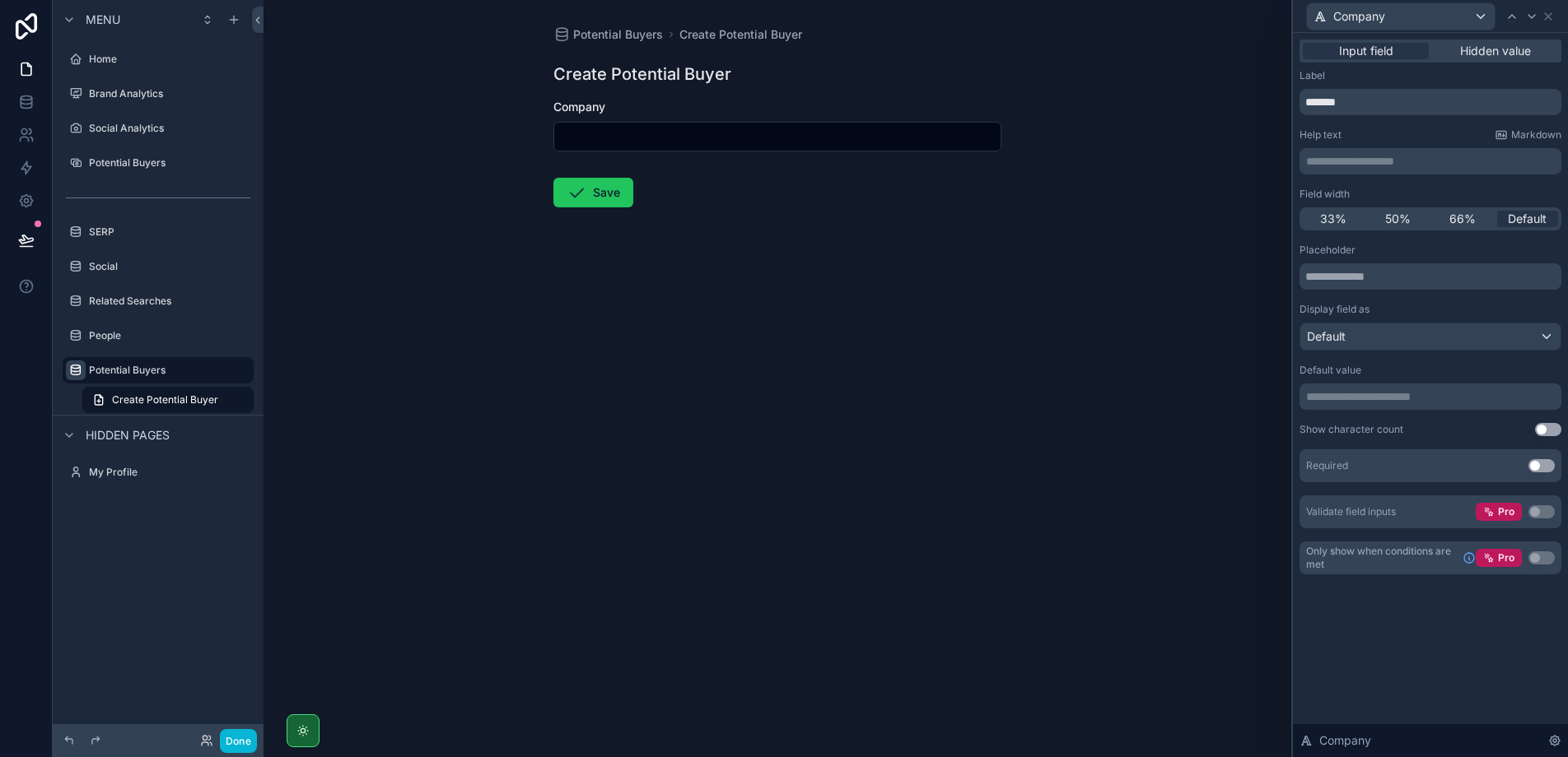
click at [1537, 468] on button "Use setting" at bounding box center [1541, 465] width 27 height 13
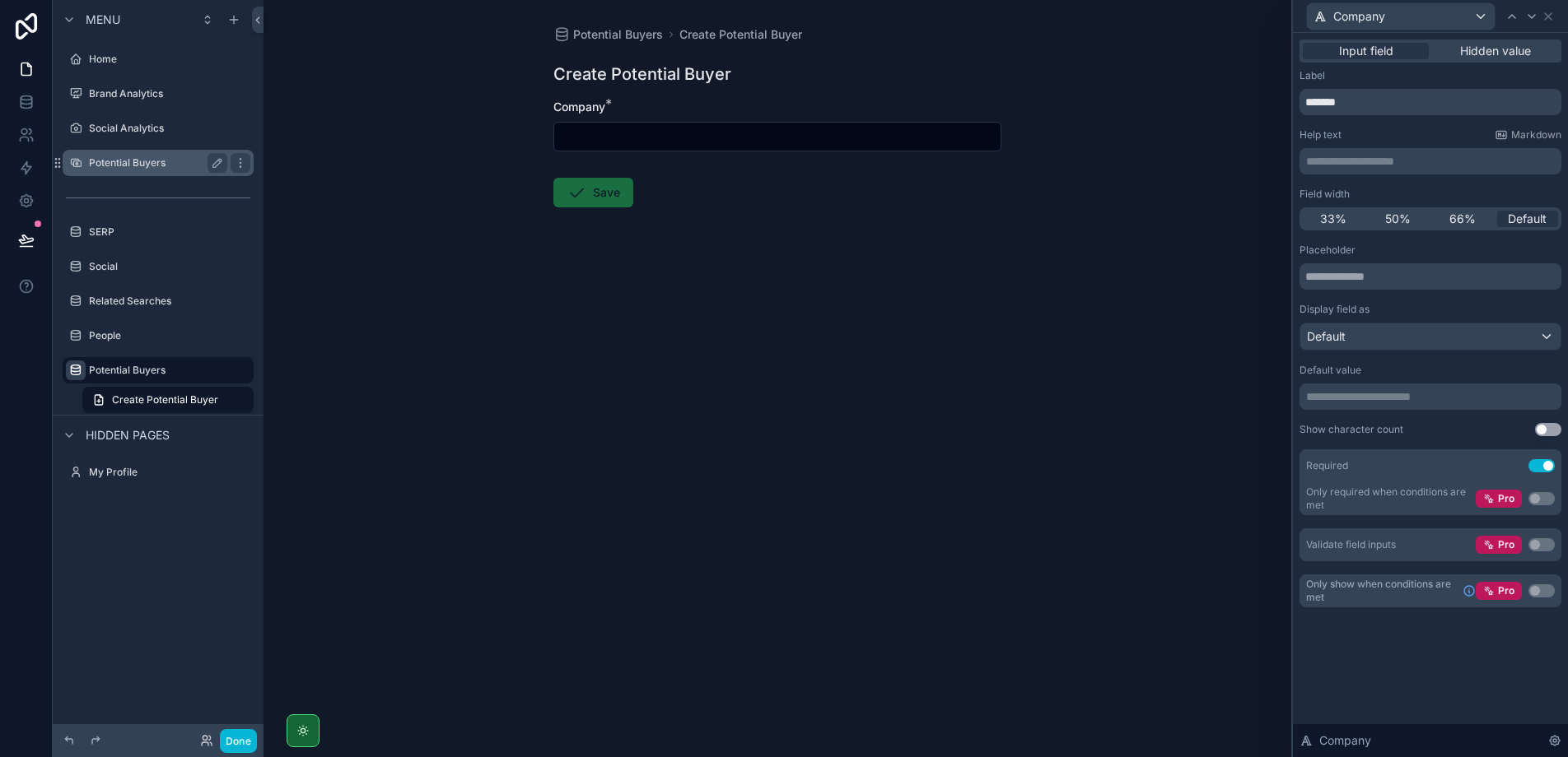
click at [146, 158] on label "Potential Buyers" at bounding box center [155, 162] width 132 height 13
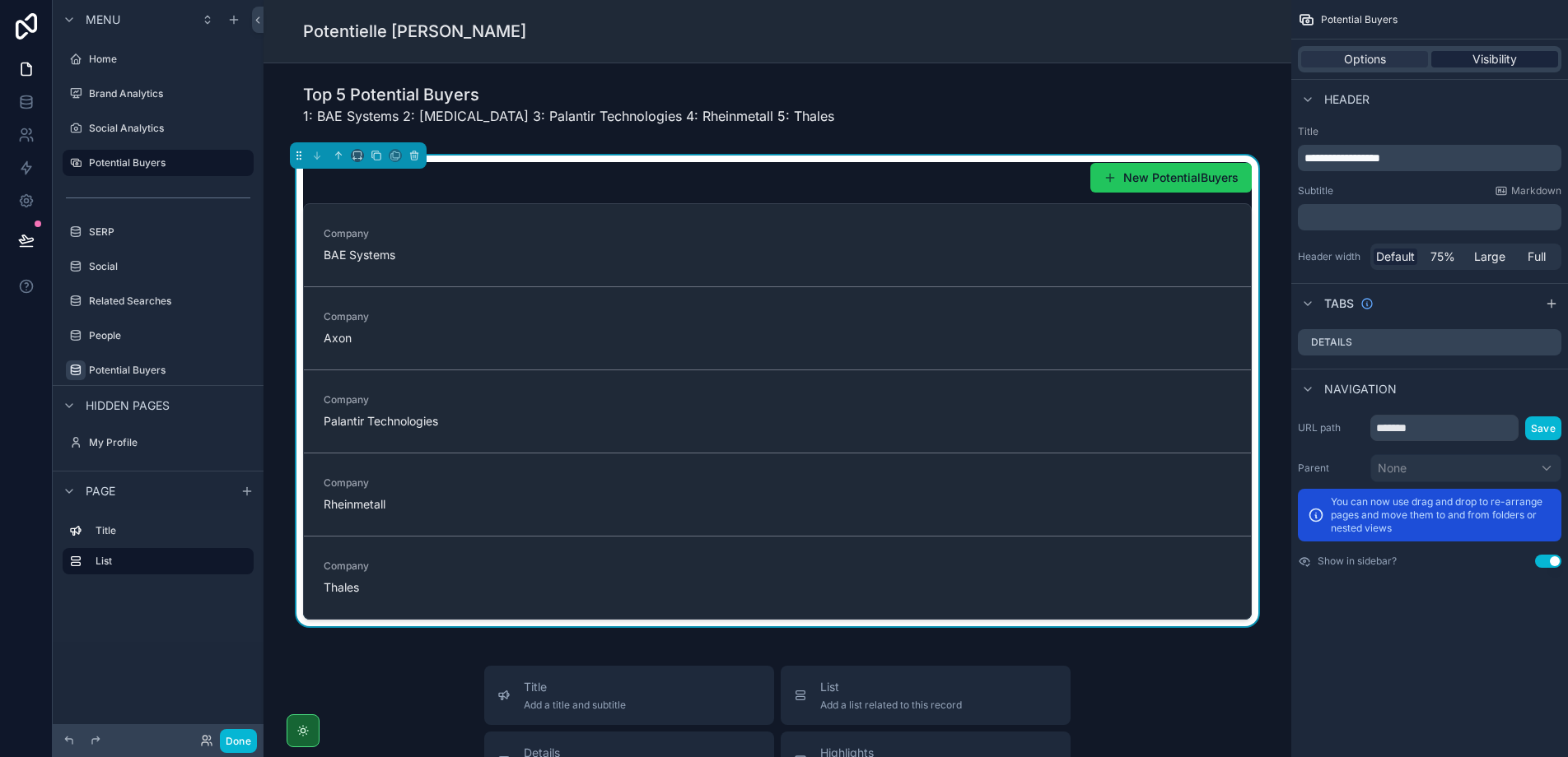
click at [1488, 59] on span "Visibility" at bounding box center [1494, 59] width 44 height 16
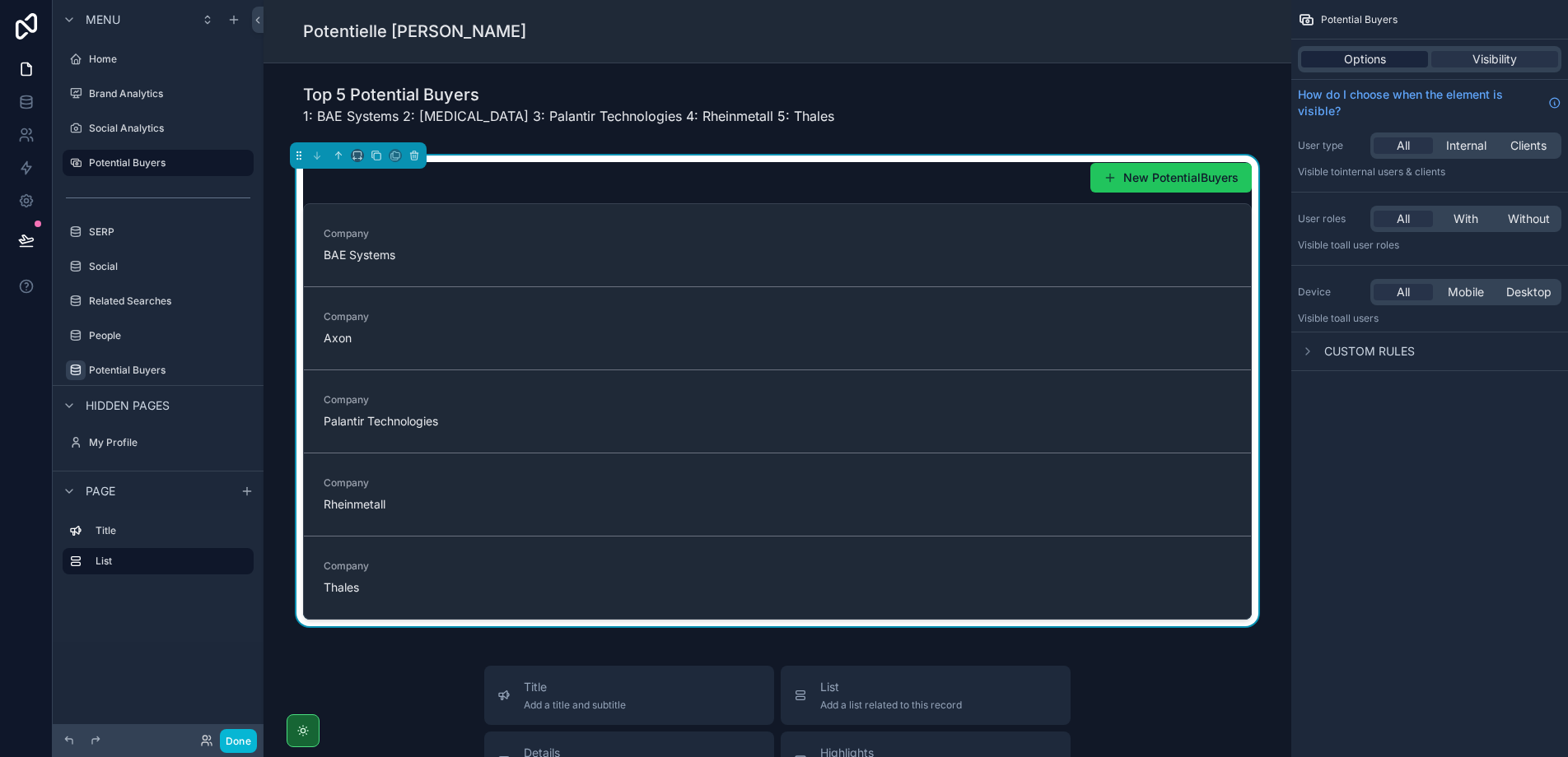
click at [1377, 60] on span "Options" at bounding box center [1364, 59] width 42 height 16
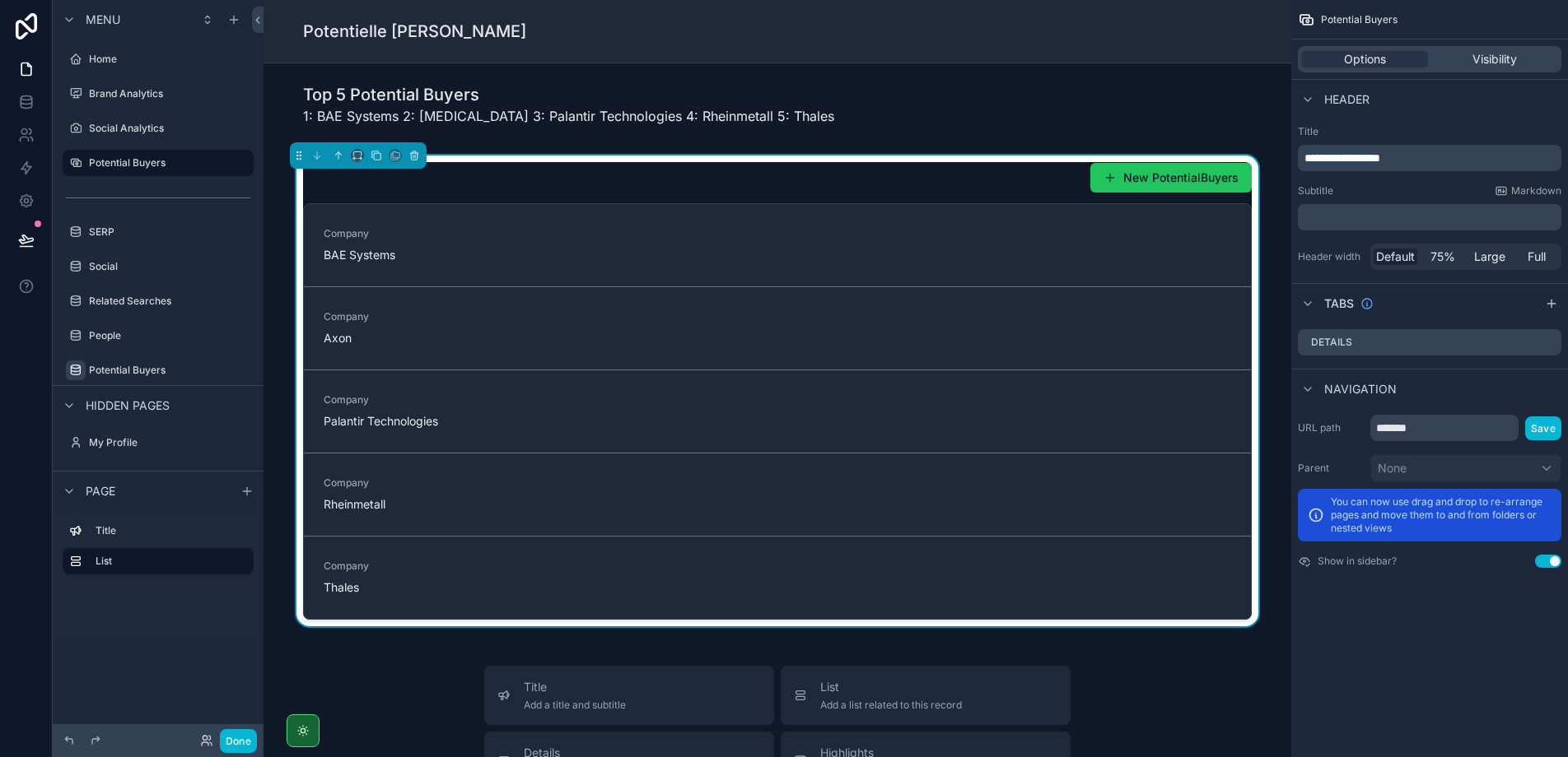
click at [945, 175] on div "New PotentialBuyers" at bounding box center [777, 178] width 949 height 31
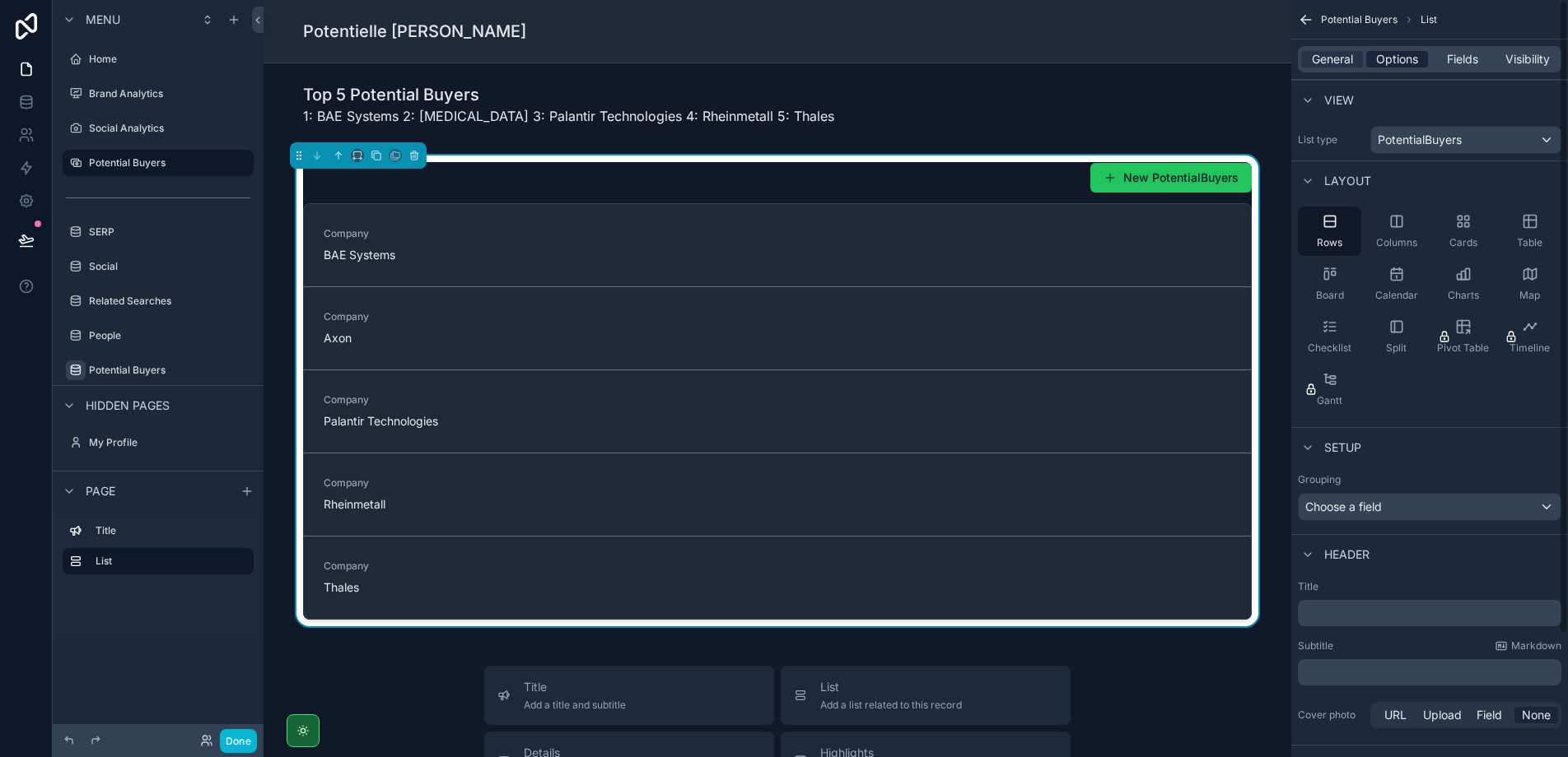
click at [1395, 64] on span "Options" at bounding box center [1397, 59] width 42 height 16
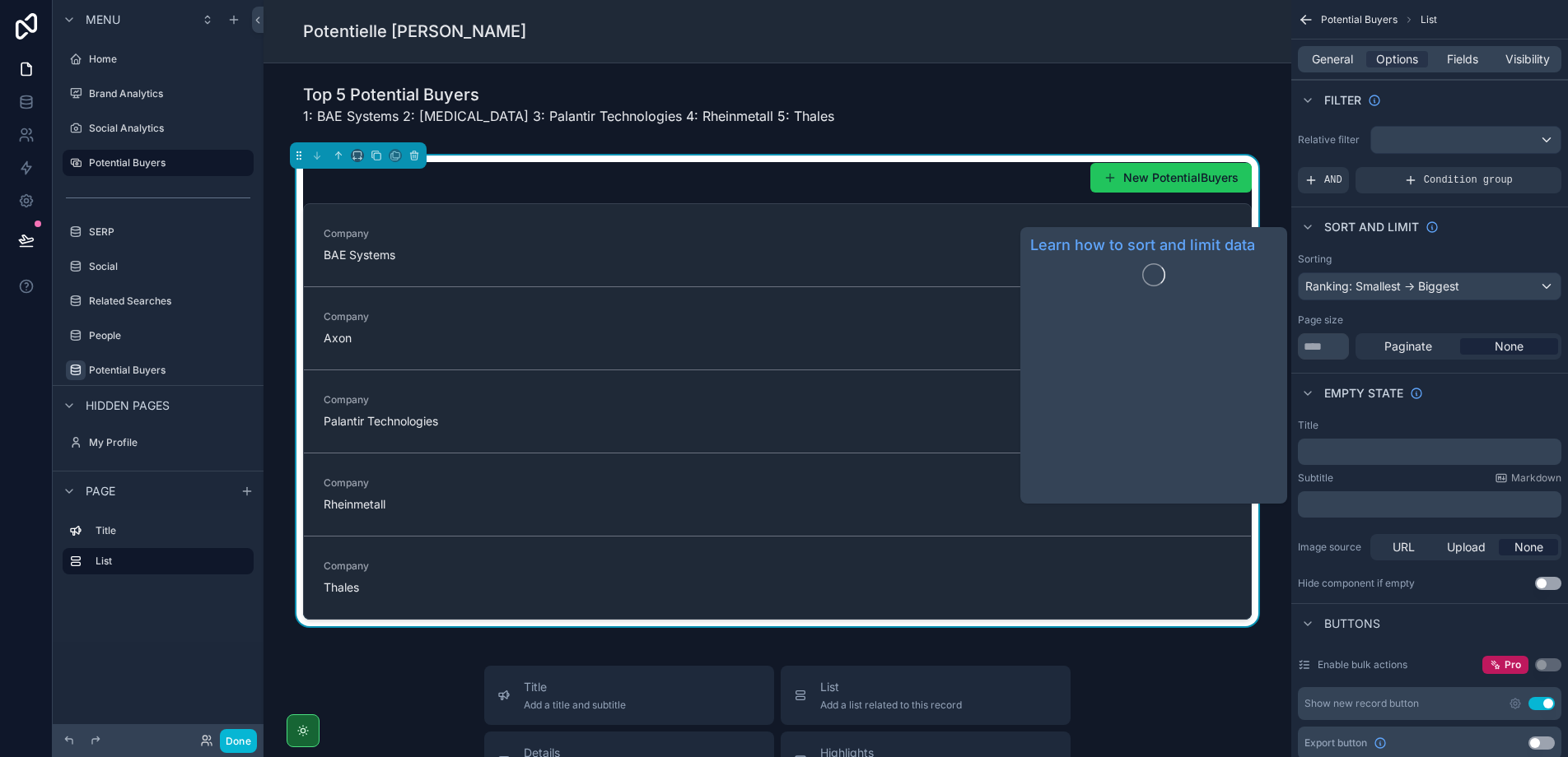
scroll to position [341, 0]
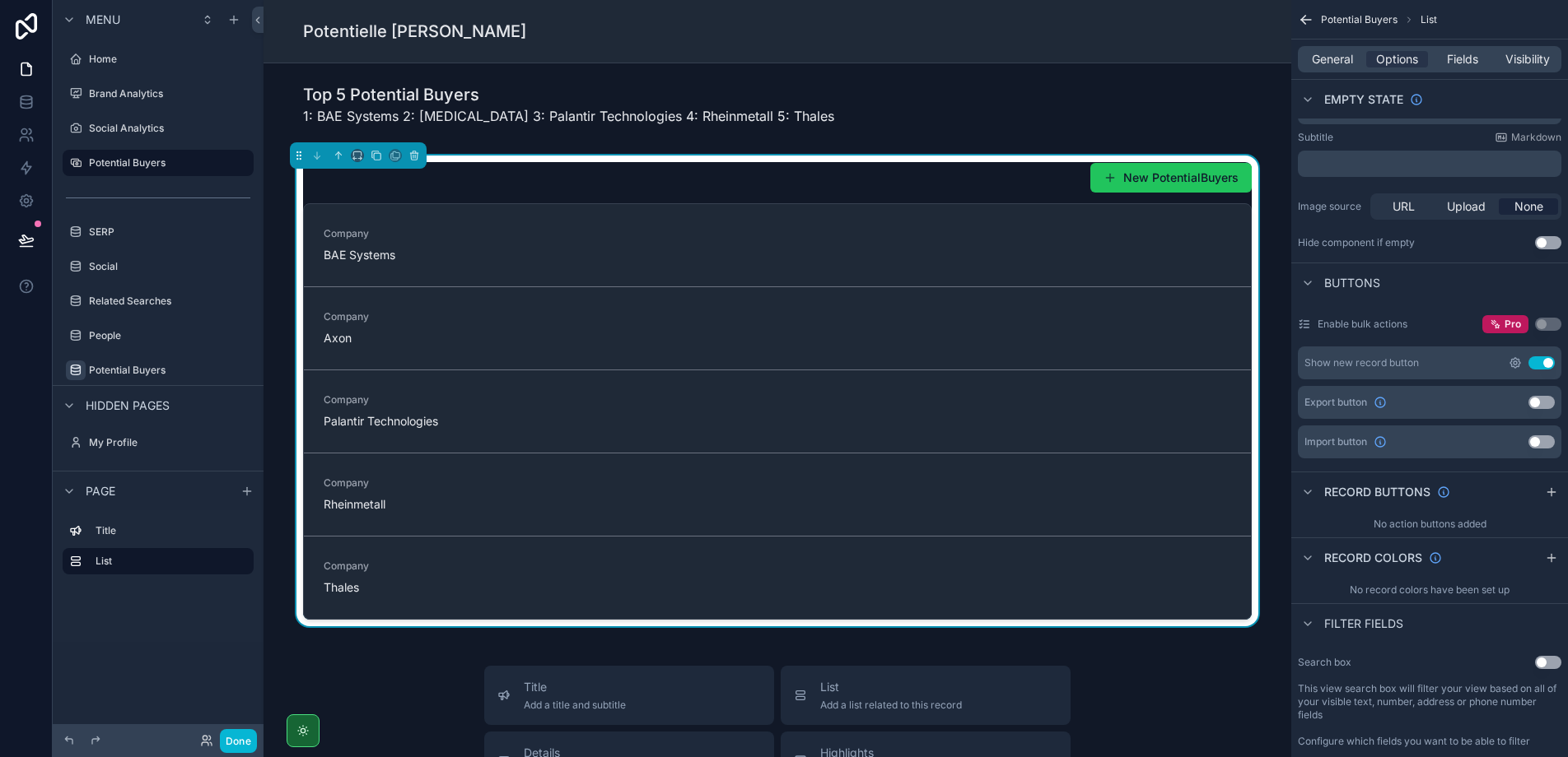
click at [1516, 366] on icon "scrollable content" at bounding box center [1514, 363] width 13 height 13
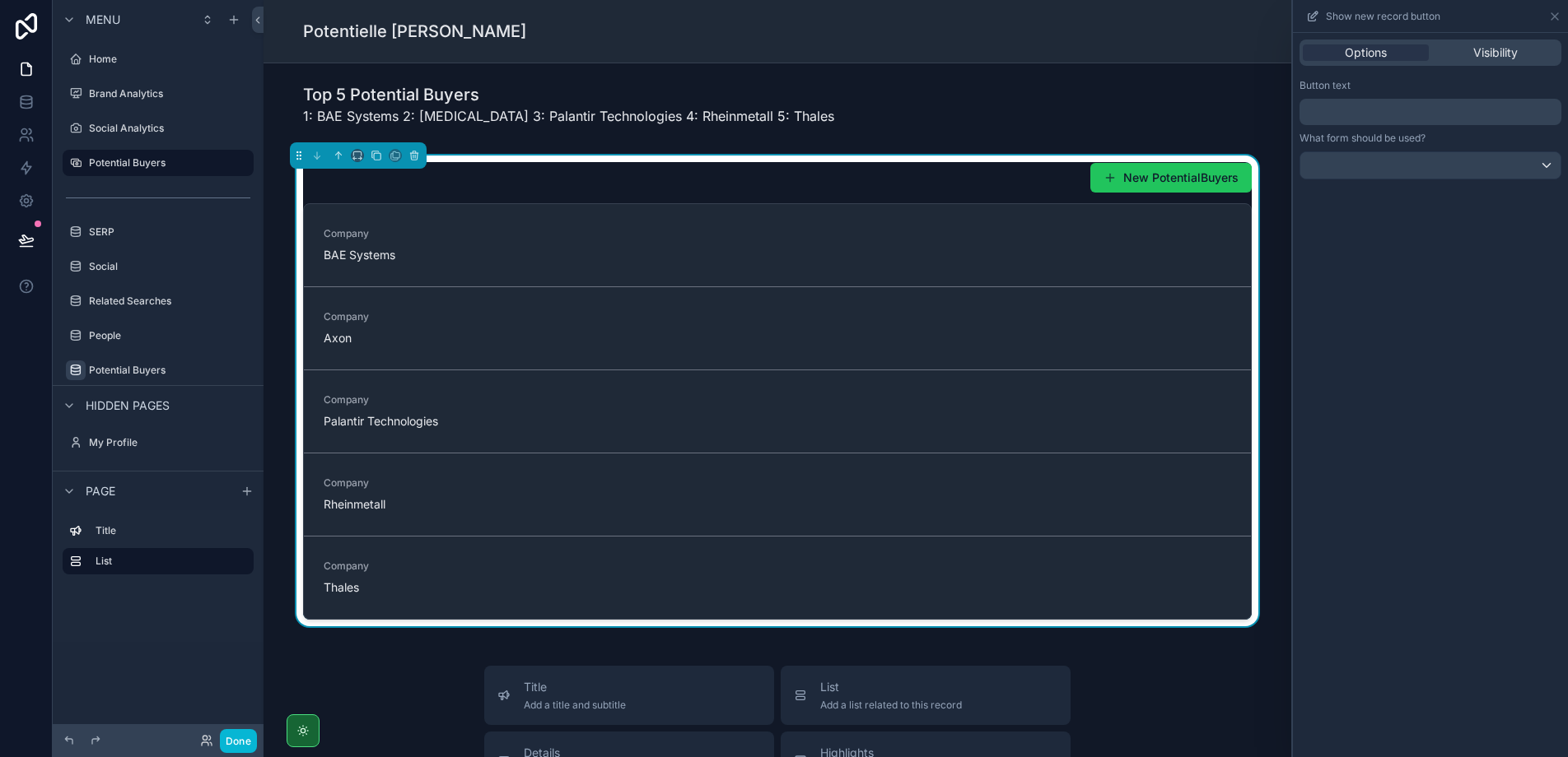
click at [1352, 116] on p "﻿" at bounding box center [1432, 111] width 252 height 20
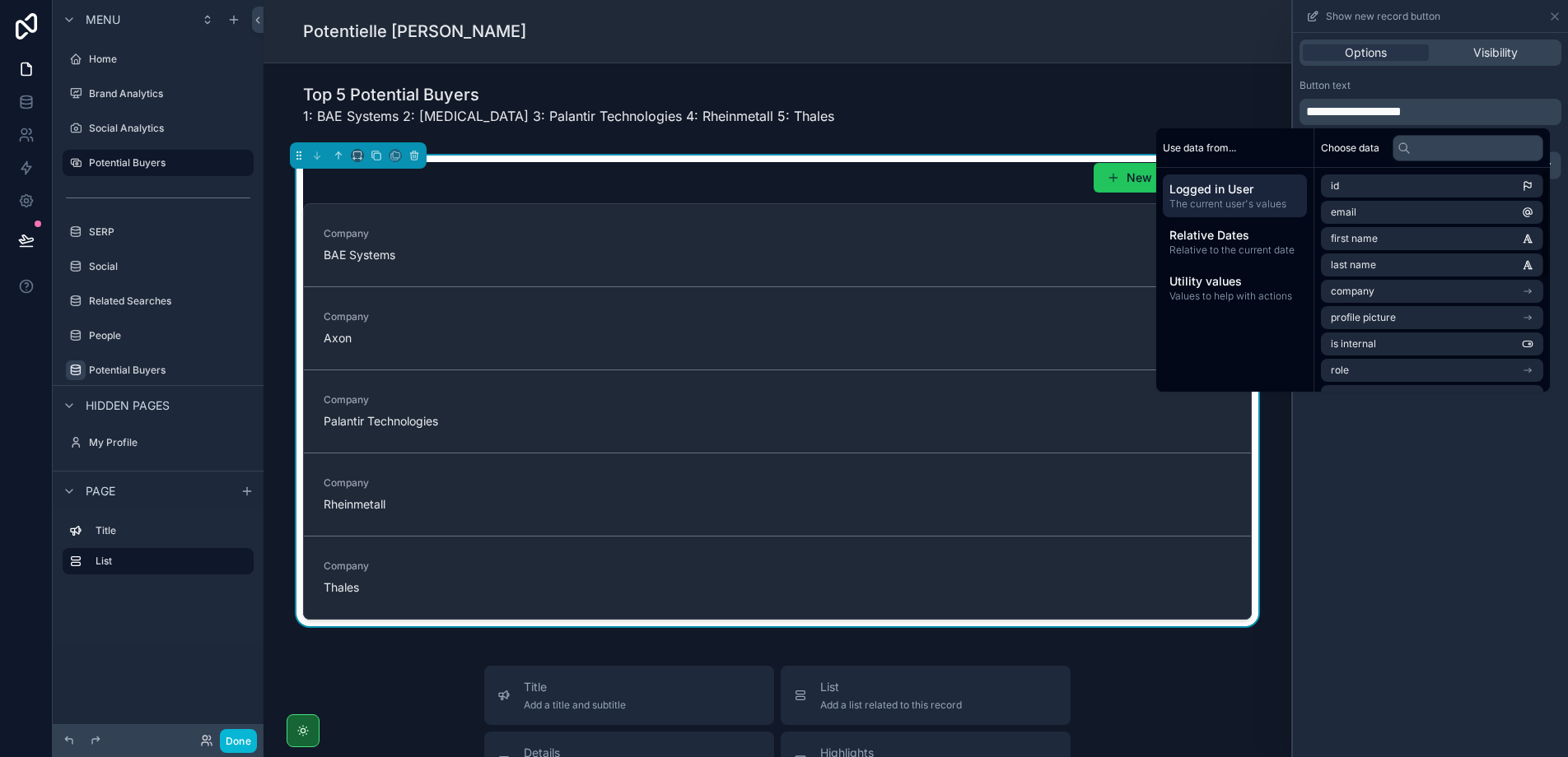
click at [1371, 529] on div "**********" at bounding box center [1430, 394] width 275 height 724
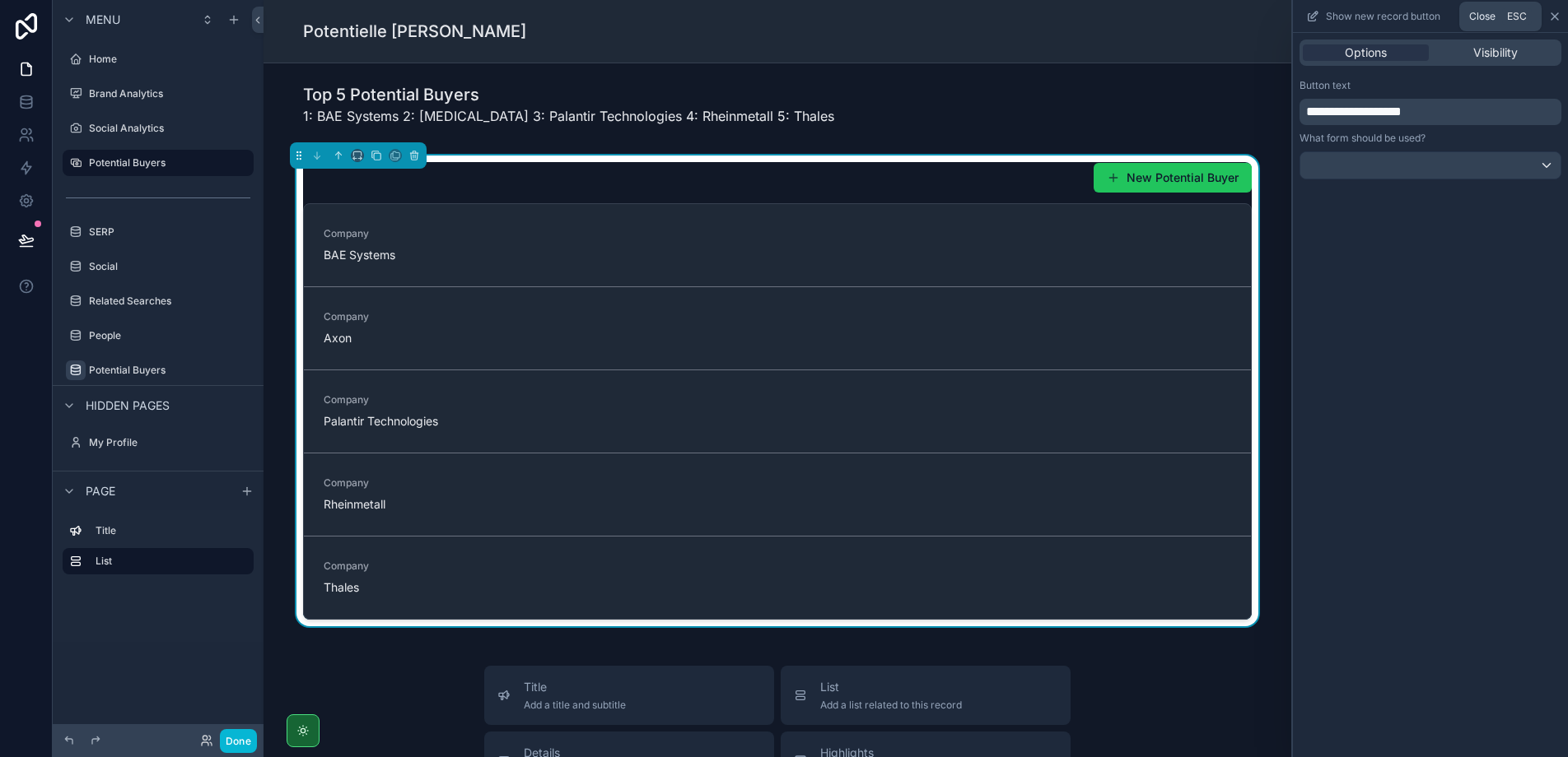
click at [1556, 14] on icon at bounding box center [1554, 16] width 13 height 13
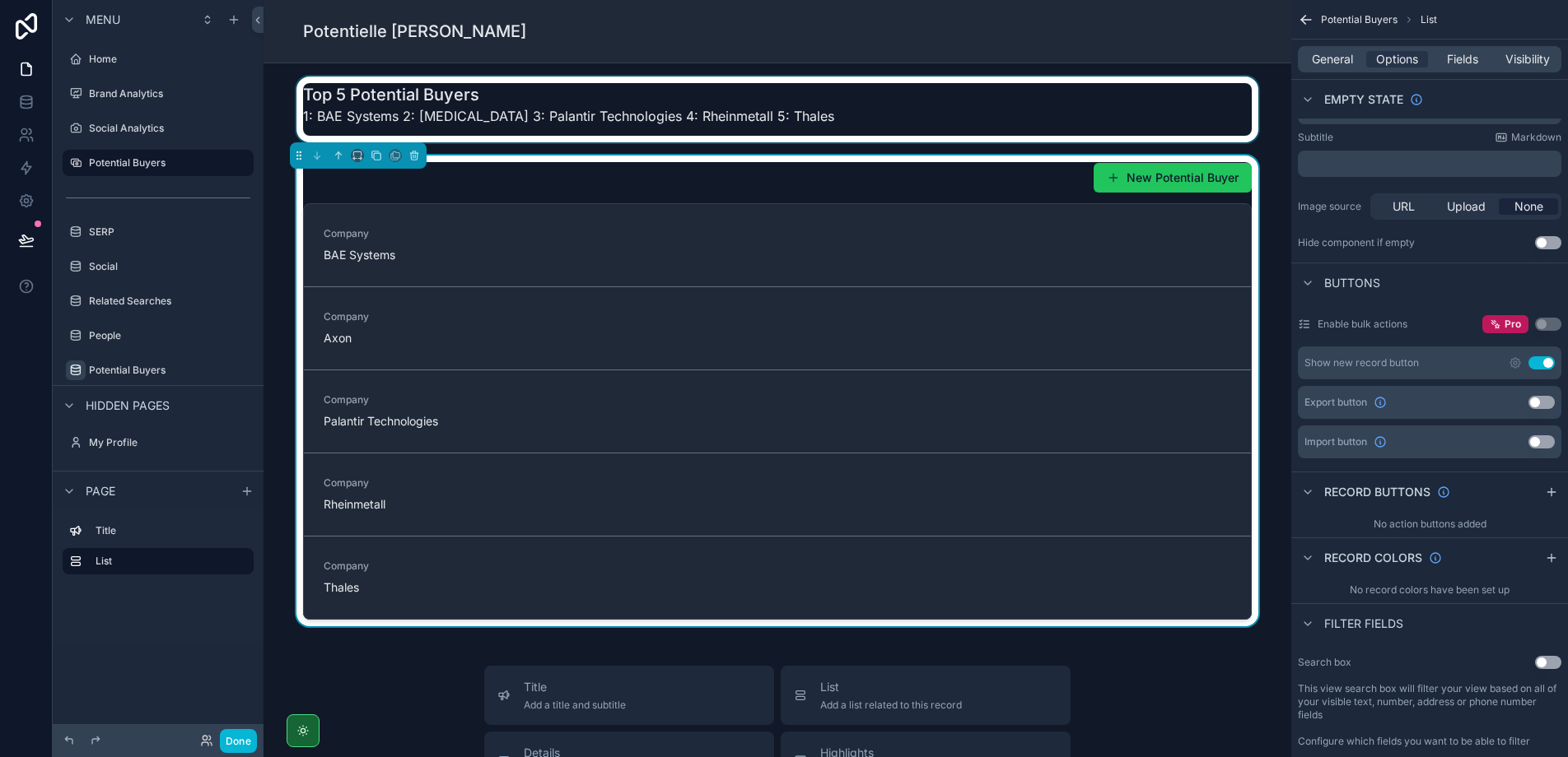
click at [535, 93] on div "scrollable content" at bounding box center [777, 110] width 1002 height 66
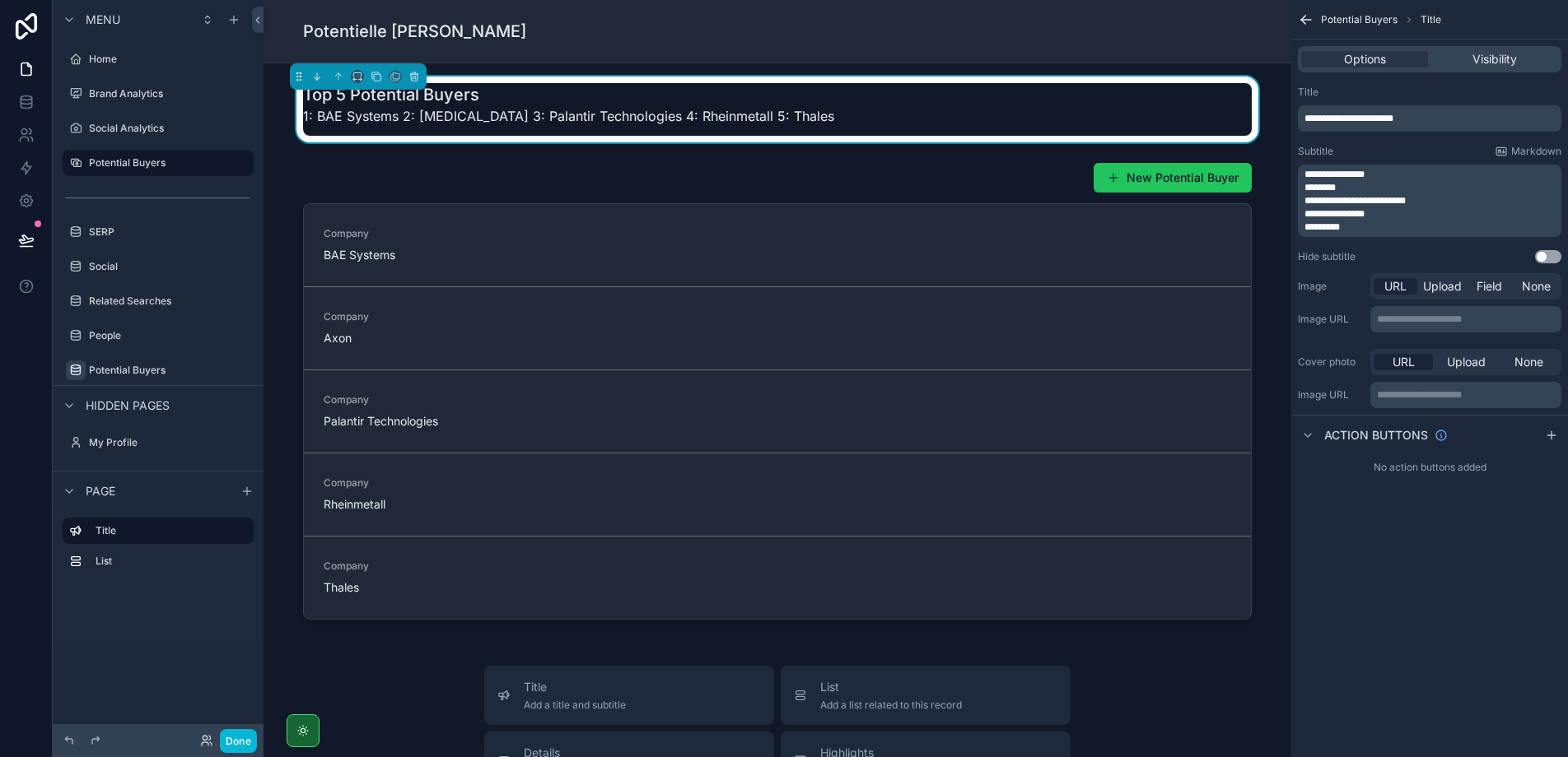
scroll to position [0, 0]
click at [239, 746] on button "Done" at bounding box center [238, 741] width 37 height 24
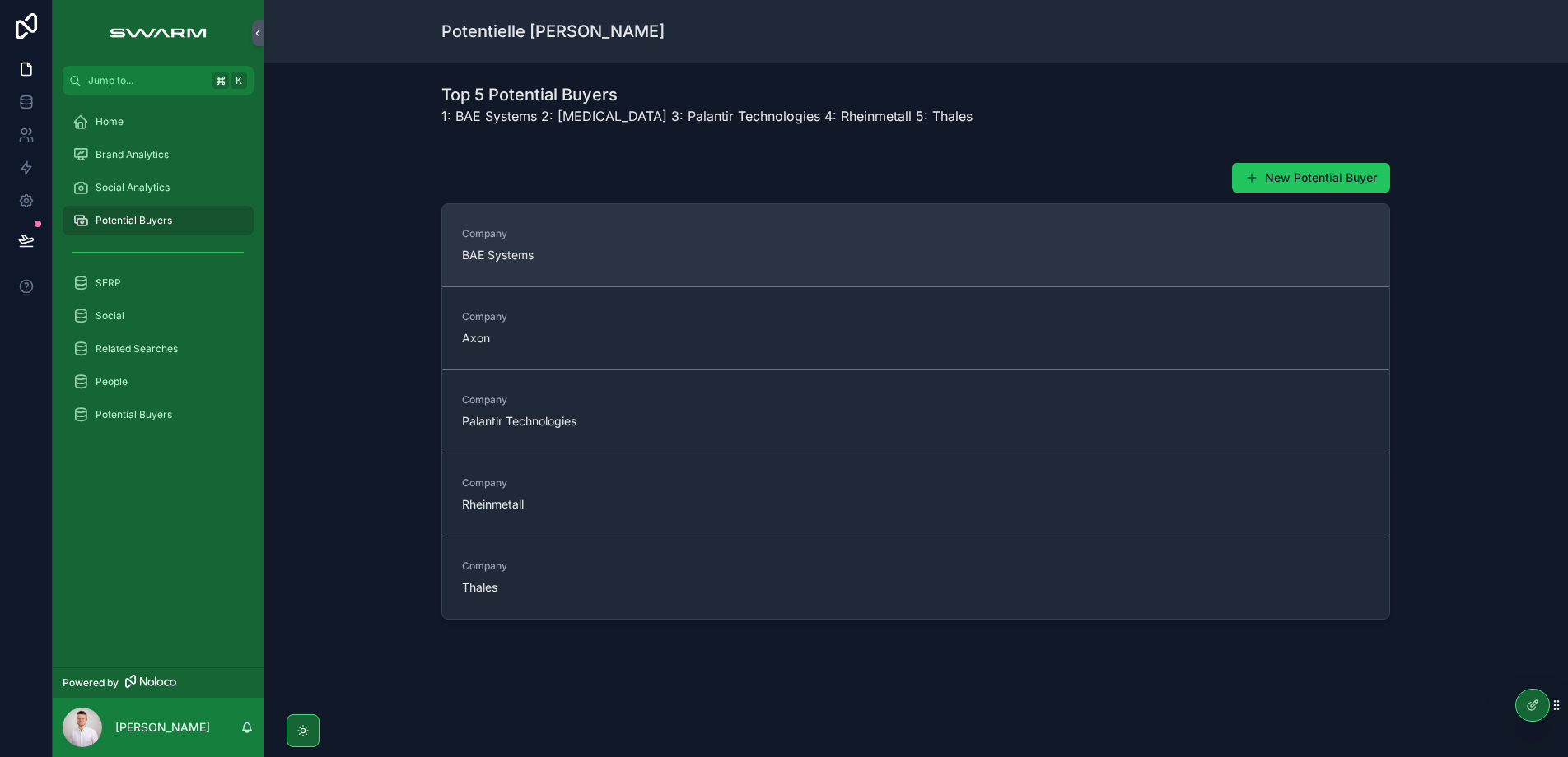
click at [557, 249] on span "BAE Systems" at bounding box center [568, 255] width 212 height 16
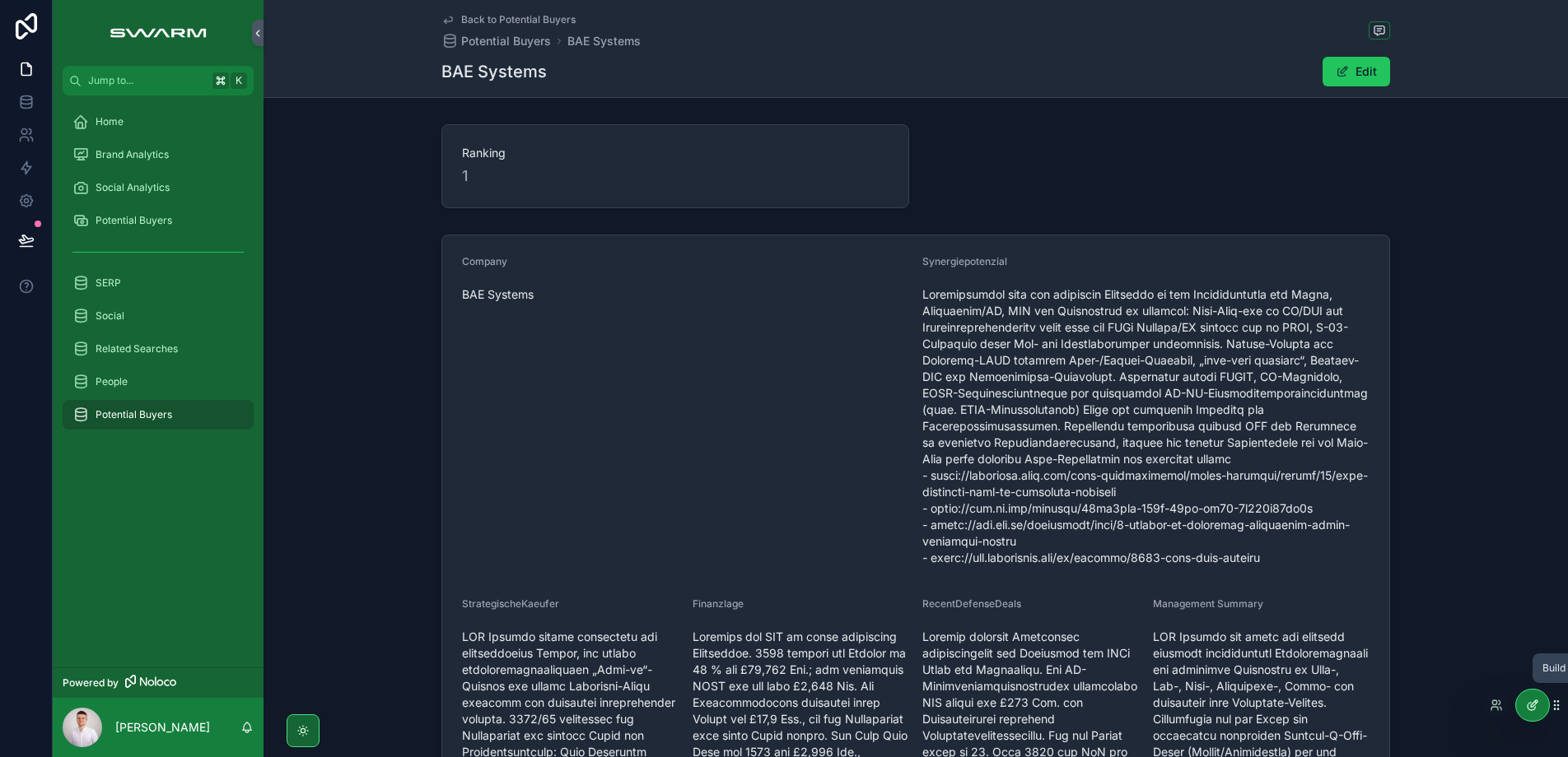
click at [1521, 703] on div at bounding box center [1533, 705] width 33 height 31
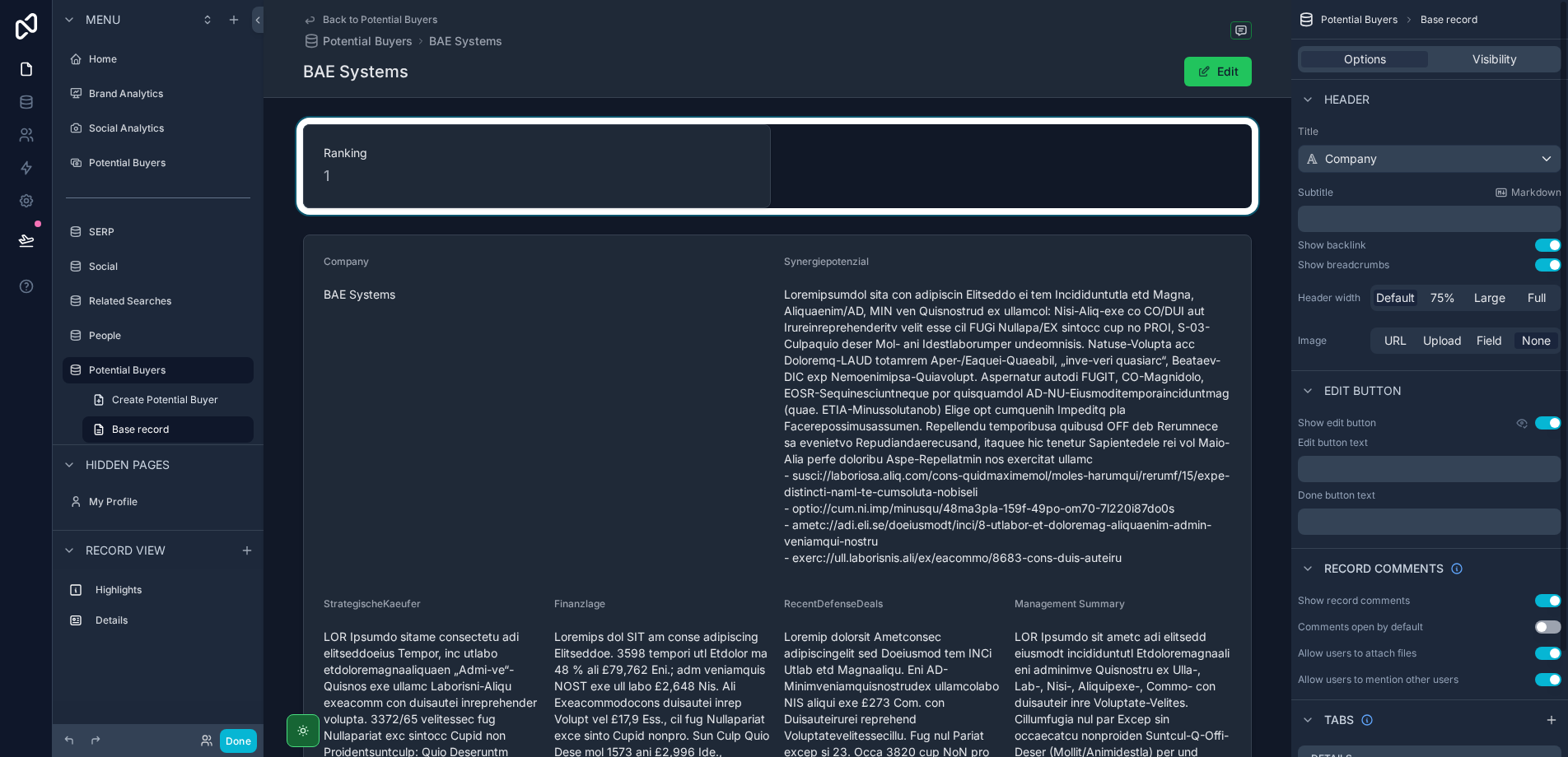
click at [882, 178] on div "scrollable content" at bounding box center [777, 166] width 1027 height 98
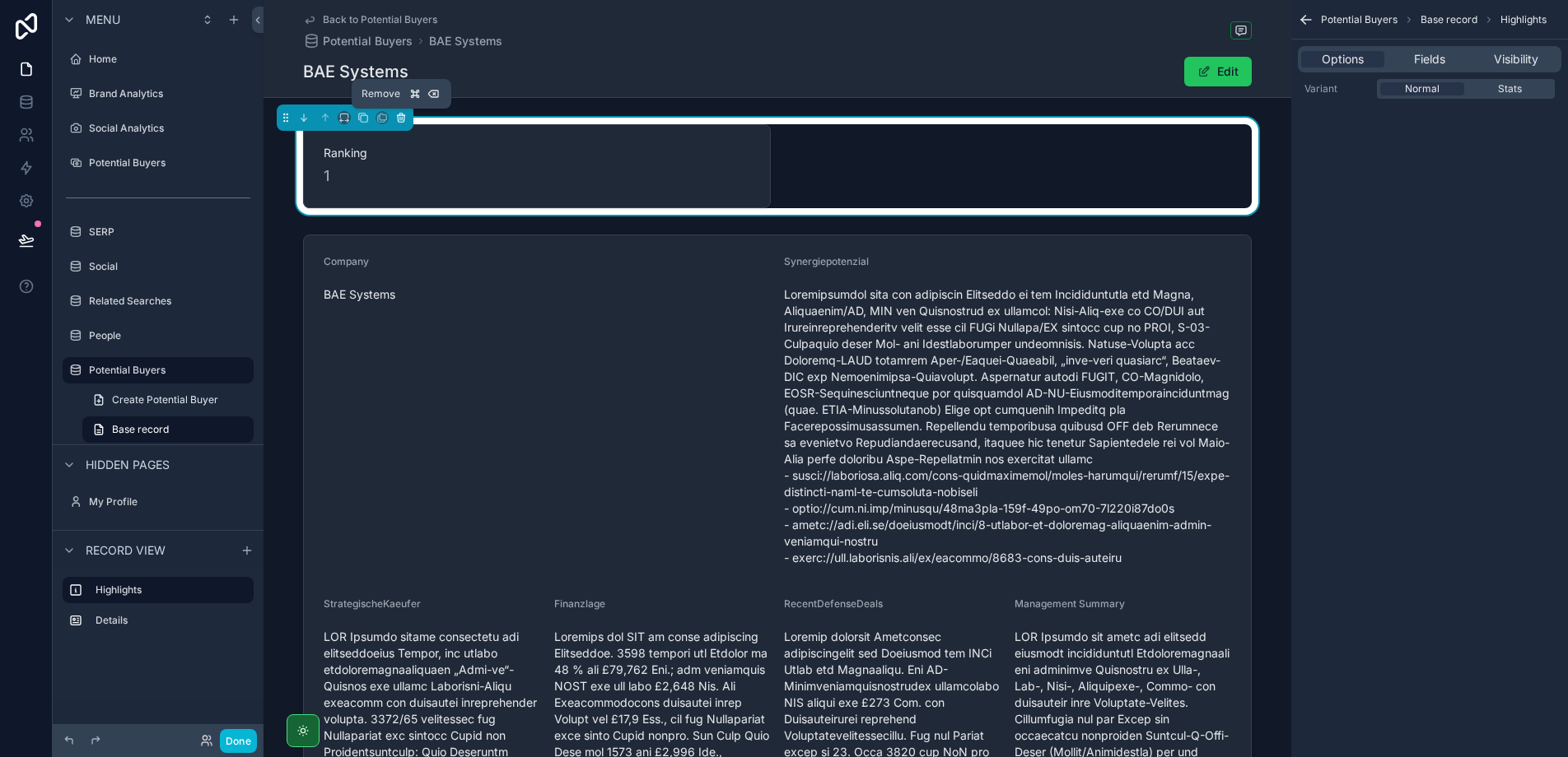
click at [397, 117] on icon "scrollable content" at bounding box center [401, 117] width 11 height 11
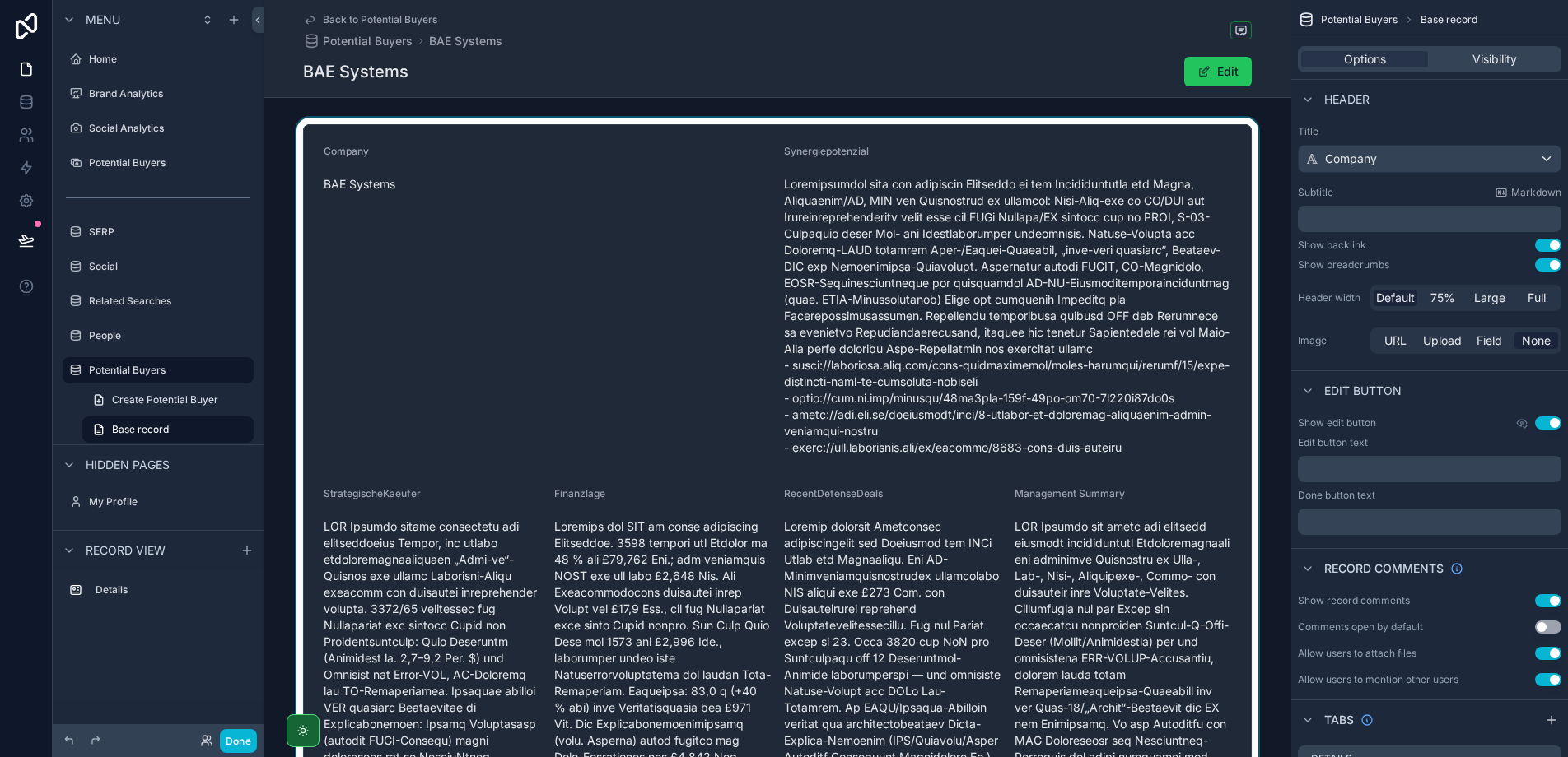
click at [664, 136] on div "scrollable content" at bounding box center [777, 721] width 1027 height 1207
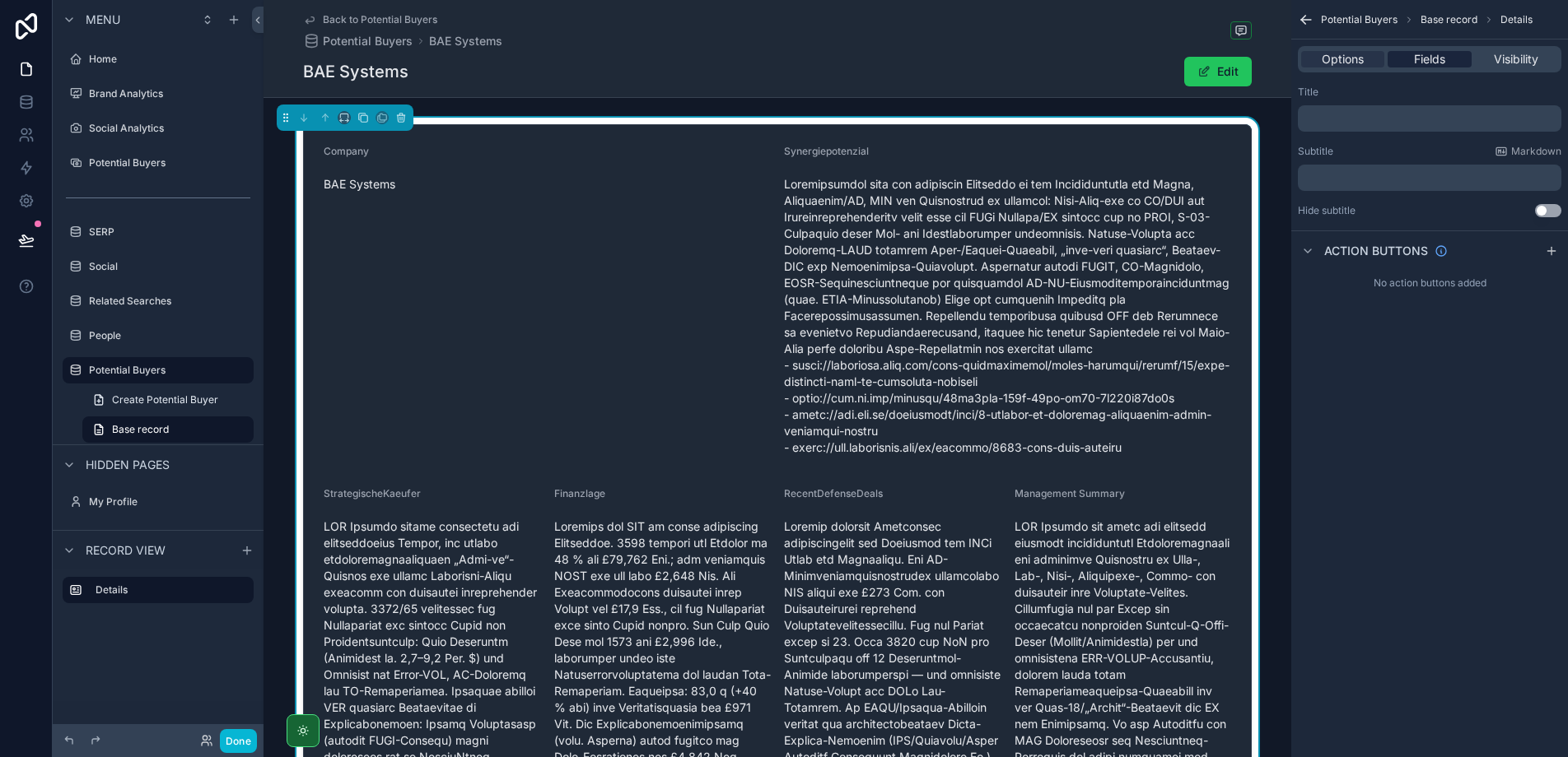
click at [1408, 61] on div "Fields" at bounding box center [1429, 59] width 83 height 16
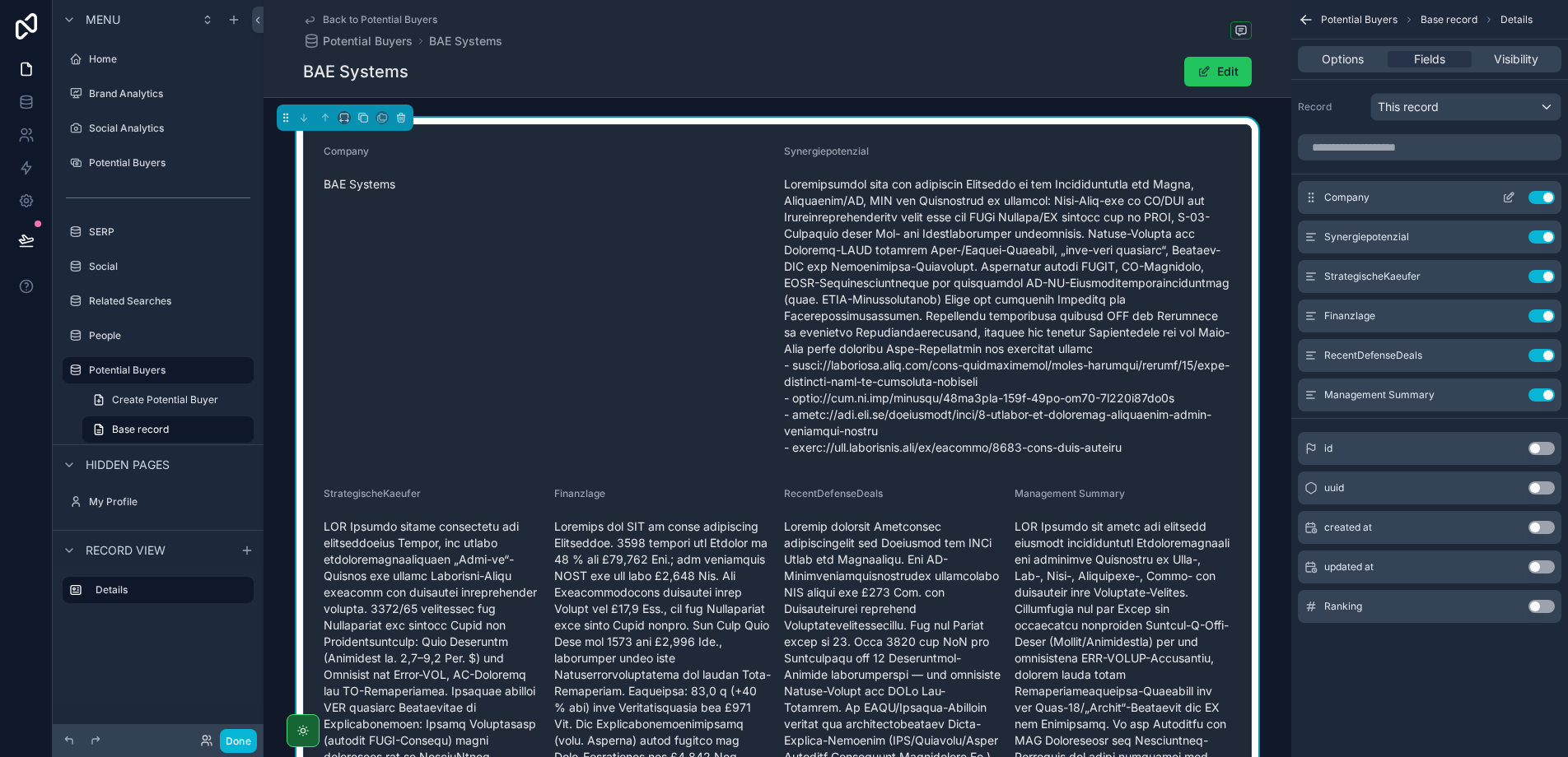
click at [1539, 198] on button "Use setting" at bounding box center [1541, 197] width 27 height 13
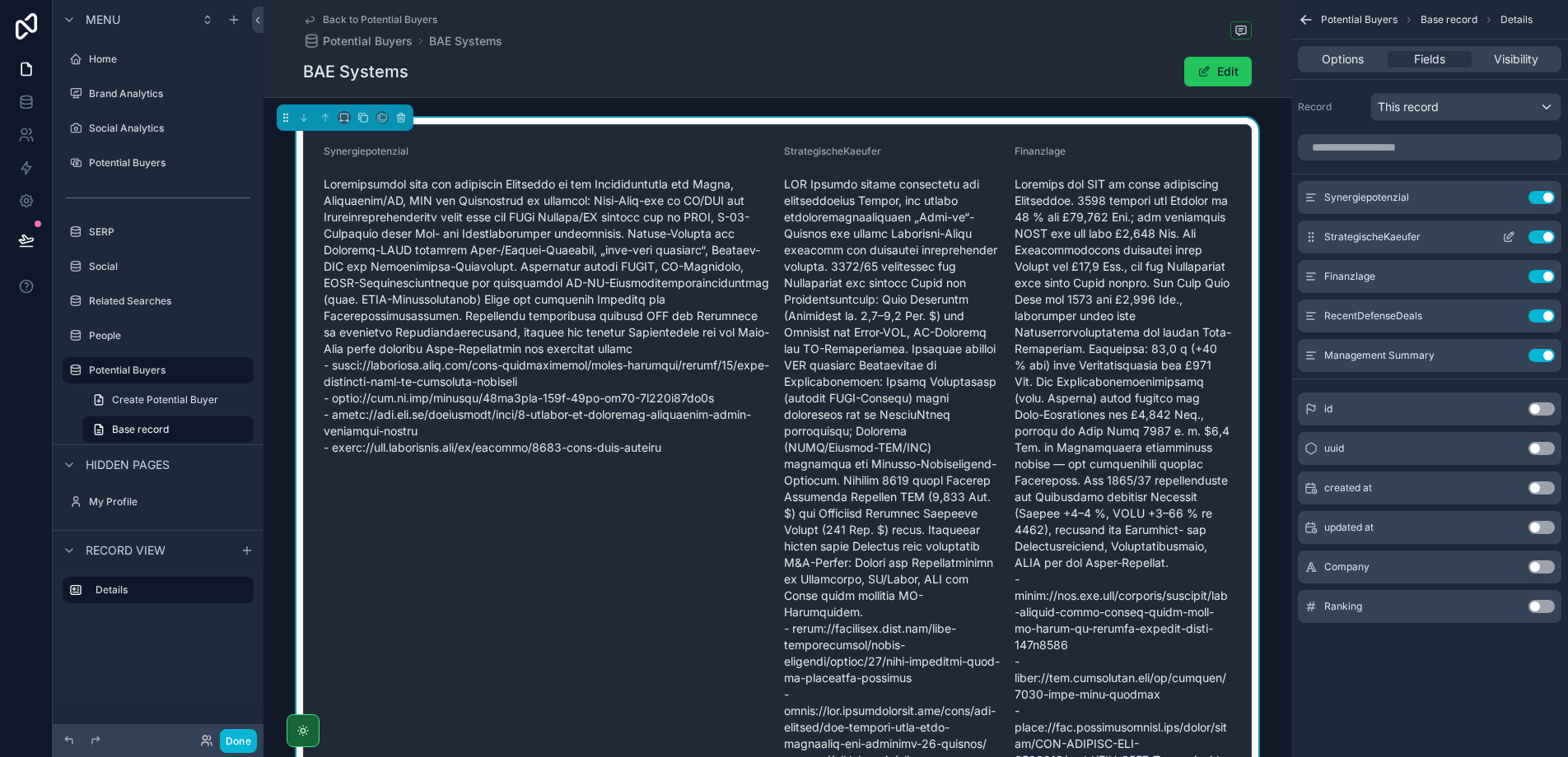
click at [1538, 233] on button "Use setting" at bounding box center [1541, 237] width 27 height 13
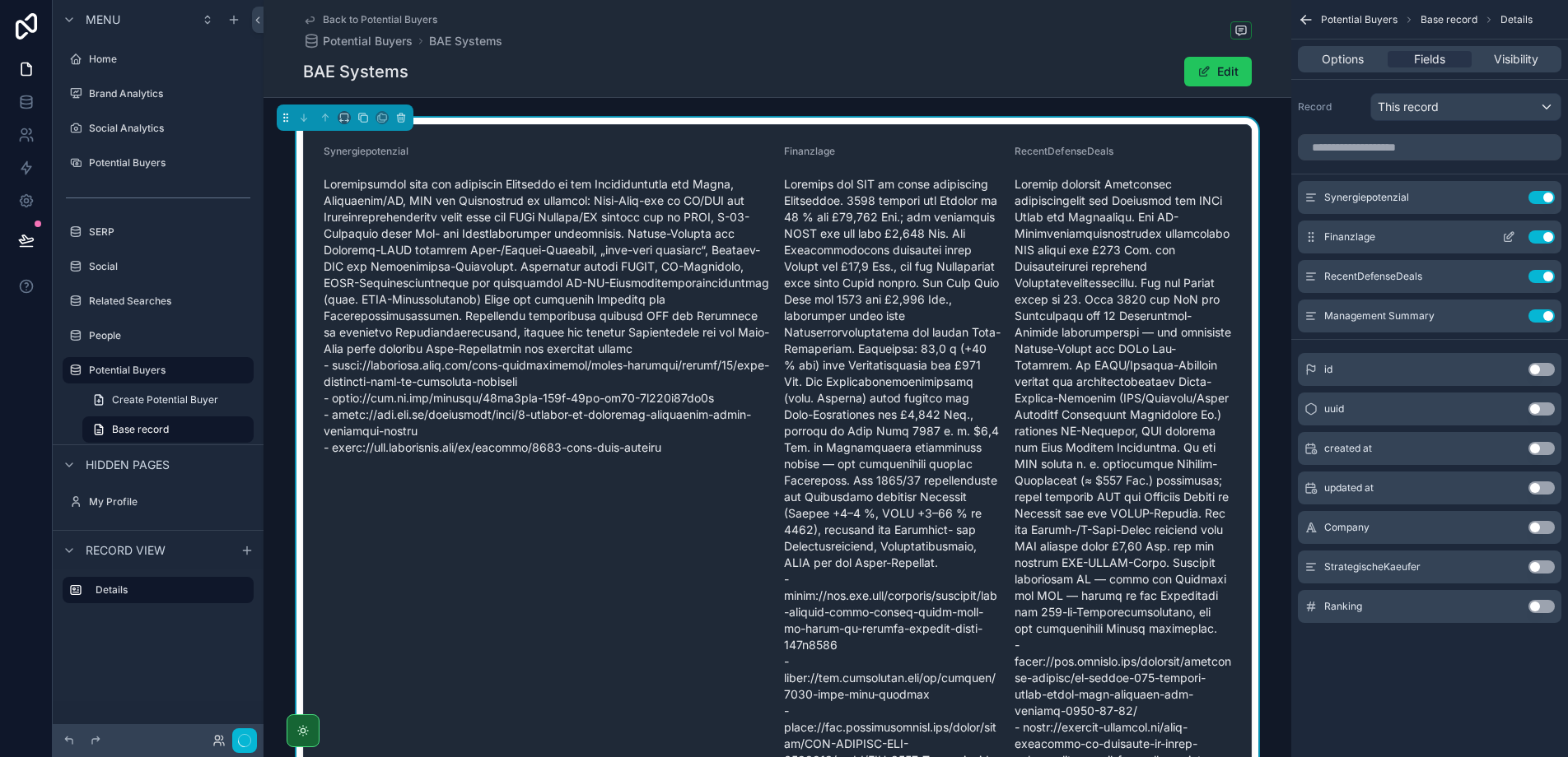
click at [1539, 234] on button "Use setting" at bounding box center [1541, 237] width 27 height 13
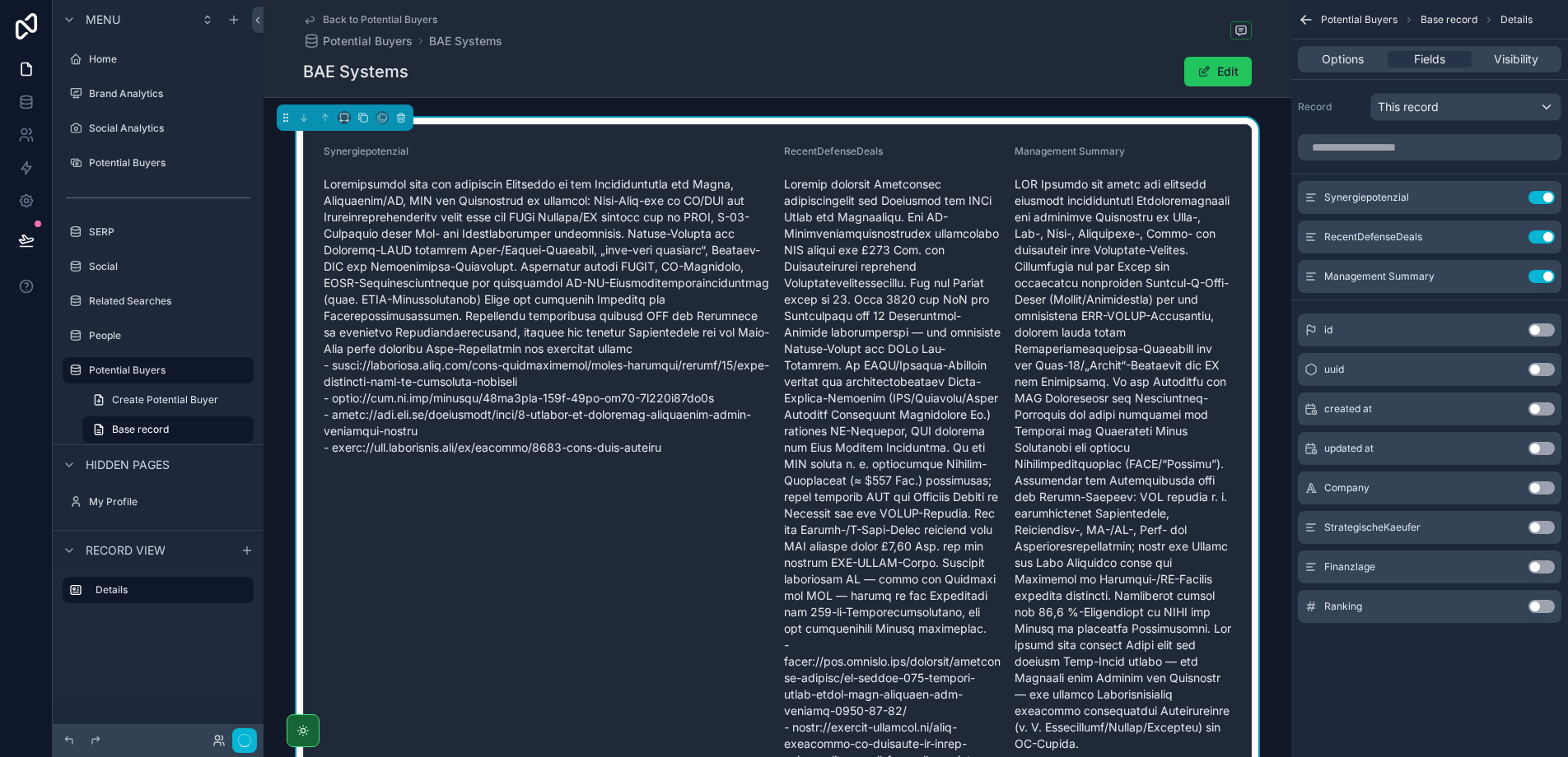
click at [1539, 234] on button "Use setting" at bounding box center [1541, 237] width 27 height 13
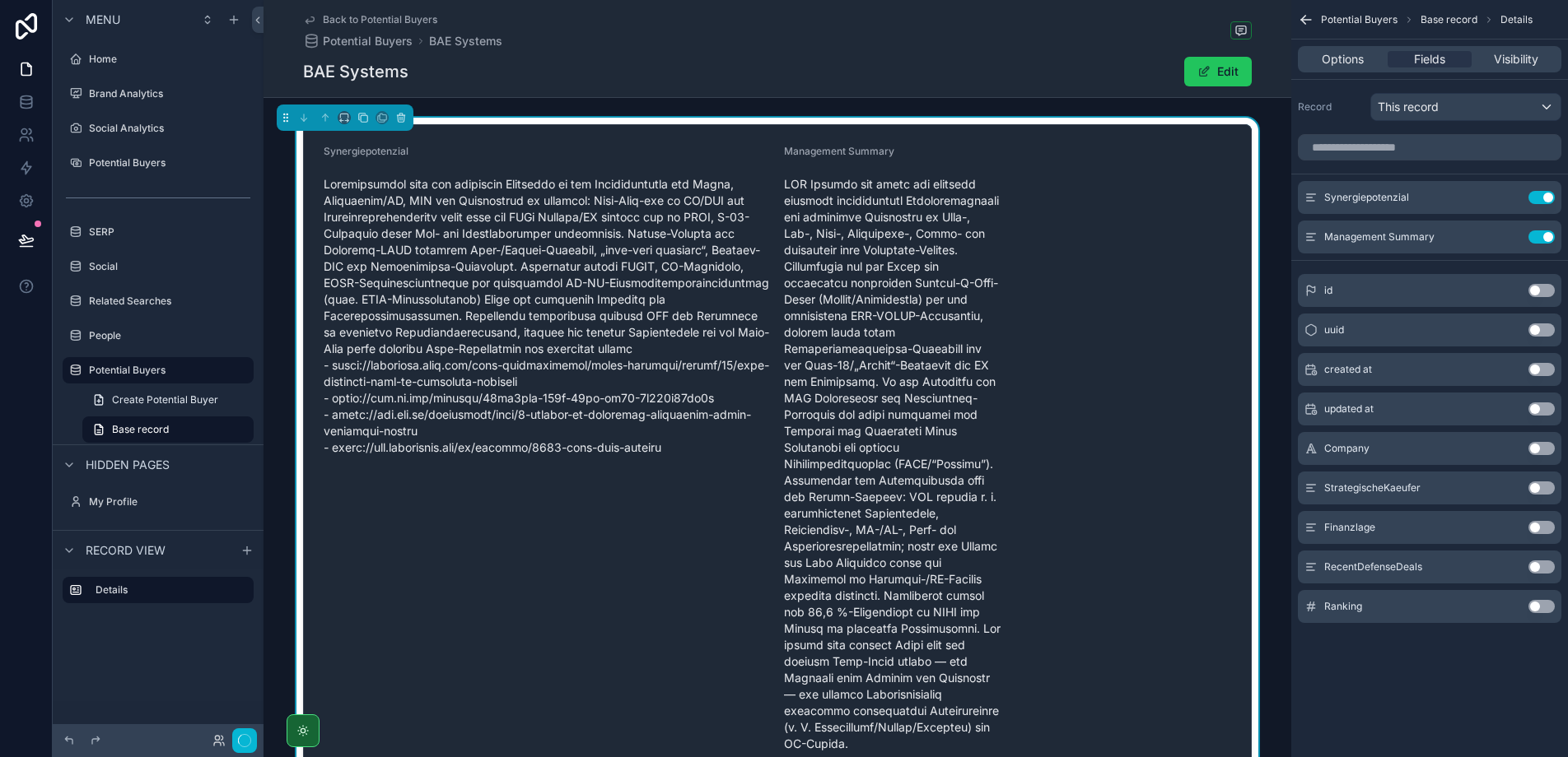
click at [1539, 234] on button "Use setting" at bounding box center [1541, 237] width 27 height 13
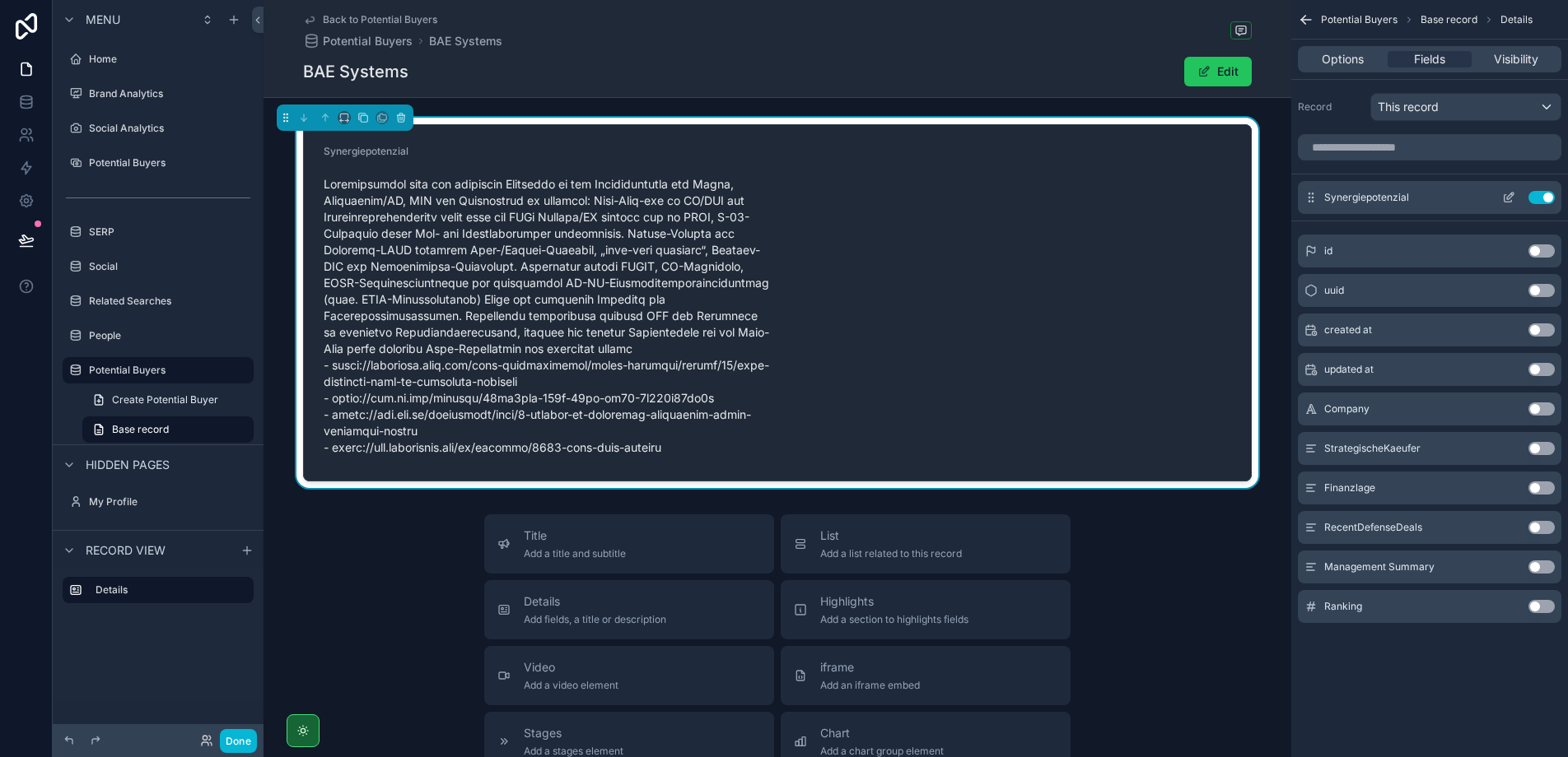
click at [1514, 199] on icon "scrollable content" at bounding box center [1508, 197] width 13 height 13
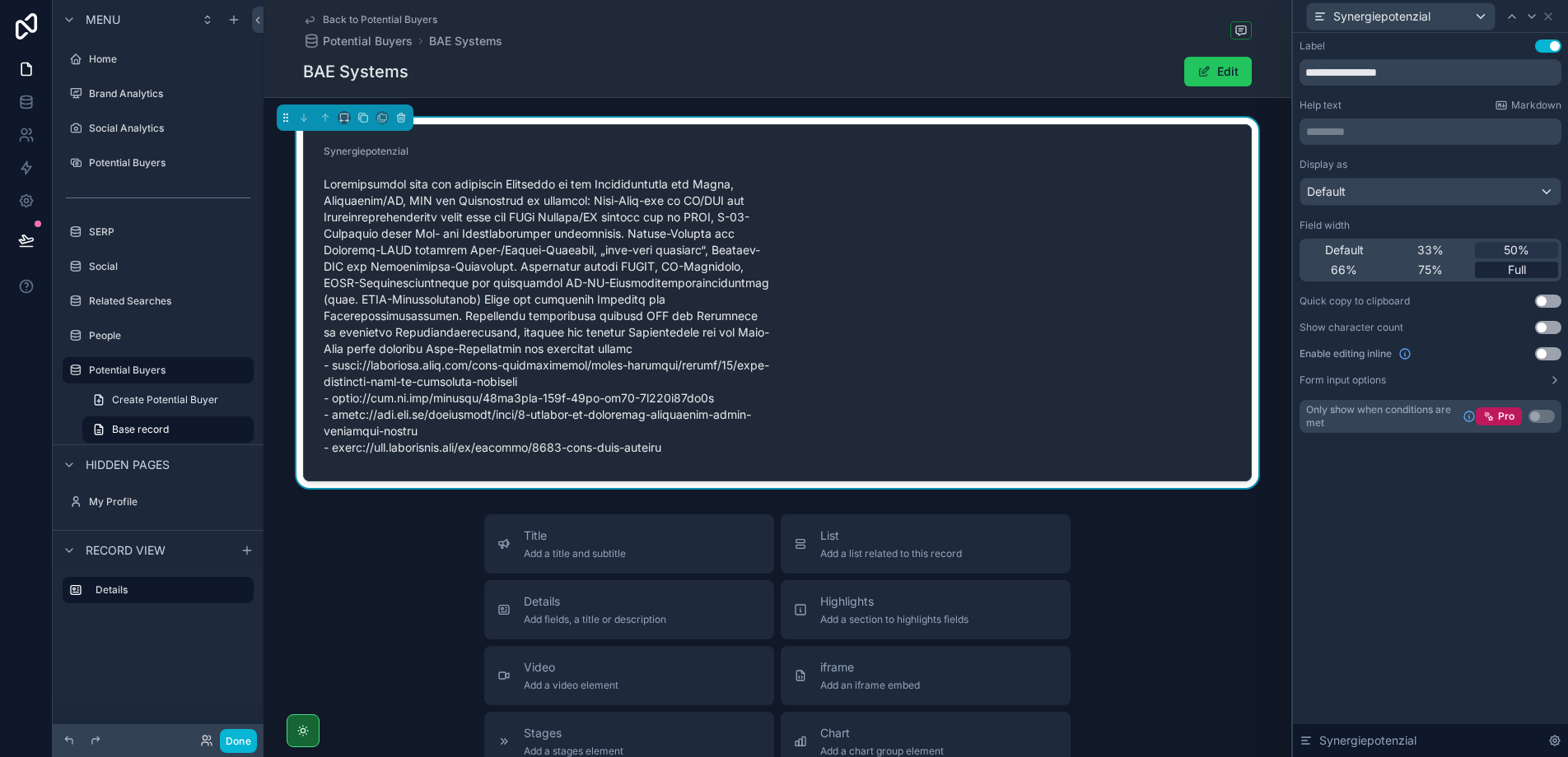
click at [1515, 268] on span "Full" at bounding box center [1516, 269] width 18 height 16
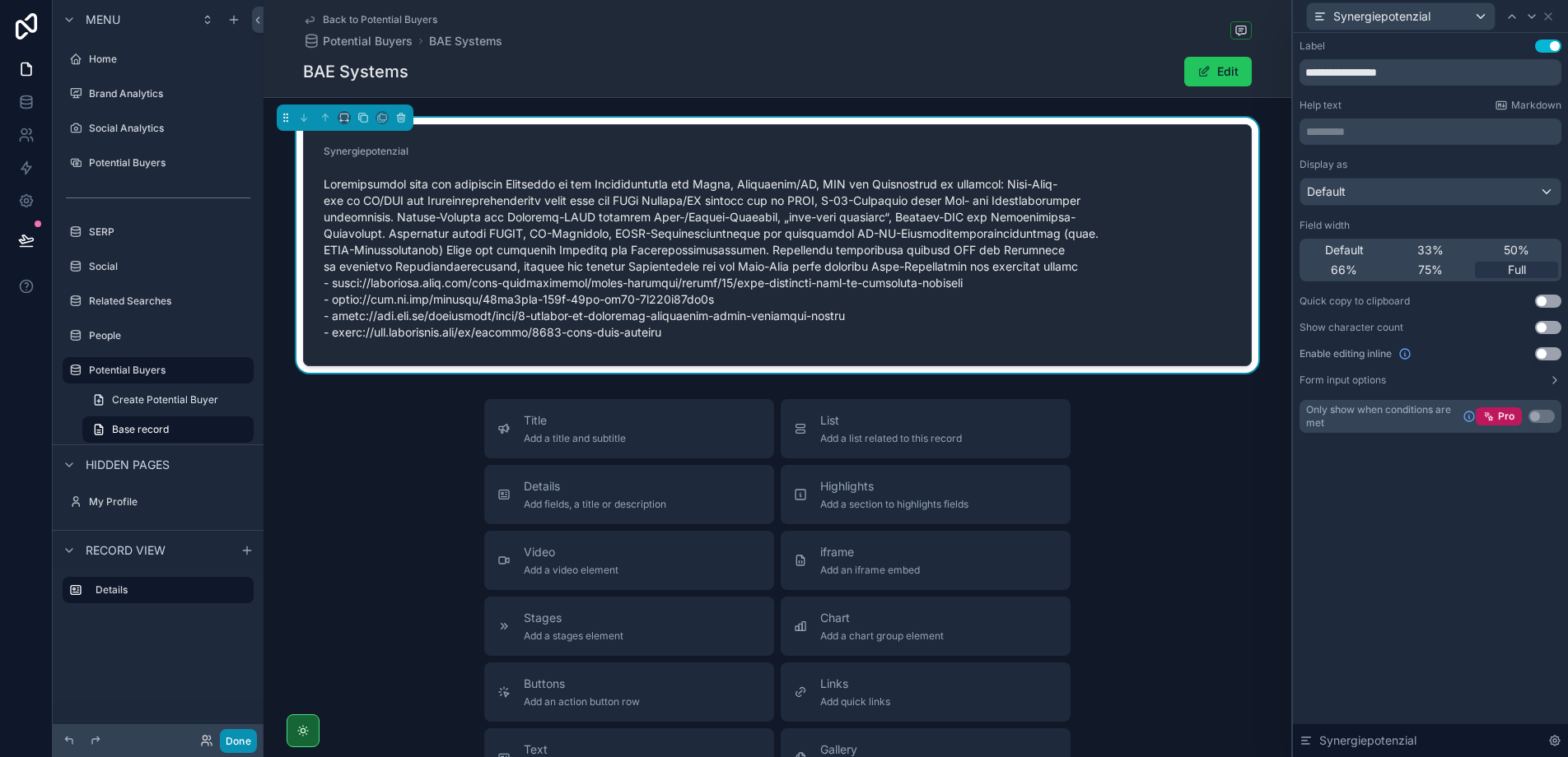
click at [239, 738] on button "Done" at bounding box center [238, 741] width 37 height 24
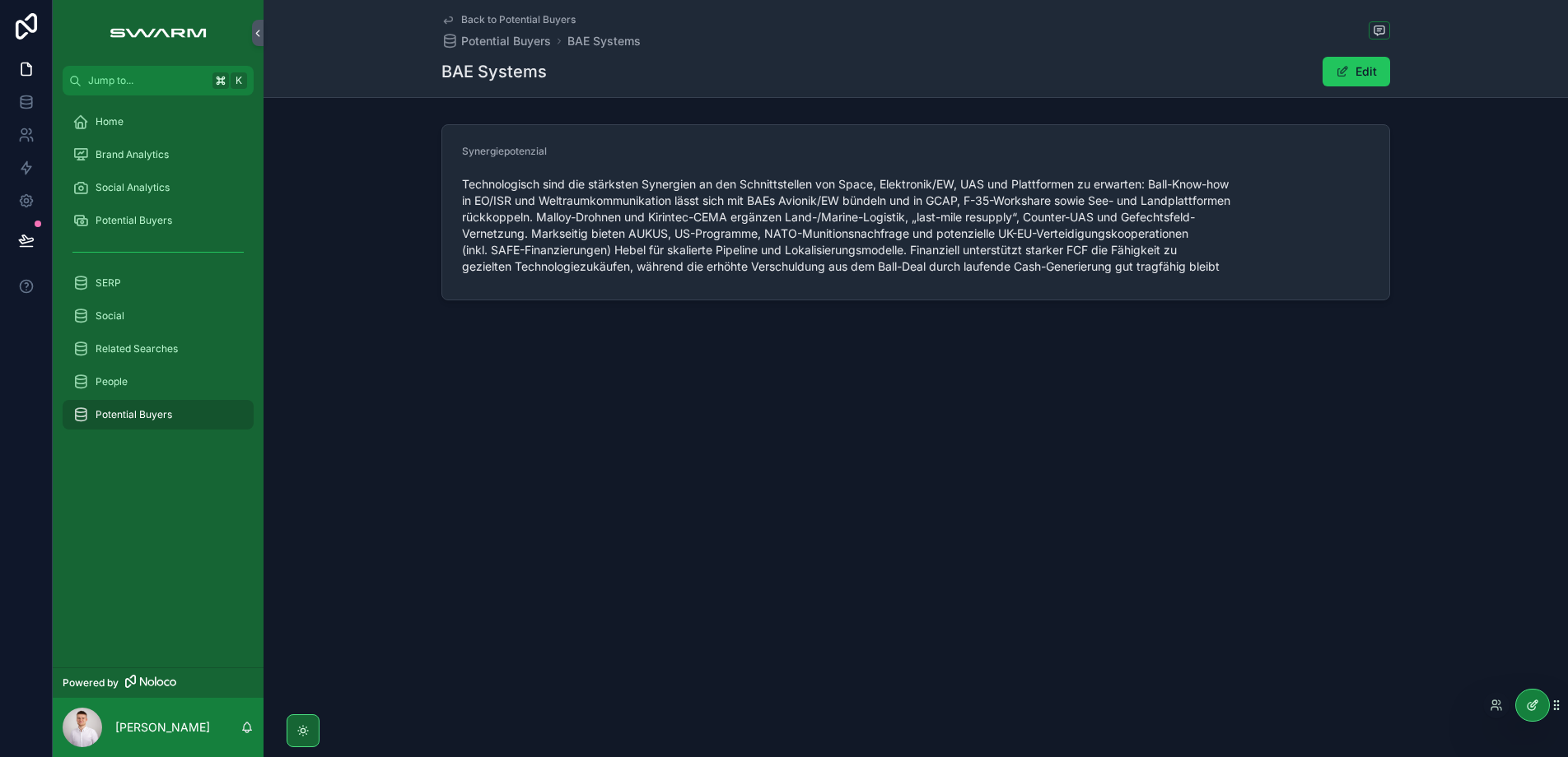
click at [1535, 706] on icon at bounding box center [1532, 705] width 13 height 13
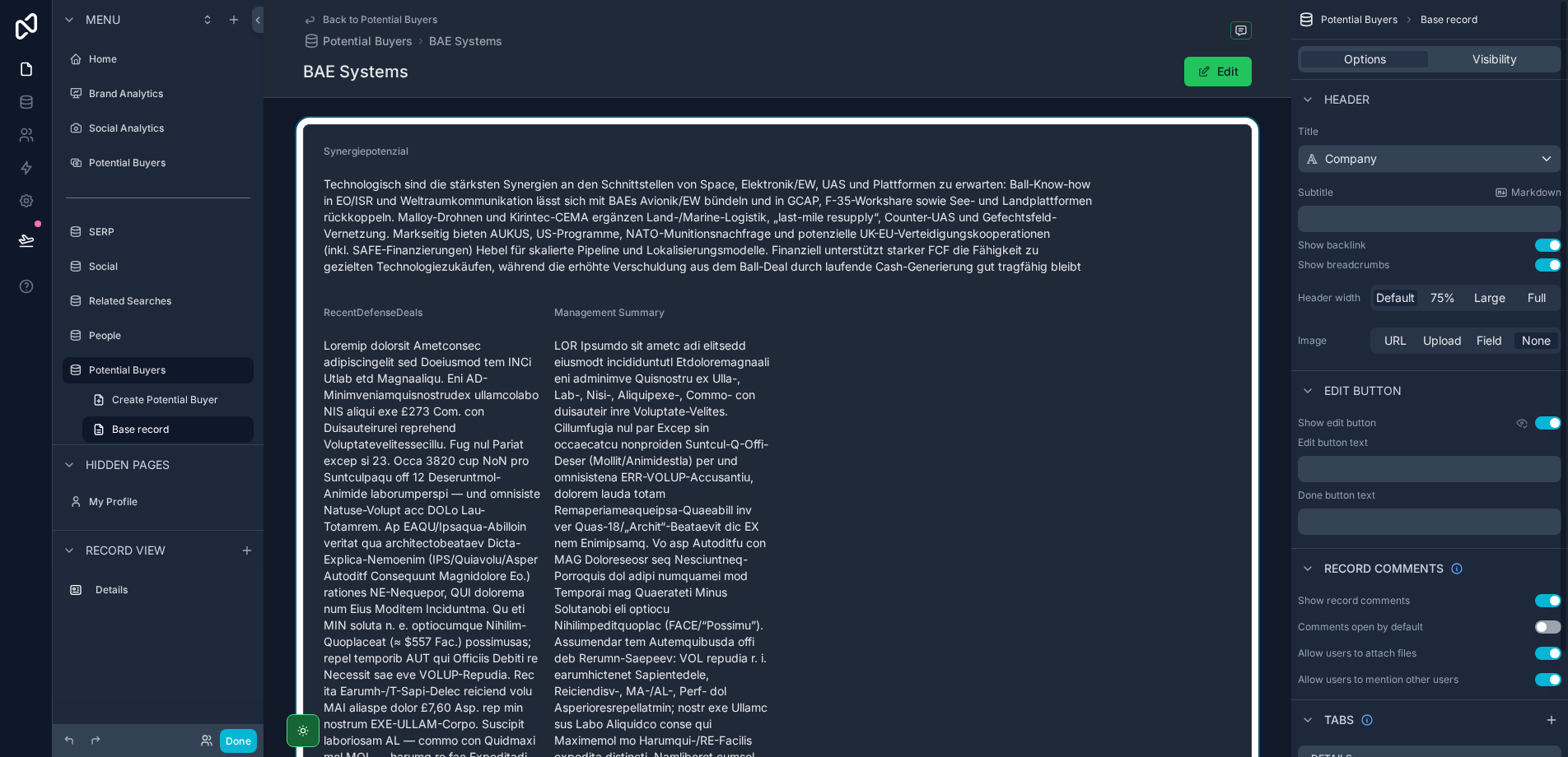
click at [733, 209] on div "scrollable content" at bounding box center [777, 630] width 1027 height 1025
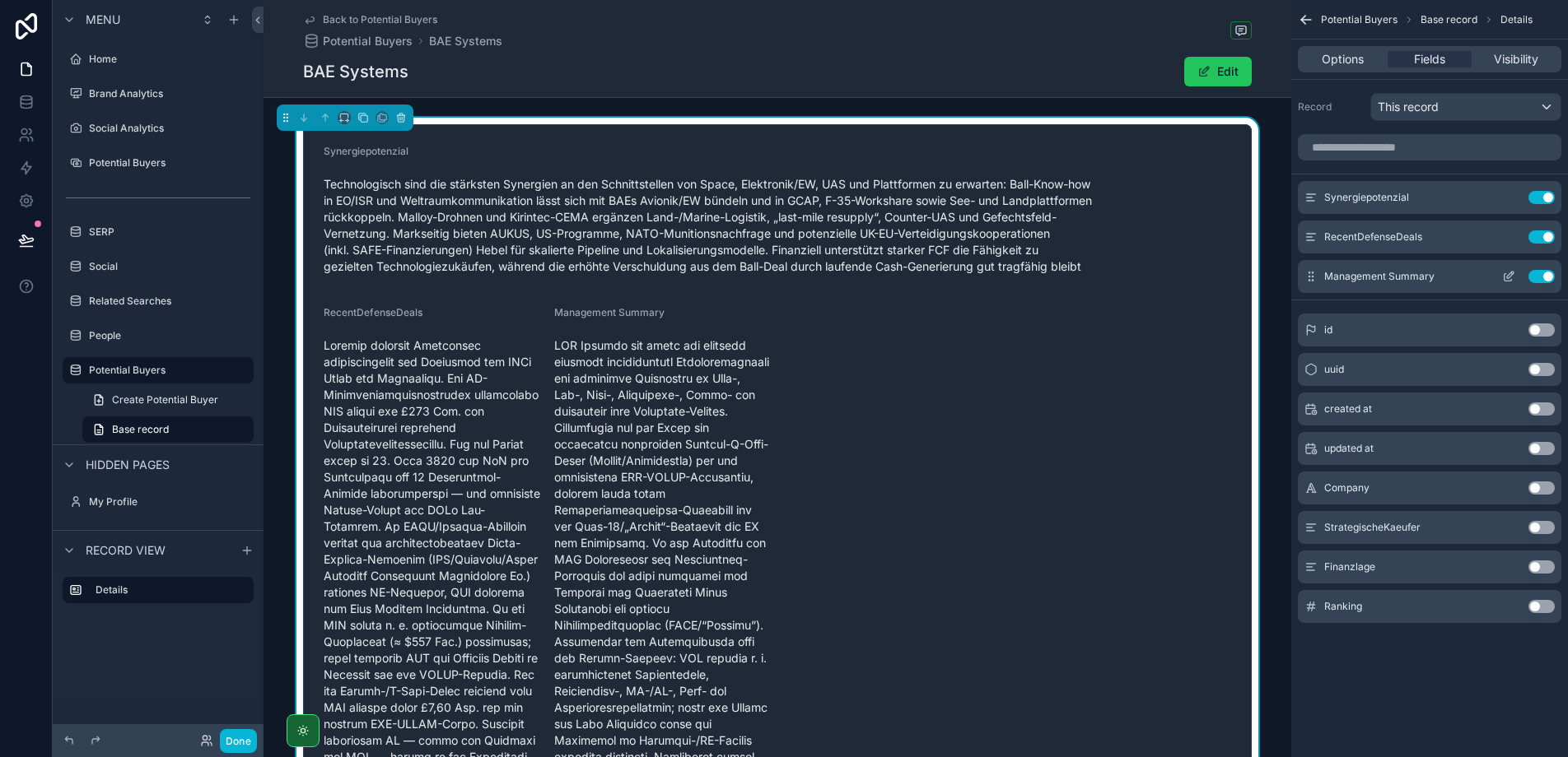
click at [1537, 275] on button "Use setting" at bounding box center [1541, 276] width 27 height 13
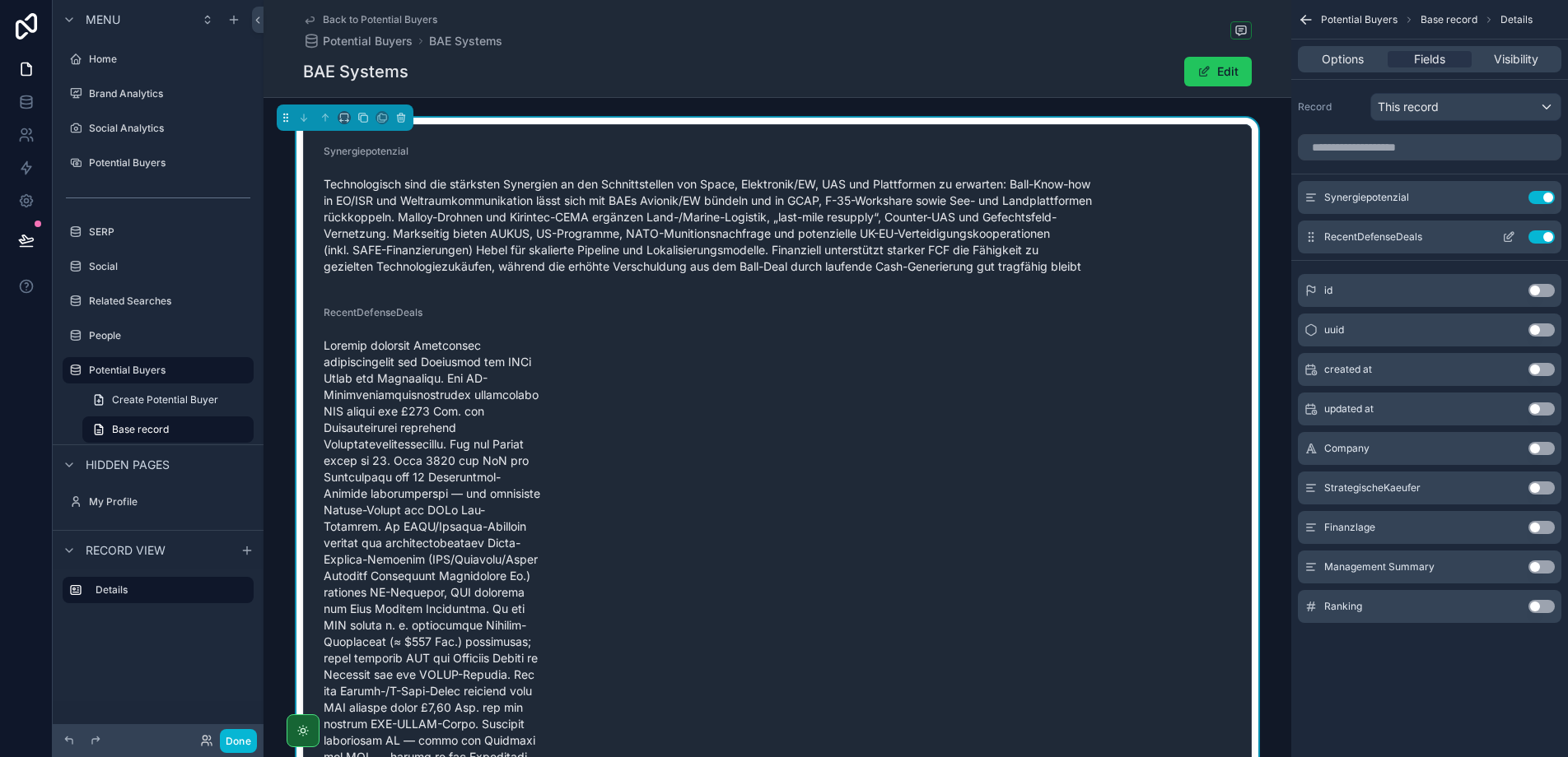
click at [1540, 240] on button "Use setting" at bounding box center [1541, 237] width 27 height 13
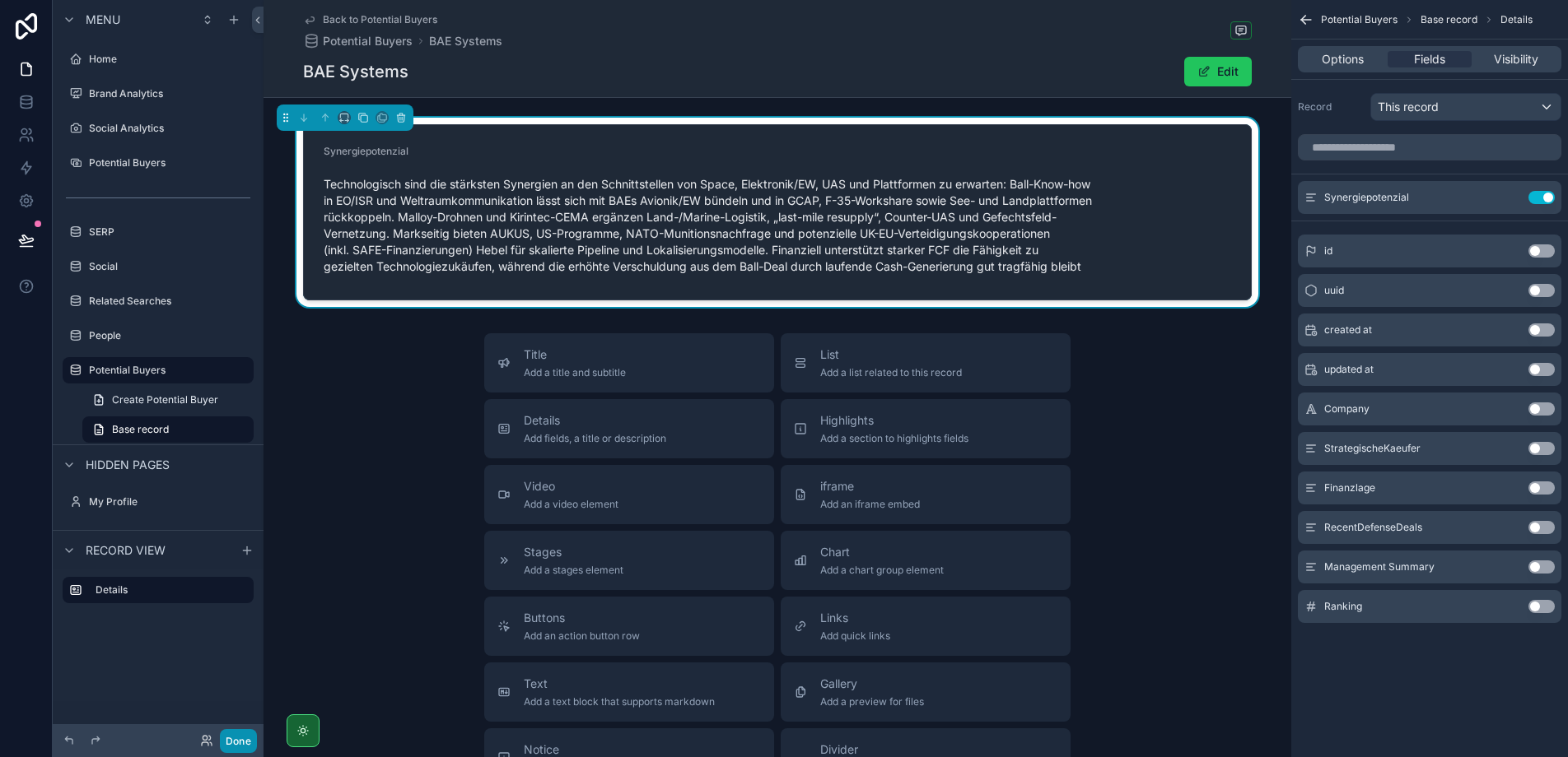
click at [228, 736] on button "Done" at bounding box center [238, 741] width 37 height 24
